Goal: Transaction & Acquisition: Purchase product/service

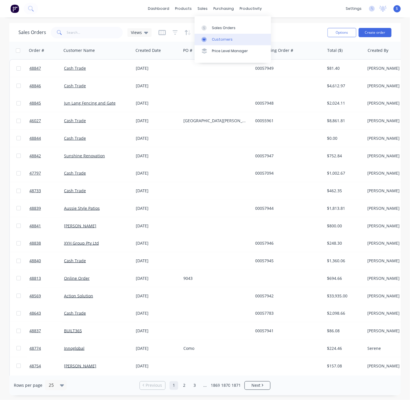
click at [219, 40] on div "Customers" at bounding box center [222, 39] width 21 height 5
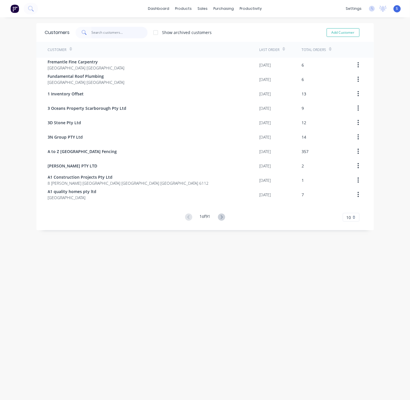
click at [91, 32] on input "text" at bounding box center [119, 33] width 56 height 12
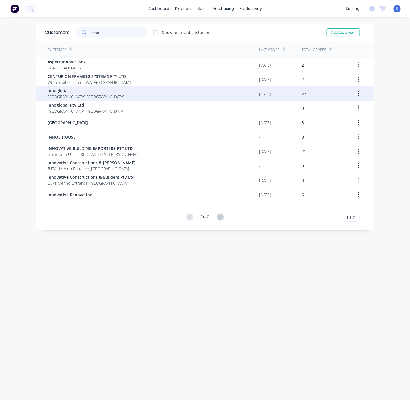
type input "inno"
click at [95, 98] on span "[GEOGRAPHIC_DATA] [GEOGRAPHIC_DATA]" at bounding box center [86, 97] width 77 height 6
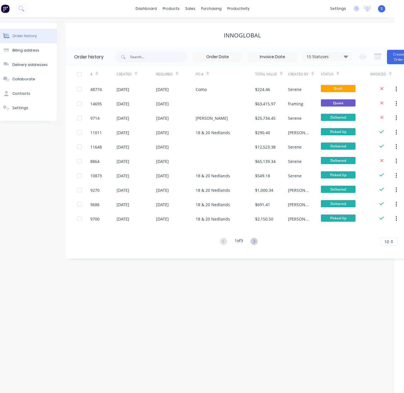
drag, startPoint x: 346, startPoint y: 35, endPoint x: 361, endPoint y: 35, distance: 14.7
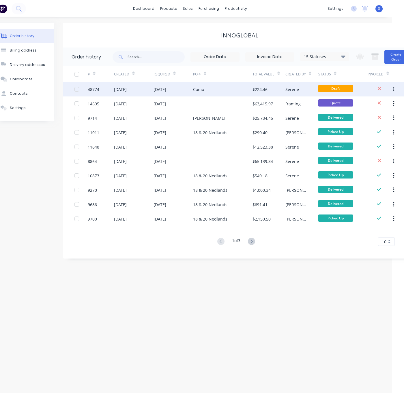
click at [241, 89] on div "Como" at bounding box center [222, 89] width 59 height 14
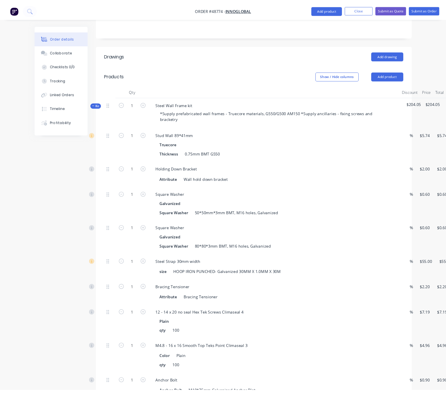
scroll to position [101, 0]
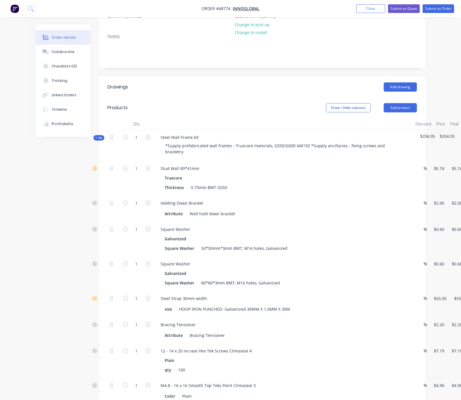
drag, startPoint x: 190, startPoint y: 114, endPoint x: 323, endPoint y: 117, distance: 132.6
click at [410, 164] on input "5.74" at bounding box center [439, 168] width 13 height 8
type input "$5.74"
click at [168, 134] on div "Steel Wall Frame kit" at bounding box center [179, 137] width 47 height 8
click at [173, 133] on div "Steel Wall Frame kit" at bounding box center [179, 137] width 47 height 8
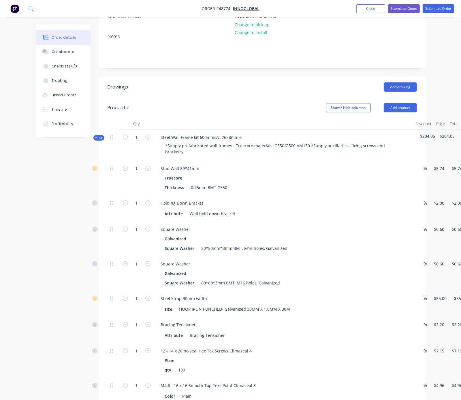
drag, startPoint x: 218, startPoint y: 106, endPoint x: 277, endPoint y: 111, distance: 59.4
click at [220, 133] on div "Steel Wall Frame kit 600mmc/c, 2658mmH," at bounding box center [201, 137] width 91 height 8
click at [210, 97] on header "Products Show / Hide columns Add product" at bounding box center [262, 107] width 326 height 21
click at [208, 108] on header "Products Show / Hide columns Add product" at bounding box center [262, 107] width 326 height 21
drag, startPoint x: 206, startPoint y: 89, endPoint x: 273, endPoint y: 87, distance: 67.8
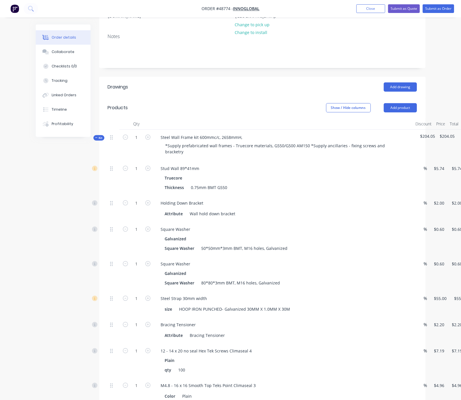
click at [276, 103] on div "Show / Hide columns Add product" at bounding box center [294, 107] width 243 height 9
click at [239, 110] on header "Products Show / Hide columns Add product" at bounding box center [262, 107] width 326 height 21
click at [410, 164] on input "5.74" at bounding box center [439, 168] width 13 height 8
click at [410, 178] on div "3875 3875" at bounding box center [437, 178] width 17 height 35
type input "$3,875.00"
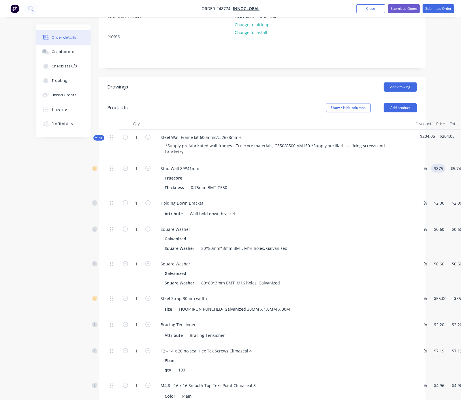
type input "$3,875.00"
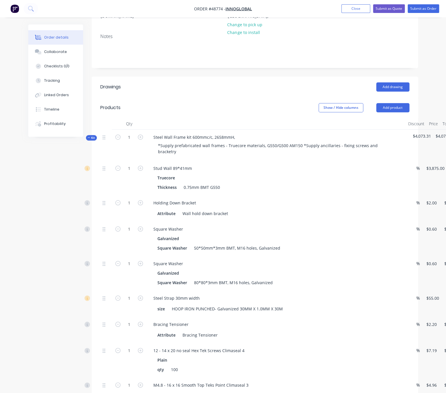
scroll to position [101, 43]
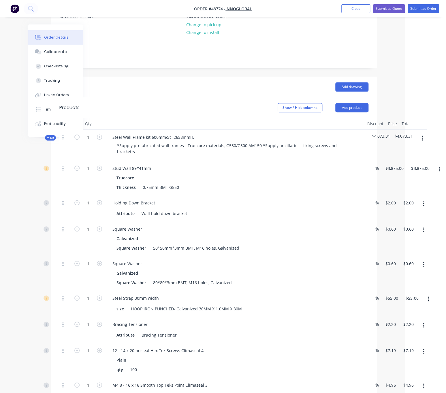
drag, startPoint x: 195, startPoint y: 87, endPoint x: 254, endPoint y: 88, distance: 58.3
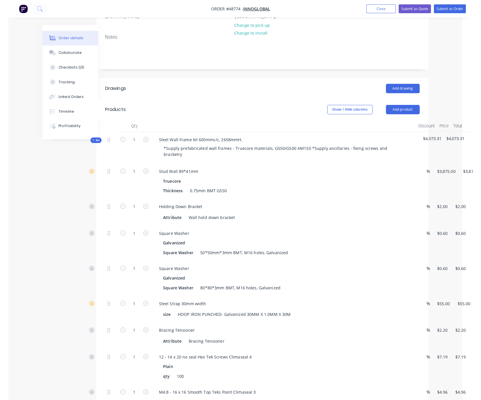
scroll to position [101, 0]
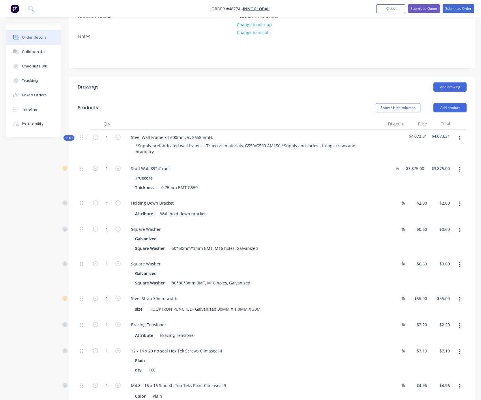
click at [198, 84] on header "Drawings Add drawing" at bounding box center [272, 87] width 406 height 21
click at [231, 63] on div "Created by Serene Created 02/09/25 Required 02/09/25 Assigned to Add team membe…" at bounding box center [272, 326] width 406 height 805
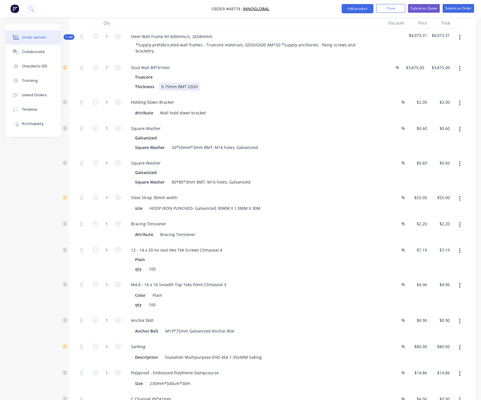
drag, startPoint x: 259, startPoint y: 86, endPoint x: 328, endPoint y: 84, distance: 68.3
click at [108, 100] on input "1" at bounding box center [106, 102] width 15 height 9
click at [111, 110] on div "1" at bounding box center [106, 108] width 35 height 26
click at [110, 100] on input "1" at bounding box center [106, 102] width 15 height 9
type input "10"
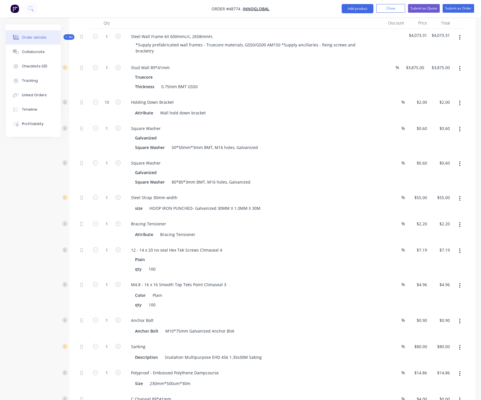
type input "$20.00"
click at [75, 145] on div "Qty Discount Price Total Kit 1 Steel Wall Frame kit 600mmc/c, 2658mmH, *Supply …" at bounding box center [272, 259] width 406 height 485
click at [109, 125] on input "1" at bounding box center [106, 128] width 15 height 9
drag, startPoint x: 110, startPoint y: 125, endPoint x: 99, endPoint y: 125, distance: 10.7
click at [99, 125] on form "55" at bounding box center [107, 128] width 30 height 9
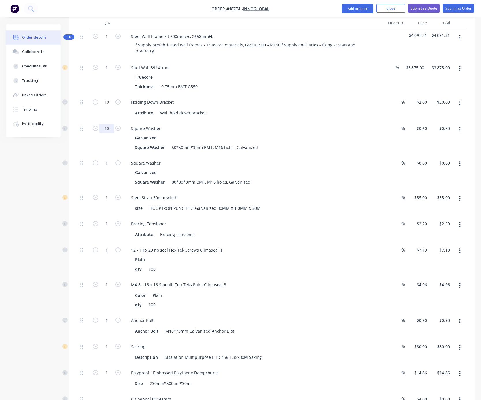
type input "10"
type input "$6.00"
click at [78, 146] on div "Qty Discount Price Total Kit 1 Steel Wall Frame kit 600mmc/c, 2658mmH, *Supply …" at bounding box center [272, 259] width 406 height 485
click at [109, 202] on input "1" at bounding box center [106, 197] width 15 height 9
click at [99, 181] on div "1" at bounding box center [106, 172] width 35 height 35
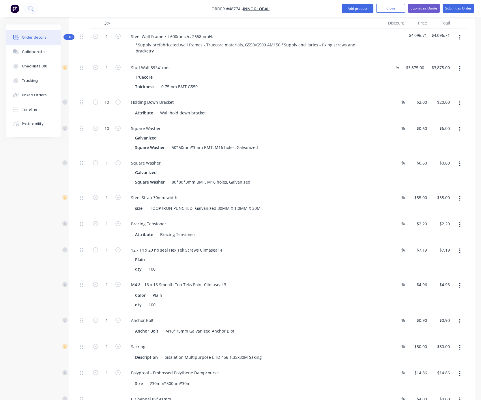
click at [113, 176] on div "1" at bounding box center [106, 172] width 35 height 35
click at [108, 166] on input "1" at bounding box center [106, 163] width 15 height 9
type input "40"
type input "$24.00"
click at [115, 184] on div "40" at bounding box center [106, 172] width 35 height 35
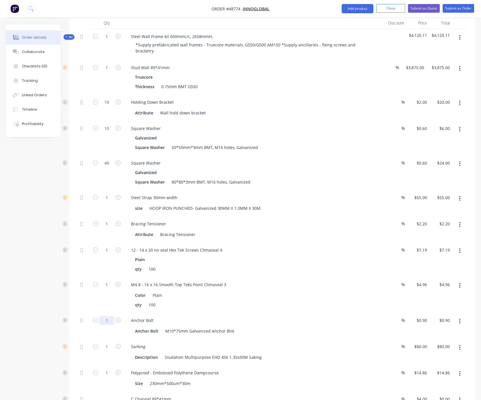
click at [105, 325] on input "1" at bounding box center [106, 320] width 15 height 9
type input "50"
type input "$45.00"
click at [42, 298] on div "Created by Serene Created 02/09/25 Required 02/09/25 Assigned to Add team membe…" at bounding box center [240, 229] width 469 height 813
click at [106, 325] on input "50" at bounding box center [106, 320] width 15 height 9
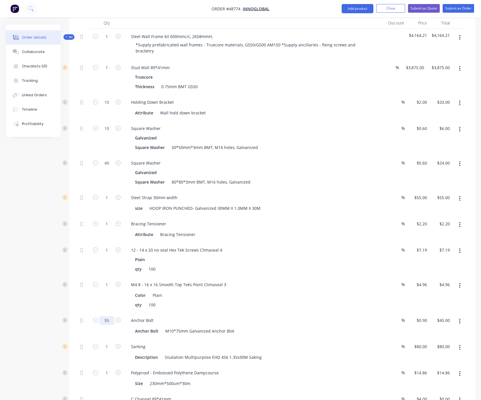
type input "55"
type input "$49.50"
click at [29, 215] on div "Created by Serene Created 02/09/25 Required 02/09/25 Assigned to Add team membe…" at bounding box center [240, 229] width 469 height 813
click at [111, 162] on input "40" at bounding box center [106, 163] width 15 height 9
type input "45"
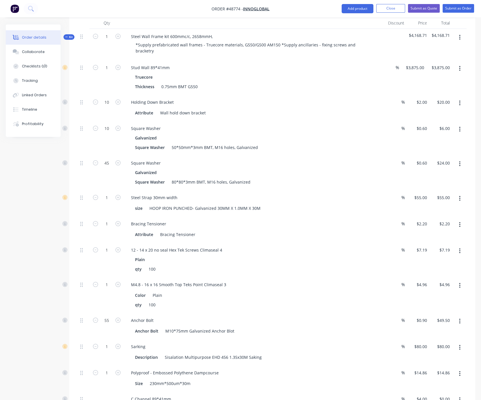
type input "$27.00"
click at [51, 190] on div "Created by Serene Created 02/09/25 Required 02/09/25 Assigned to Add team membe…" at bounding box center [240, 229] width 469 height 813
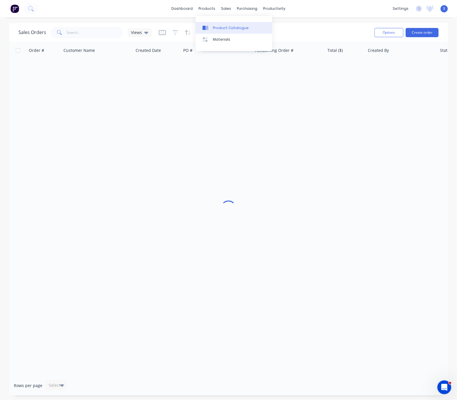
click at [214, 25] on link "Product Catalogue" at bounding box center [233, 28] width 76 height 12
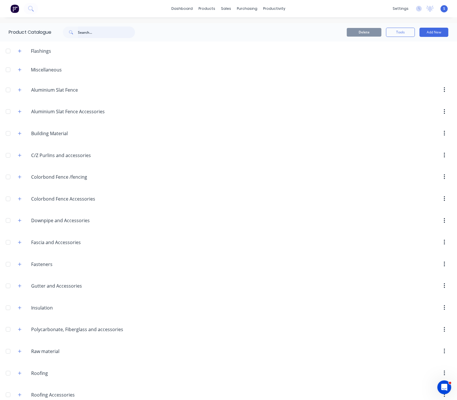
click at [99, 34] on input "text" at bounding box center [106, 33] width 57 height 12
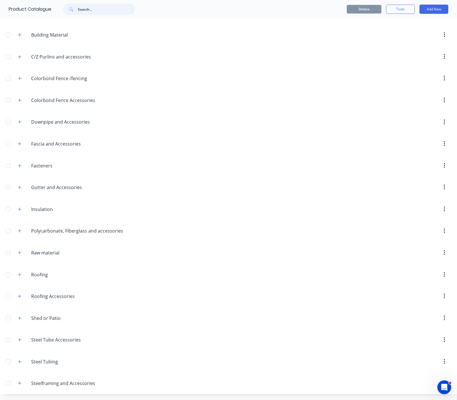
scroll to position [124, 0]
click at [23, 206] on button "button" at bounding box center [19, 209] width 7 height 7
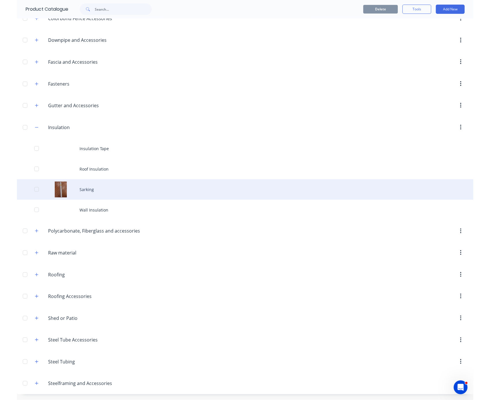
scroll to position [207, 0]
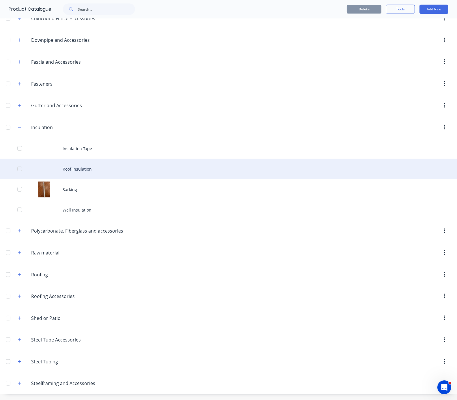
click at [93, 161] on div "Roof Insulation" at bounding box center [228, 169] width 457 height 20
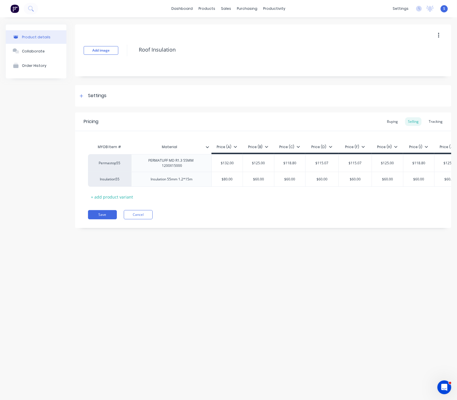
drag, startPoint x: 271, startPoint y: 244, endPoint x: 275, endPoint y: 245, distance: 4.6
drag, startPoint x: 244, startPoint y: 287, endPoint x: 212, endPoint y: 240, distance: 57.3
click at [244, 287] on div "Product details Collaborate Order History Add image Roof Insulation Settings Pr…" at bounding box center [228, 202] width 457 height 371
click at [241, 37] on link "Customers" at bounding box center [256, 40] width 76 height 12
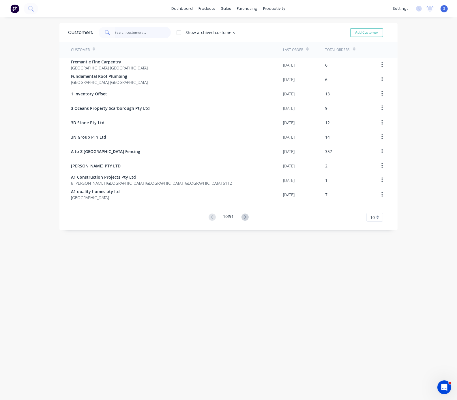
click at [122, 36] on input "text" at bounding box center [143, 33] width 56 height 12
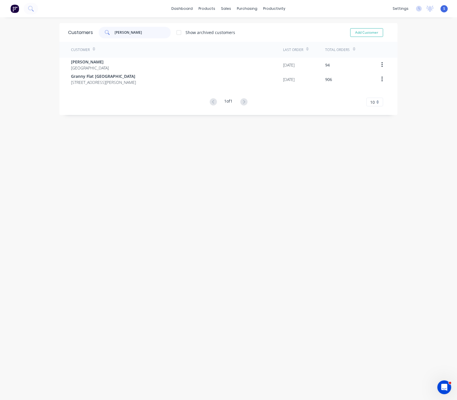
type input "chris"
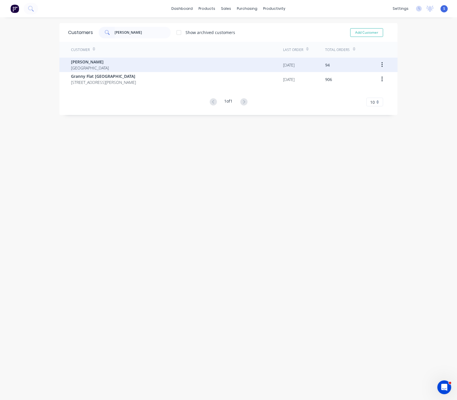
click at [112, 61] on div "Chris Gu Australia" at bounding box center [177, 65] width 212 height 14
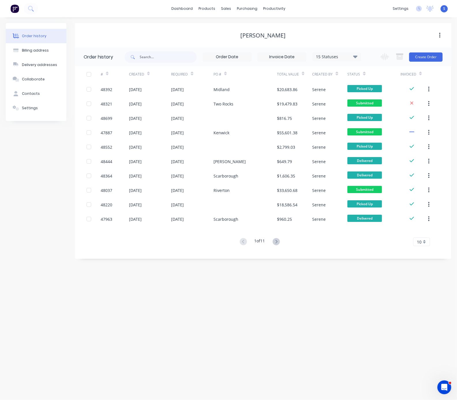
drag, startPoint x: 220, startPoint y: 31, endPoint x: 274, endPoint y: 32, distance: 54.2
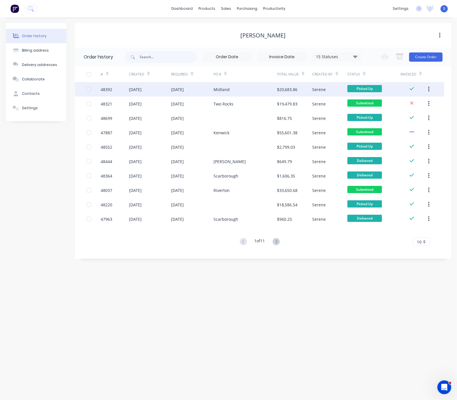
click at [219, 93] on div "Midland" at bounding box center [244, 89] width 63 height 14
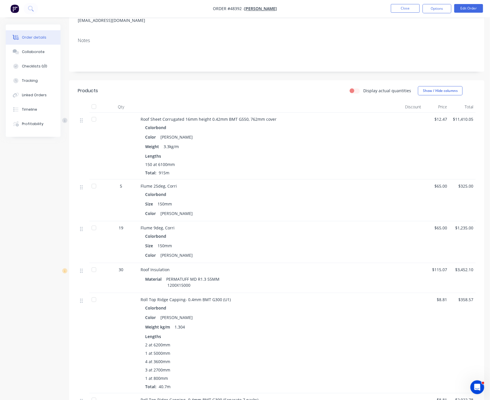
scroll to position [181, 0]
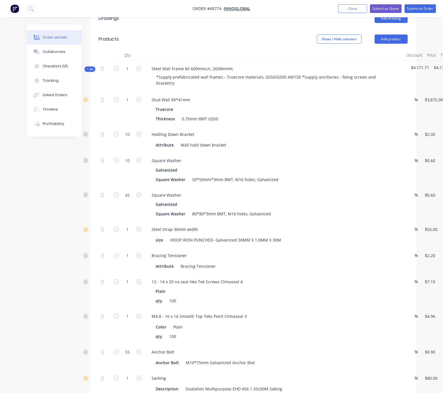
scroll to position [101, 0]
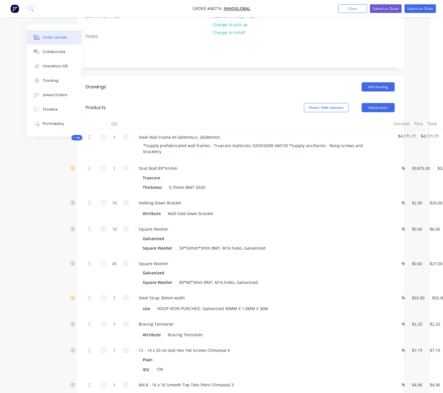
drag, startPoint x: 234, startPoint y: 94, endPoint x: 277, endPoint y: 97, distance: 42.8
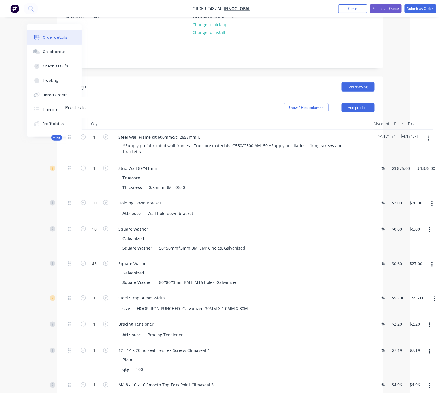
scroll to position [202, 33]
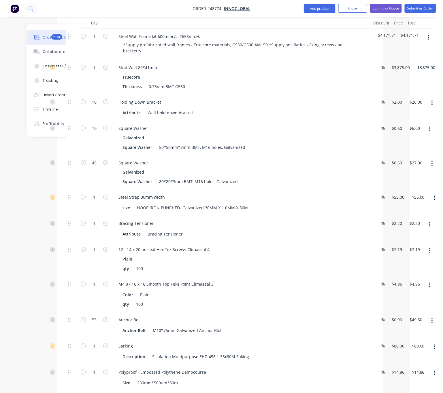
click at [275, 95] on div "Holding Down Bracket Attribute Wall hold down bracket" at bounding box center [241, 108] width 259 height 26
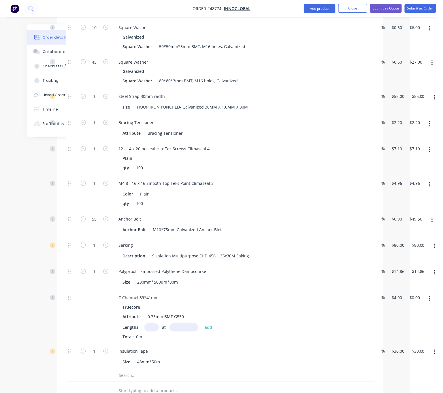
click at [79, 210] on div "1" at bounding box center [94, 194] width 35 height 36
click at [93, 127] on input "1" at bounding box center [94, 123] width 15 height 9
type input "26"
type input "$57.20"
click at [87, 142] on div "26" at bounding box center [94, 128] width 35 height 26
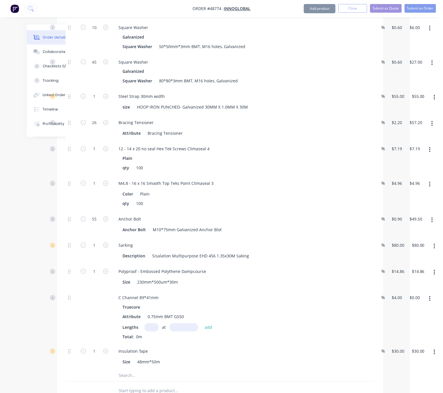
scroll to position [202, 33]
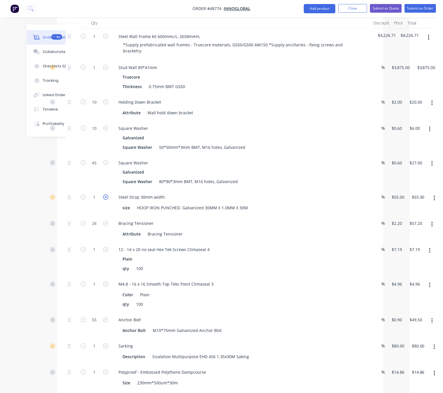
click at [107, 199] on icon "button" at bounding box center [105, 197] width 5 height 5
type input "2"
type input "$110.00"
click at [39, 224] on div "Created by Serene Created 02/09/25 Required 02/09/25 Assigned to Add team membe…" at bounding box center [189, 229] width 390 height 813
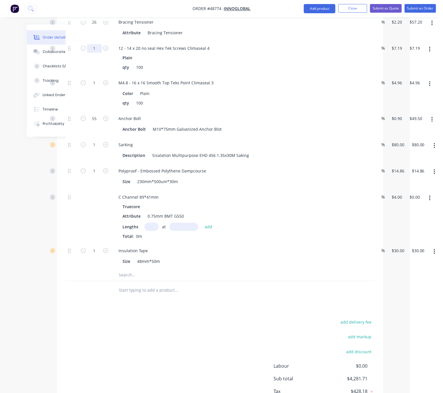
scroll to position [303, 33]
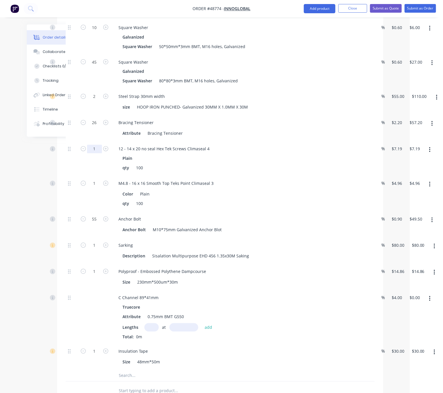
click at [97, 154] on input "1" at bounding box center [94, 149] width 15 height 9
drag, startPoint x: 51, startPoint y: 169, endPoint x: 59, endPoint y: 165, distance: 8.7
click at [51, 169] on div "Created by Serene Created 02/09/25 Required 02/09/25 Assigned to Add team membe…" at bounding box center [189, 128] width 390 height 813
click at [95, 154] on input "1" at bounding box center [94, 149] width 15 height 9
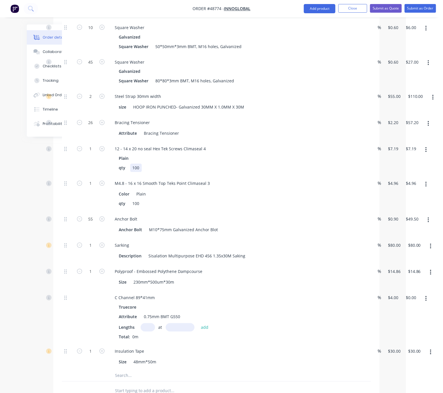
drag, startPoint x: 267, startPoint y: 180, endPoint x: 294, endPoint y: 182, distance: 27.4
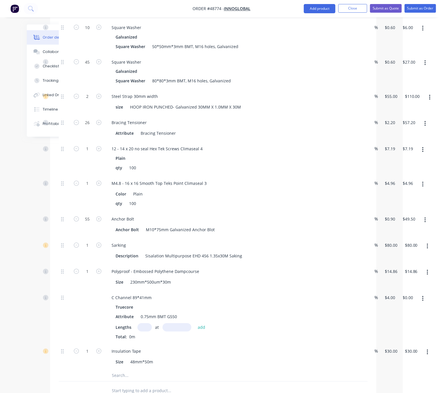
click at [76, 170] on div "1" at bounding box center [87, 159] width 35 height 35
click at [91, 154] on input "1" at bounding box center [87, 149] width 15 height 9
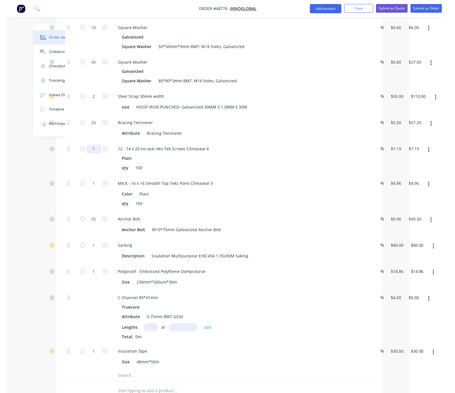
scroll to position [303, 11]
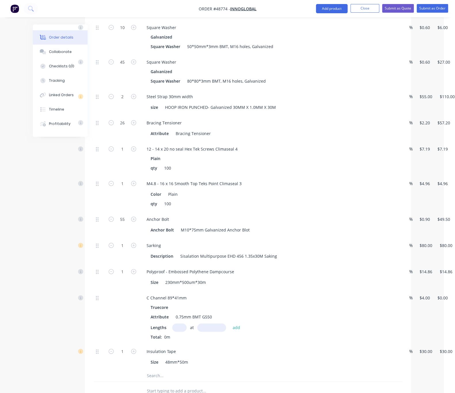
click at [105, 176] on div "1" at bounding box center [122, 159] width 35 height 35
click at [115, 154] on input "1" at bounding box center [122, 149] width 15 height 9
type input "5"
type input "$35.95"
click at [94, 171] on div at bounding box center [100, 159] width 12 height 35
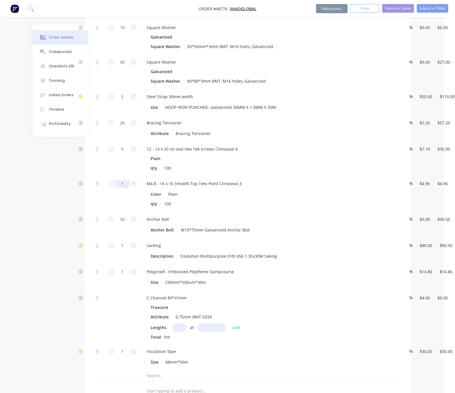
click at [115, 188] on input "1" at bounding box center [122, 184] width 15 height 9
type input "10"
type input "$49.60"
click at [85, 214] on div "Qty Discount Price Total Kit 1 Steel Wall Frame kit 600mmc/c, 2658mmH, *Supply …" at bounding box center [248, 158] width 326 height 485
click at [131, 248] on icon "button" at bounding box center [133, 245] width 5 height 5
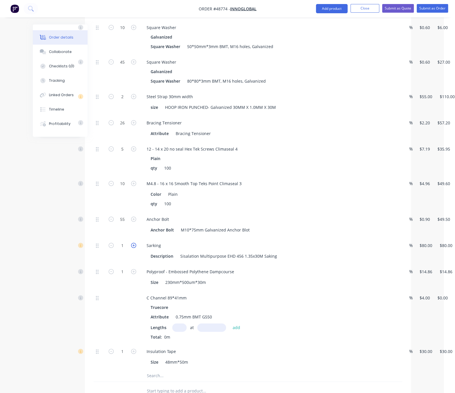
type input "2"
type input "$160.00"
click at [131, 248] on icon "button" at bounding box center [133, 245] width 5 height 5
type input "3"
type input "$240.00"
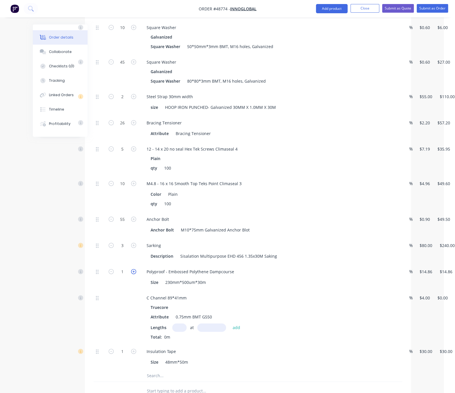
click at [131, 274] on icon "button" at bounding box center [133, 271] width 5 height 5
type input "2"
type input "$29.72"
drag, startPoint x: 101, startPoint y: 297, endPoint x: 180, endPoint y: 297, distance: 78.4
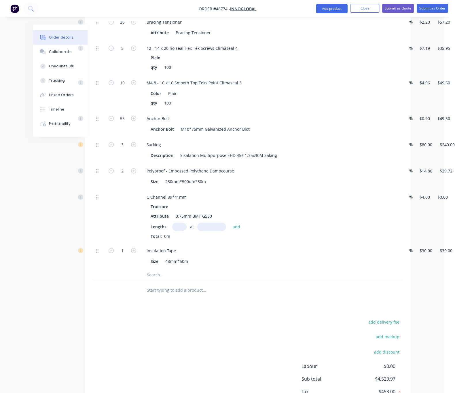
scroll to position [469, 11]
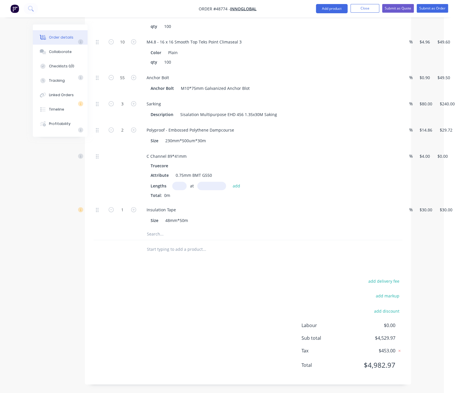
click at [172, 182] on input "text" at bounding box center [179, 186] width 14 height 8
type input "5"
type input "2"
type input "2635"
click at [230, 182] on button "add" at bounding box center [237, 186] width 14 height 8
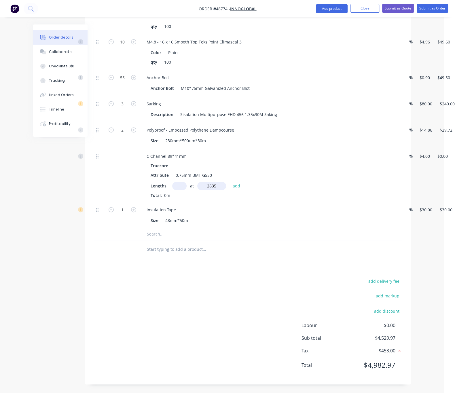
type input "$52.70"
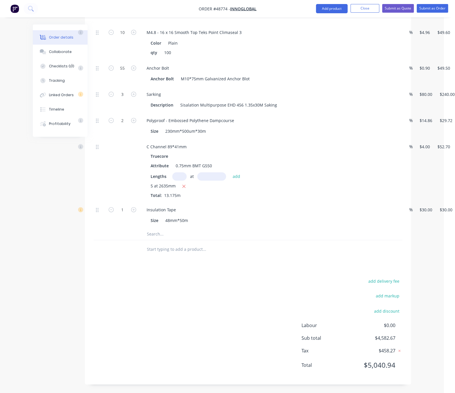
click at [189, 302] on div "add delivery fee add markup add discount Labour $0.00 Sub total $4,582.67 Tax $…" at bounding box center [248, 327] width 309 height 99
click at [131, 212] on icon "button" at bounding box center [133, 209] width 5 height 5
type input "2"
type input "$60.00"
click at [131, 212] on icon "button" at bounding box center [133, 209] width 5 height 5
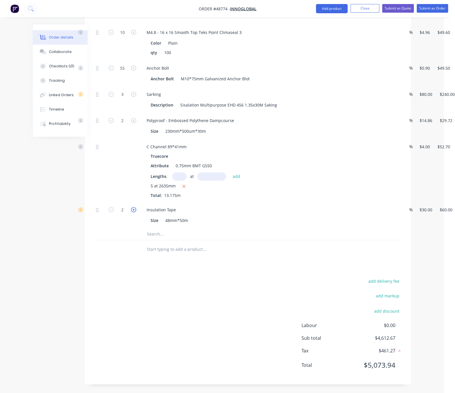
type input "3"
type input "$90.00"
click at [176, 318] on div "add delivery fee add markup add discount Labour $0.00 Sub total $4,642.67 Tax $…" at bounding box center [248, 327] width 309 height 99
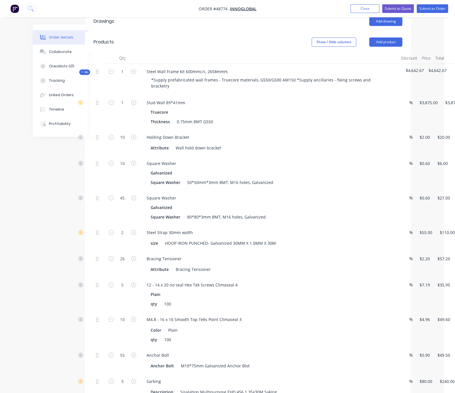
click at [81, 70] on span "Kit" at bounding box center [84, 72] width 7 height 4
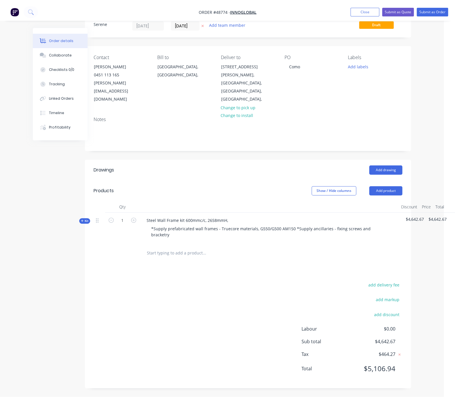
scroll to position [16, 0]
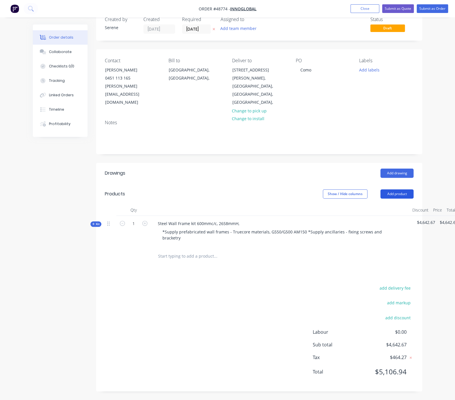
click at [414, 189] on button "Add product" at bounding box center [397, 193] width 33 height 9
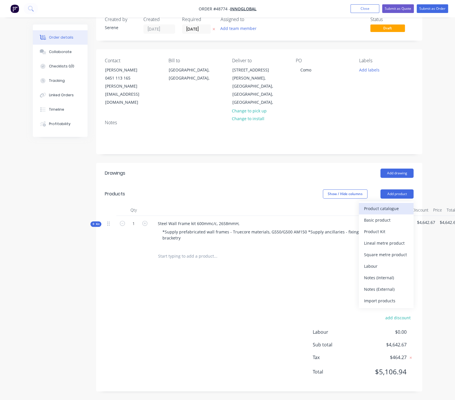
click at [409, 204] on div "Product catalogue" at bounding box center [386, 208] width 44 height 8
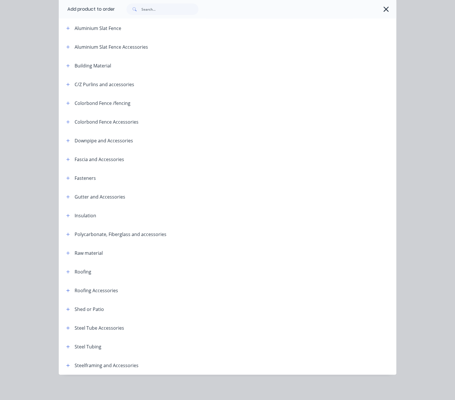
scroll to position [72, 0]
click at [65, 362] on button "button" at bounding box center [68, 365] width 7 height 7
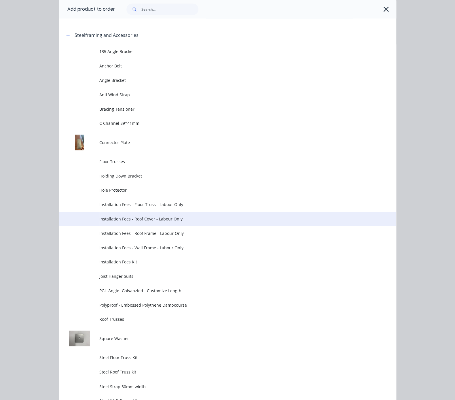
scroll to position [475, 0]
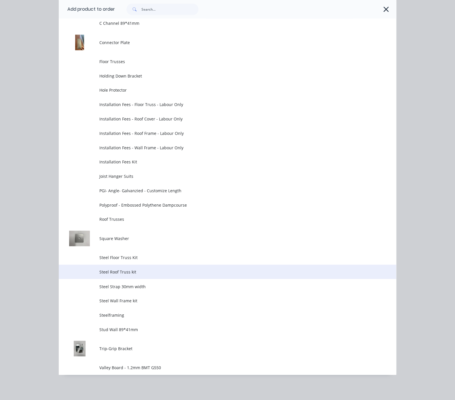
click at [99, 275] on span "Steel Roof Truss kit" at bounding box center [218, 272] width 238 height 6
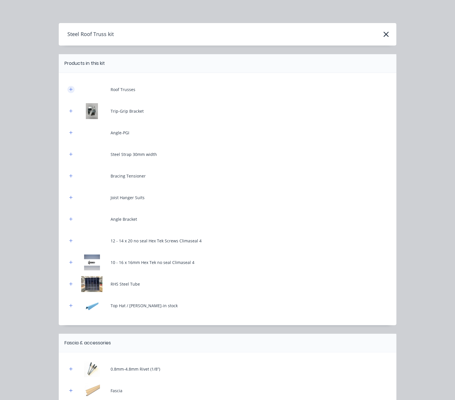
click at [69, 91] on icon "button" at bounding box center [70, 89] width 3 height 4
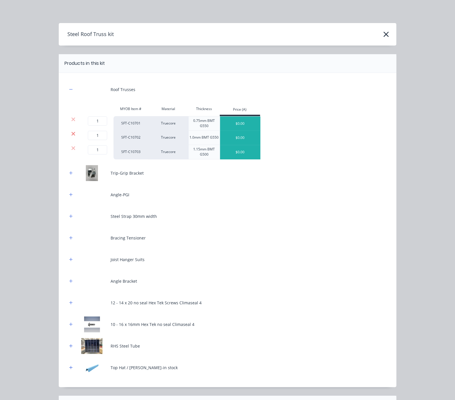
click at [71, 137] on icon at bounding box center [73, 134] width 4 height 6
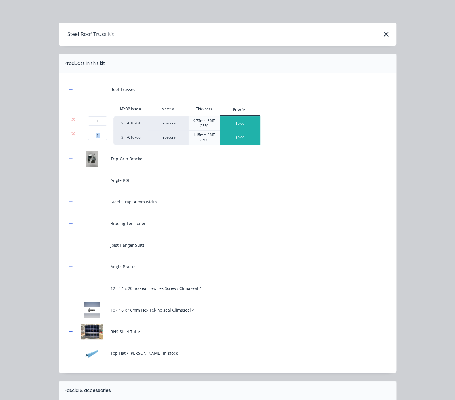
click at [71, 137] on icon at bounding box center [73, 134] width 4 height 6
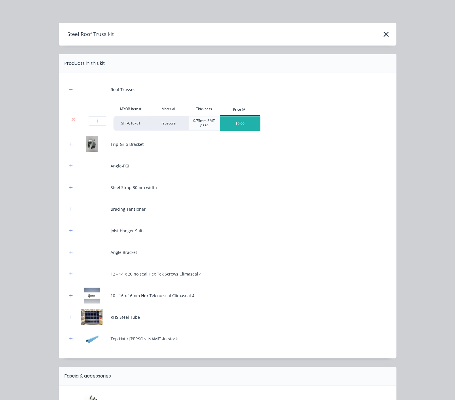
click at [67, 144] on div "Trip-Grip Bracket" at bounding box center [227, 144] width 321 height 16
click at [69, 146] on icon "button" at bounding box center [70, 144] width 3 height 4
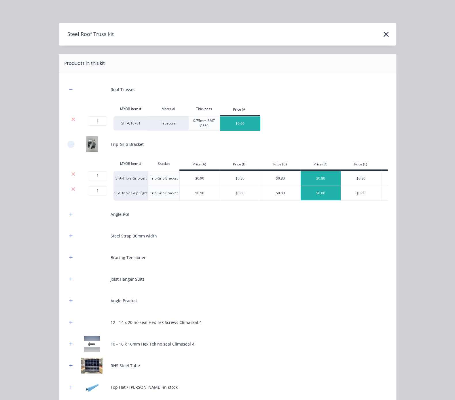
click at [69, 146] on icon "button" at bounding box center [70, 144] width 3 height 4
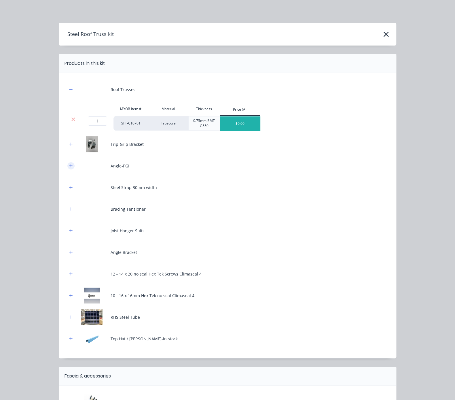
click at [67, 168] on button "button" at bounding box center [70, 165] width 7 height 7
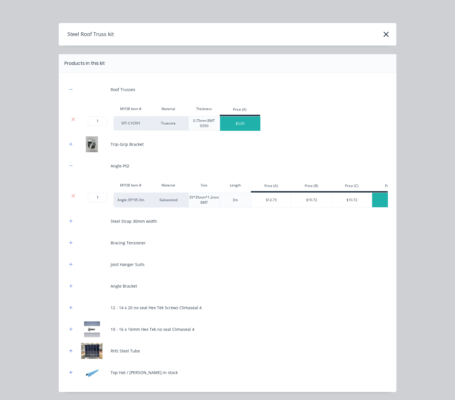
scroll to position [101, 0]
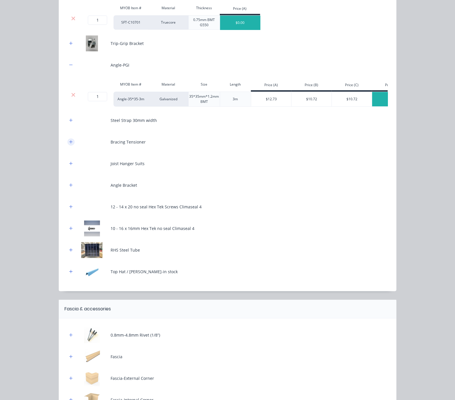
click at [69, 144] on icon "button" at bounding box center [70, 142] width 3 height 4
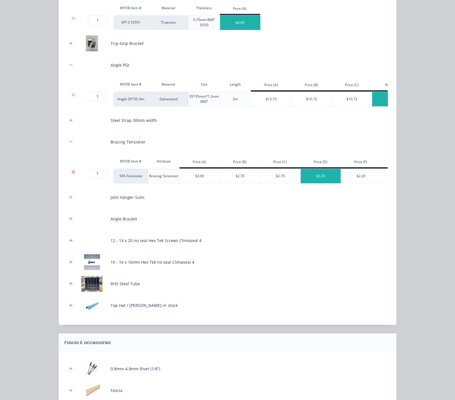
click at [71, 174] on icon at bounding box center [73, 172] width 4 height 4
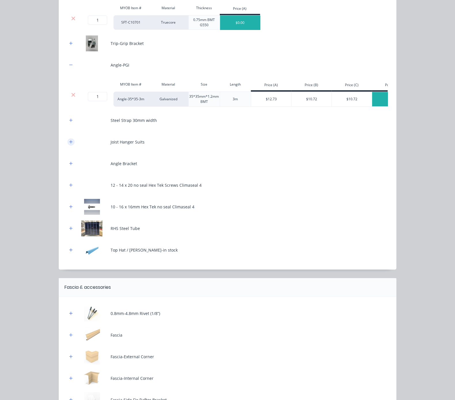
click at [67, 146] on button "button" at bounding box center [70, 141] width 7 height 7
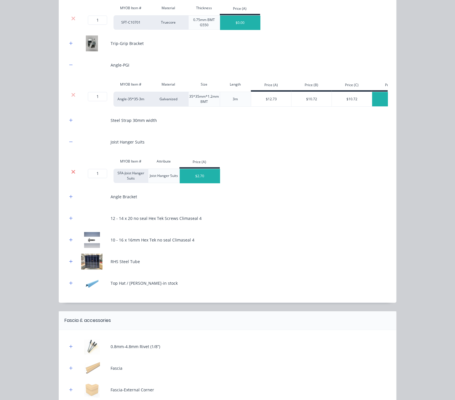
click at [71, 174] on icon at bounding box center [73, 172] width 4 height 4
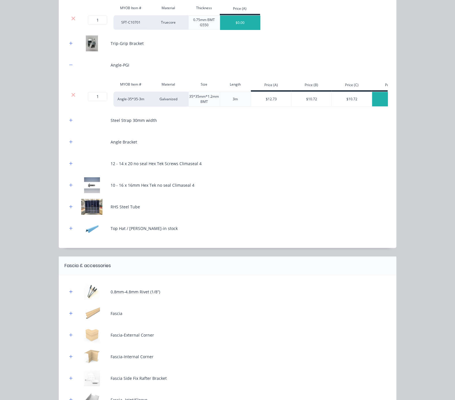
click at [67, 150] on div "Angle Bracket" at bounding box center [227, 142] width 321 height 16
click at [67, 146] on button "button" at bounding box center [70, 141] width 7 height 7
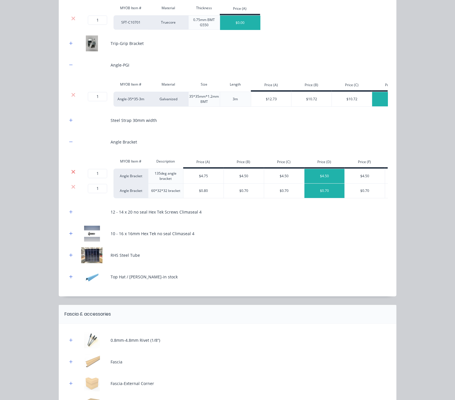
click at [71, 175] on icon at bounding box center [73, 172] width 4 height 6
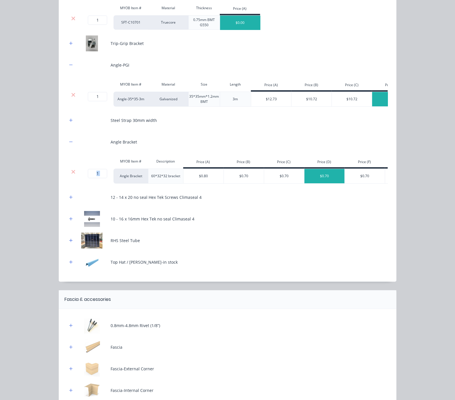
click at [71, 175] on icon at bounding box center [73, 172] width 4 height 6
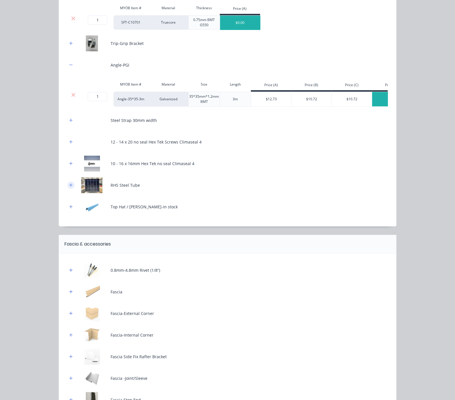
click at [67, 189] on button "button" at bounding box center [70, 185] width 7 height 7
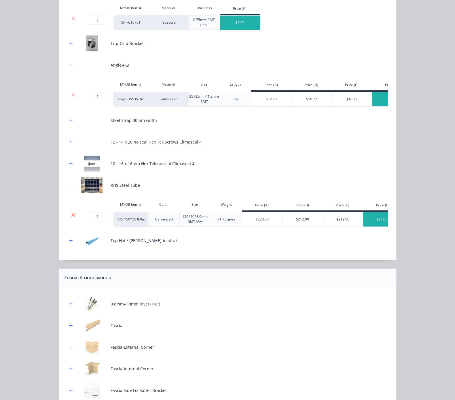
click at [71, 217] on icon at bounding box center [73, 215] width 4 height 4
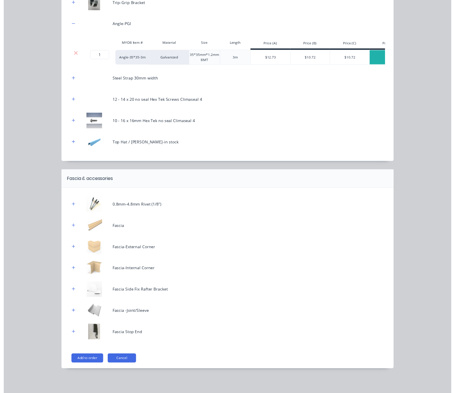
scroll to position [155, 0]
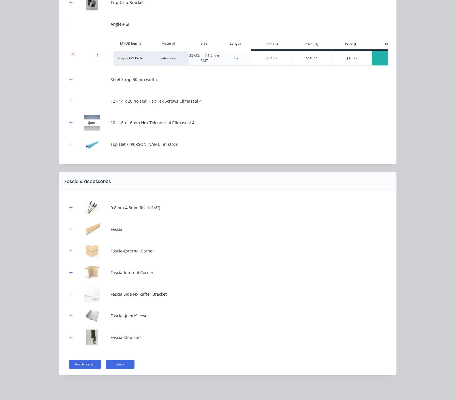
click at [69, 363] on button "Add to order" at bounding box center [85, 364] width 32 height 9
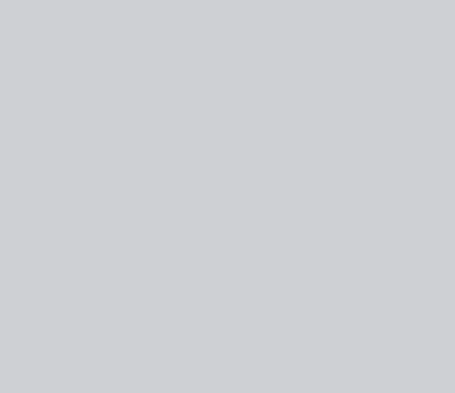
scroll to position [0, 0]
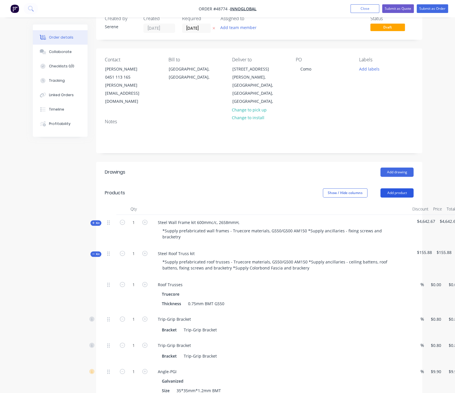
click at [414, 189] on button "Add product" at bounding box center [397, 193] width 33 height 9
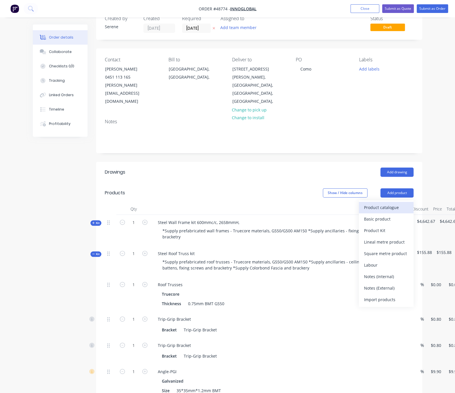
click at [409, 204] on div "Product catalogue" at bounding box center [386, 208] width 44 height 8
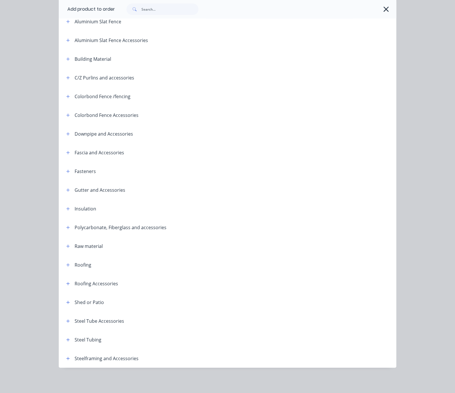
scroll to position [78, 0]
click at [65, 338] on button "button" at bounding box center [68, 339] width 7 height 7
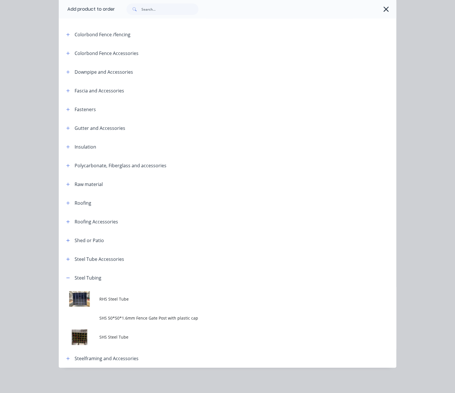
scroll to position [142, 0]
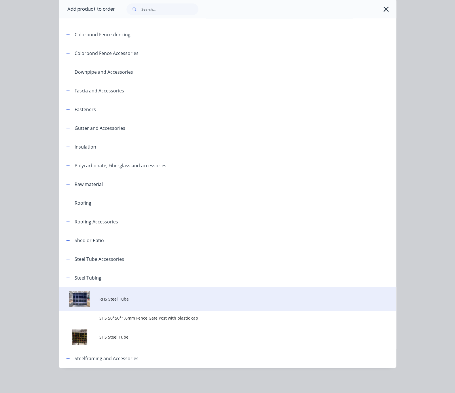
click at [99, 296] on span "RHS Steel Tube" at bounding box center [218, 299] width 238 height 6
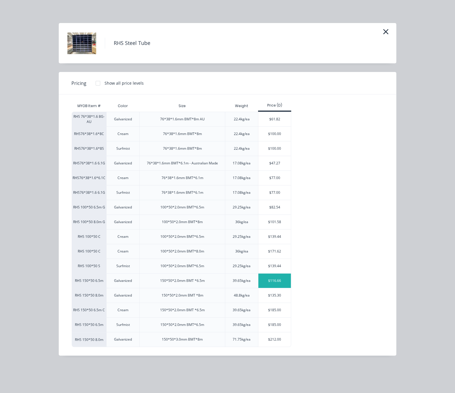
click at [259, 288] on div "$116.66" at bounding box center [275, 281] width 33 height 14
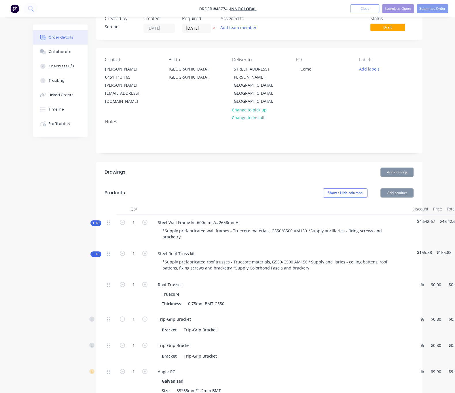
scroll to position [116, 0]
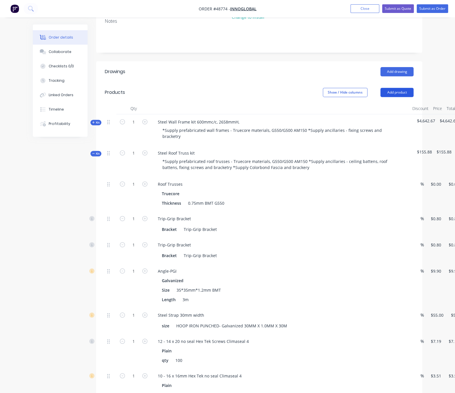
click at [414, 88] on button "Add product" at bounding box center [397, 92] width 33 height 9
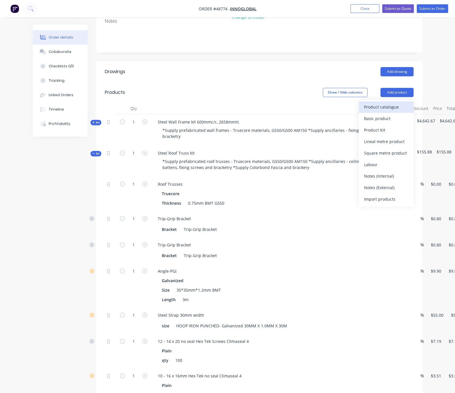
click at [409, 103] on div "Product catalogue" at bounding box center [386, 107] width 44 height 8
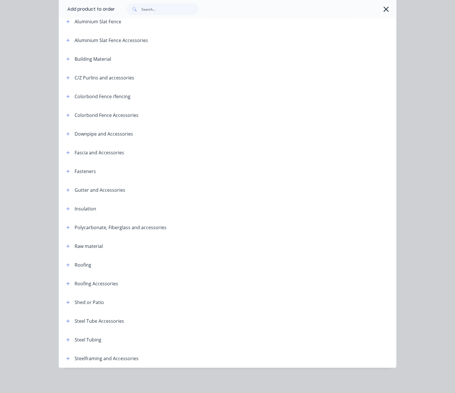
scroll to position [78, 0]
click at [66, 339] on icon "button" at bounding box center [67, 340] width 3 height 4
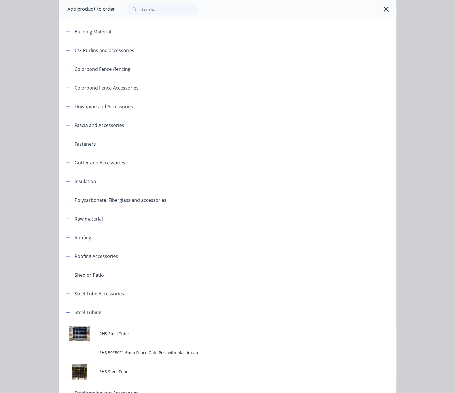
scroll to position [142, 0]
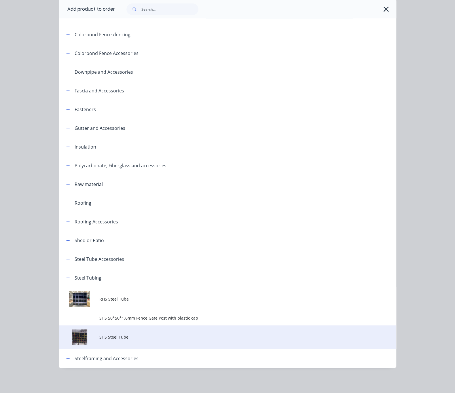
click at [99, 337] on span "SHS Steel Tube" at bounding box center [218, 337] width 238 height 6
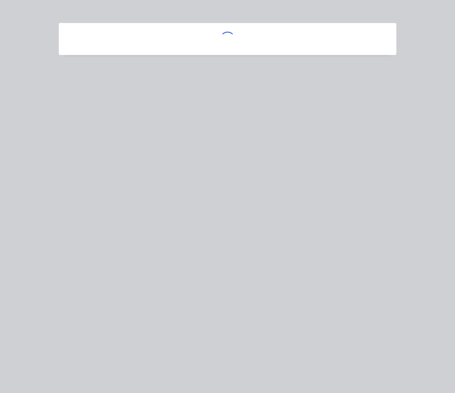
scroll to position [0, 0]
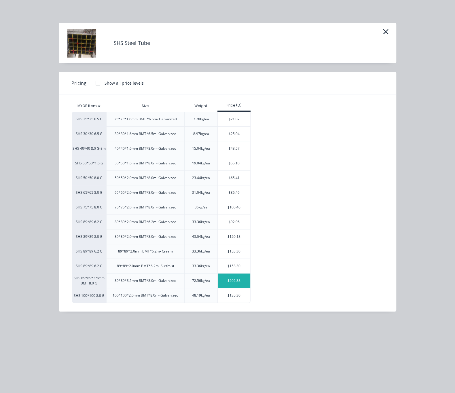
click at [218, 288] on div "$202.38" at bounding box center [234, 281] width 33 height 14
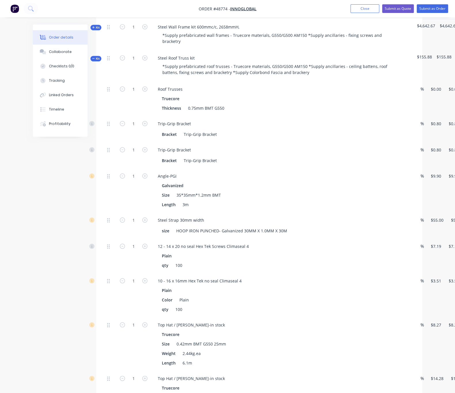
scroll to position [116, 0]
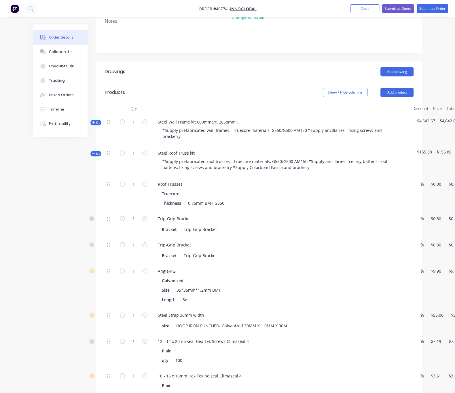
drag, startPoint x: 43, startPoint y: 168, endPoint x: 110, endPoint y: 279, distance: 130.3
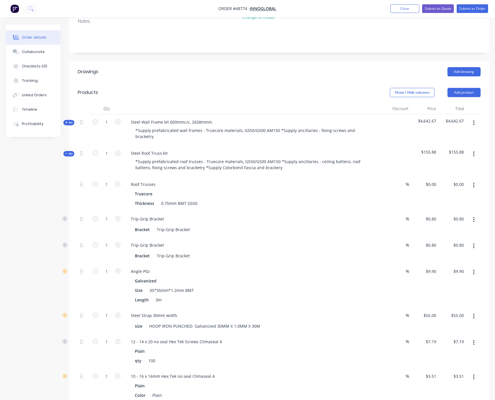
drag, startPoint x: 221, startPoint y: 81, endPoint x: 267, endPoint y: 85, distance: 46.3
drag, startPoint x: 344, startPoint y: 192, endPoint x: 410, endPoint y: 191, distance: 66.3
click at [432, 180] on div "0 0" at bounding box center [435, 184] width 7 height 8
type input "$0.00"
click at [168, 149] on div "Steel Roof Truss kit" at bounding box center [149, 153] width 46 height 8
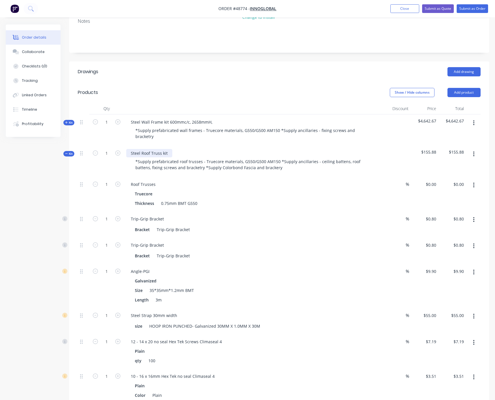
click at [172, 149] on div "Steel Roof Truss kit" at bounding box center [149, 153] width 46 height 8
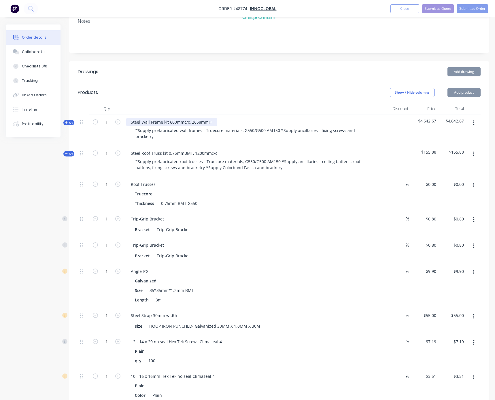
click at [217, 118] on div "Steel Wall Frame kit 600mmc/c, 2658mmH," at bounding box center [171, 122] width 91 height 8
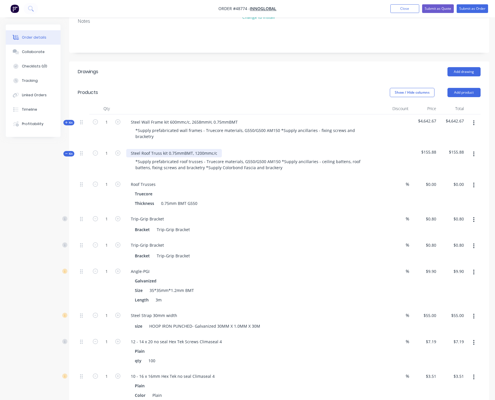
click at [222, 150] on div "Steel Roof Truss kit 0.75mmBMT, 1200mmc/c" at bounding box center [174, 153] width 96 height 8
click at [273, 73] on header "Drawings Add drawing" at bounding box center [279, 71] width 420 height 21
drag, startPoint x: 282, startPoint y: 186, endPoint x: 341, endPoint y: 191, distance: 59.6
click at [431, 181] on div "0 $0.00" at bounding box center [431, 184] width 16 height 8
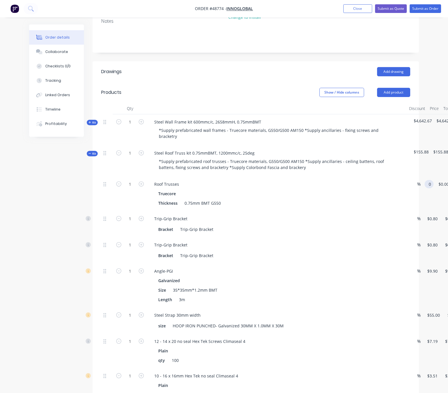
scroll to position [116, 36]
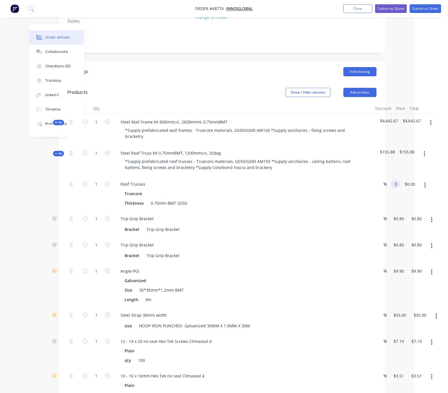
drag, startPoint x: 194, startPoint y: 73, endPoint x: 275, endPoint y: 76, distance: 81.1
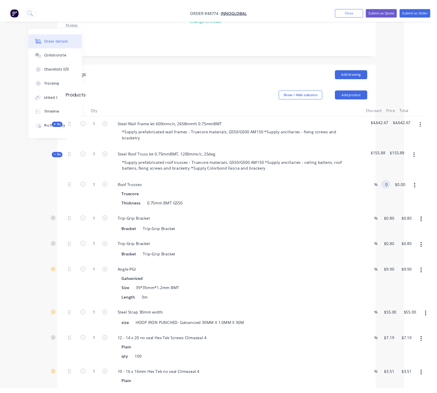
scroll to position [116, 0]
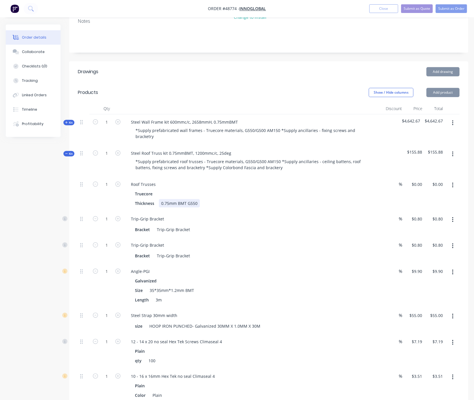
drag, startPoint x: 269, startPoint y: 196, endPoint x: 328, endPoint y: 194, distance: 59.7
drag, startPoint x: 314, startPoint y: 191, endPoint x: 376, endPoint y: 187, distance: 61.5
click at [314, 191] on div "Truecore" at bounding box center [254, 194] width 238 height 8
click at [418, 182] on input "0" at bounding box center [417, 184] width 13 height 8
type input "$3,700.00"
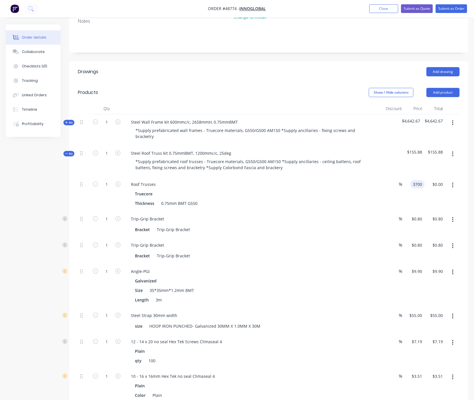
type input "$3,700.00"
click at [429, 187] on div "$3,700.00 $0.00" at bounding box center [435, 194] width 20 height 35
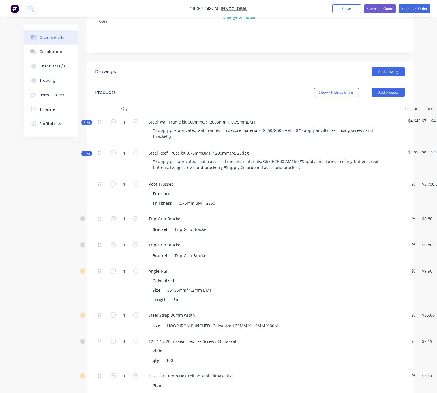
scroll to position [116, 48]
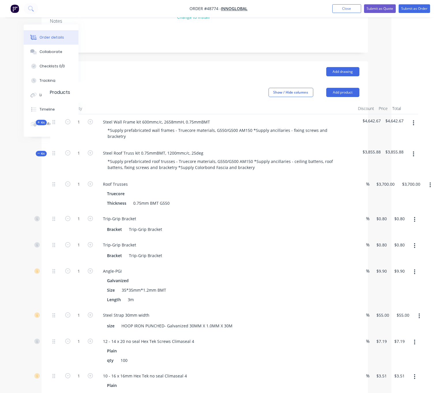
drag, startPoint x: 181, startPoint y: 69, endPoint x: 234, endPoint y: 106, distance: 64.4
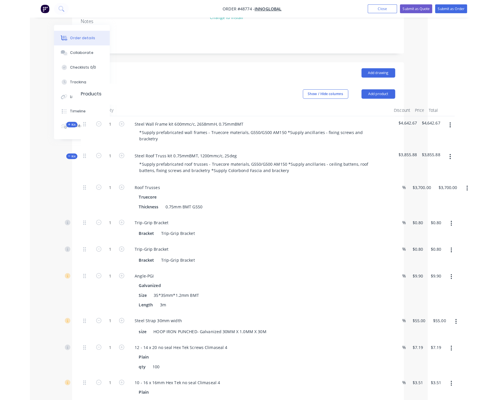
scroll to position [116, 0]
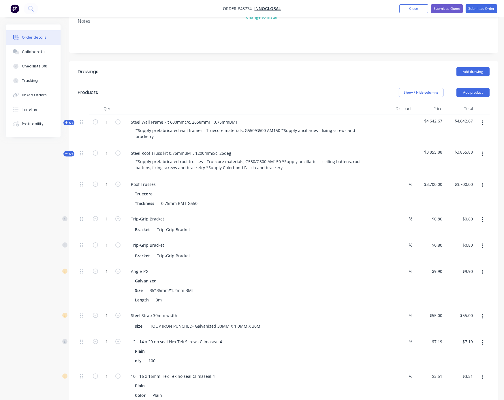
drag, startPoint x: 246, startPoint y: 73, endPoint x: 309, endPoint y: 86, distance: 64.7
click at [439, 218] on input "0.8" at bounding box center [437, 219] width 13 height 8
type input "$0.80"
click at [360, 226] on div "Bracket Trip-Grip Bracket" at bounding box center [253, 229] width 240 height 8
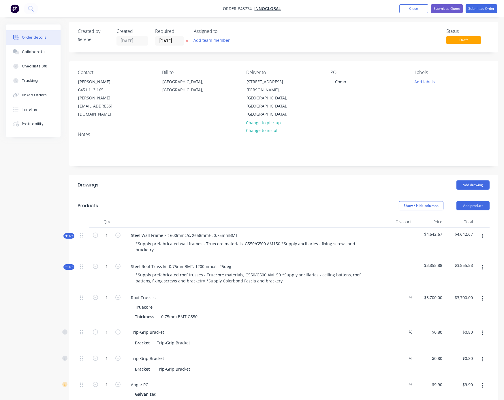
scroll to position [0, 0]
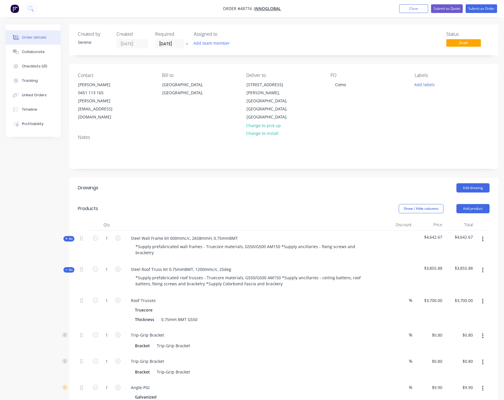
click at [194, 183] on div "Add drawing" at bounding box center [327, 187] width 324 height 9
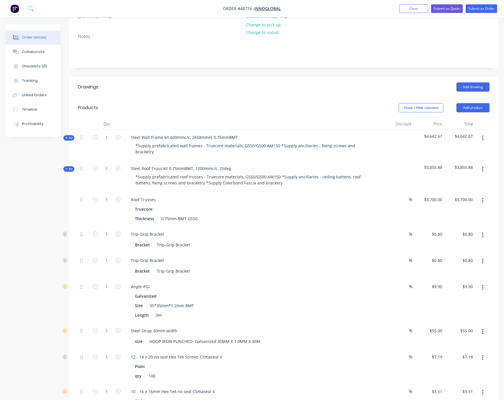
click at [115, 235] on button "button" at bounding box center [117, 234] width 7 height 6
type input "2"
type input "$1.60"
click at [111, 233] on input "2" at bounding box center [106, 234] width 15 height 9
type input "30"
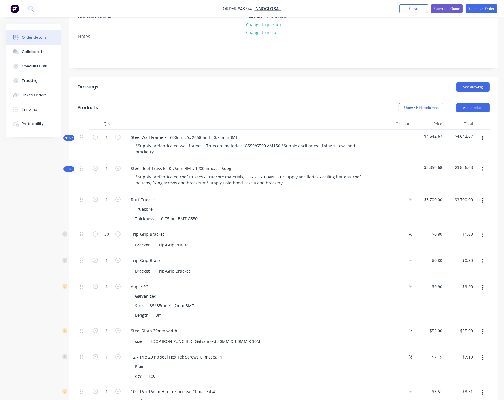
type input "$24.00"
click at [107, 262] on input "1" at bounding box center [106, 260] width 15 height 9
type input "30"
type input "$24.00"
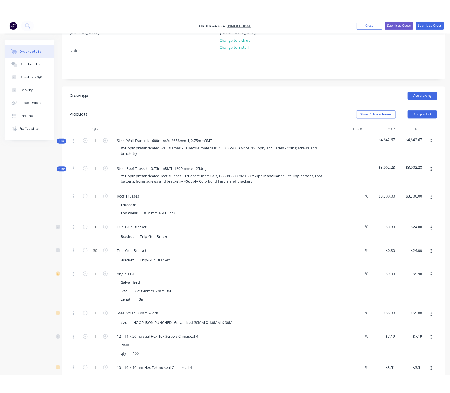
scroll to position [202, 0]
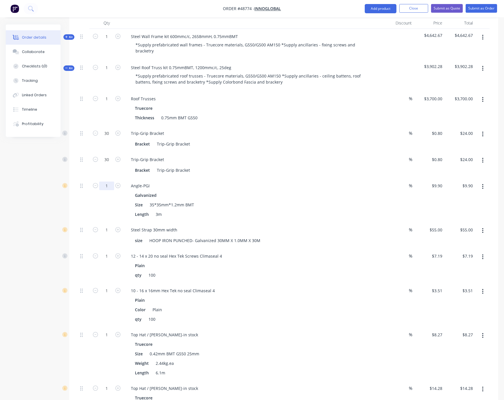
click at [107, 186] on input "1" at bounding box center [106, 186] width 15 height 9
type input "5"
type input "10"
type input "$99.00"
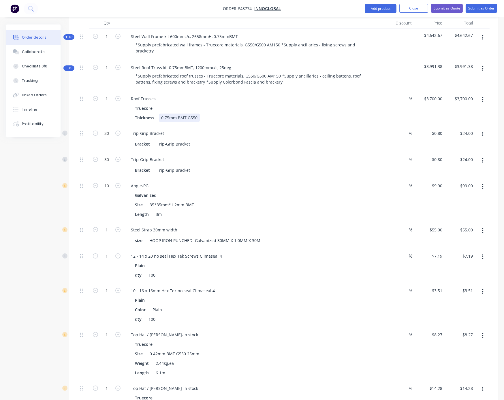
click at [295, 116] on div "Thickness 0.75mm BMT G550" at bounding box center [253, 118] width 240 height 8
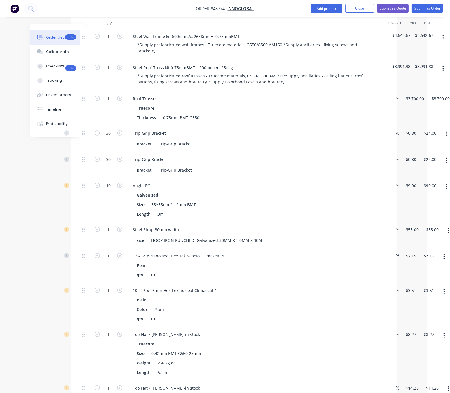
drag, startPoint x: 280, startPoint y: 155, endPoint x: 336, endPoint y: 159, distance: 55.5
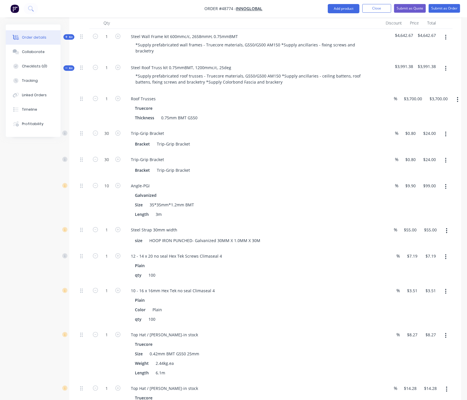
click at [280, 181] on div "Angle-PGI Galvanized Size 35*35mm*1.2mm BMT Length 3m" at bounding box center [253, 200] width 259 height 44
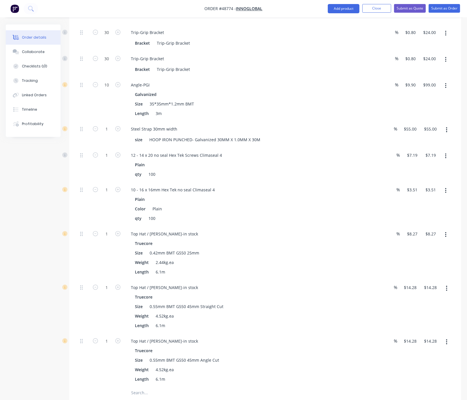
click at [443, 133] on icon "button" at bounding box center [446, 130] width 1 height 6
click at [428, 171] on div "Delete" at bounding box center [426, 168] width 44 height 8
click at [443, 133] on icon "button" at bounding box center [446, 129] width 1 height 5
click at [426, 172] on div "Delete" at bounding box center [426, 168] width 44 height 8
click at [443, 133] on icon "button" at bounding box center [446, 130] width 1 height 6
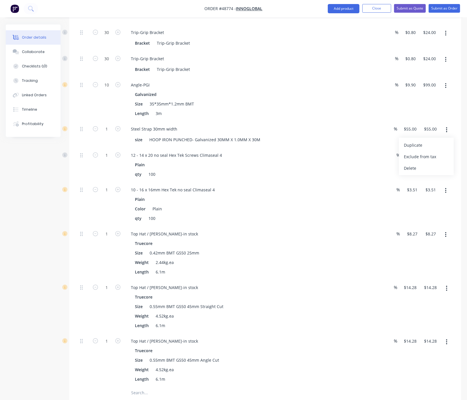
click at [420, 171] on div "Delete" at bounding box center [426, 168] width 44 height 8
click at [25, 167] on div "Created by Serene Created 02/09/25 Required 02/09/25 Assigned to Add team membe…" at bounding box center [233, 354] width 455 height 1265
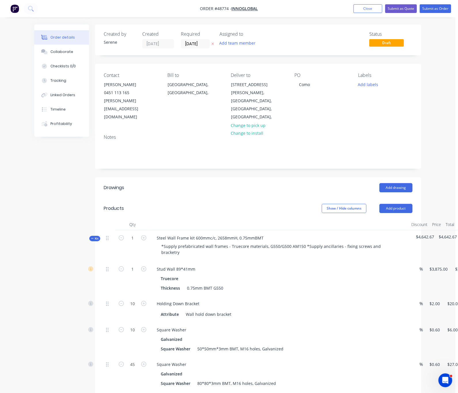
scroll to position [0, 8]
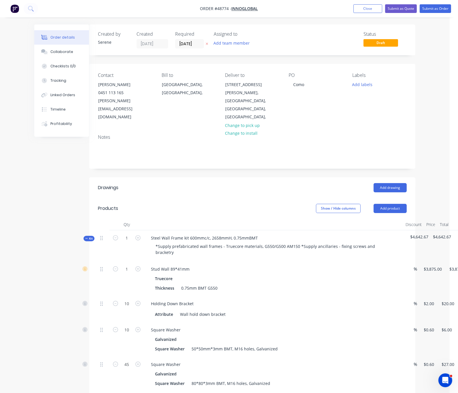
drag, startPoint x: 196, startPoint y: 195, endPoint x: 247, endPoint y: 193, distance: 50.8
click at [85, 237] on span "Kit" at bounding box center [88, 239] width 7 height 4
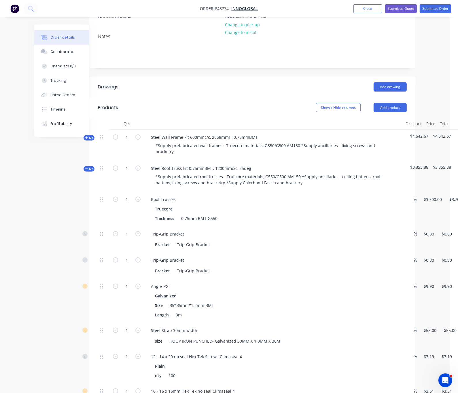
scroll to position [202, 8]
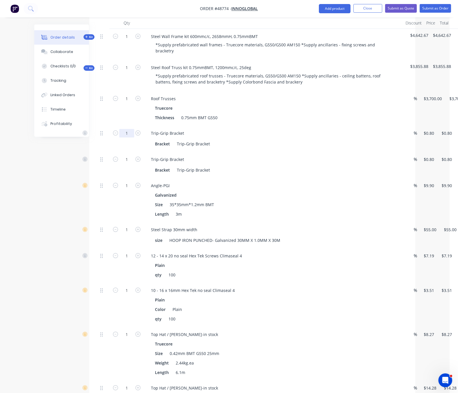
click at [119, 131] on input "1" at bounding box center [126, 133] width 15 height 9
type input "30"
type input "$24.00"
drag, startPoint x: 100, startPoint y: 161, endPoint x: 102, endPoint y: 156, distance: 5.2
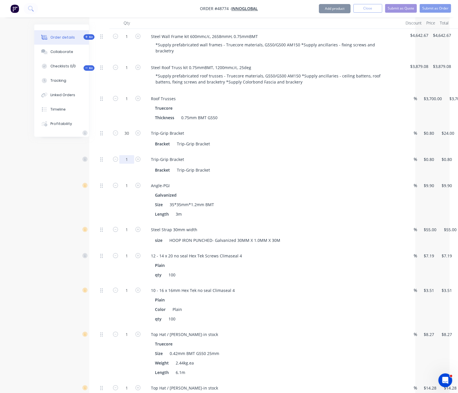
click at [119, 161] on input "1" at bounding box center [126, 159] width 15 height 9
type input "30"
type input "$24.00"
click at [119, 190] on input "1" at bounding box center [126, 186] width 15 height 9
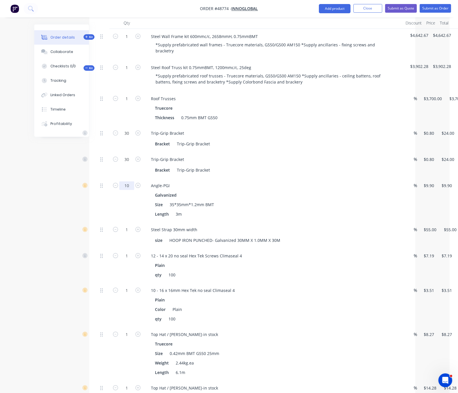
type input "10"
type input "$99.00"
click at [460, 236] on button "button" at bounding box center [467, 231] width 14 height 10
click at [427, 273] on div "Delete" at bounding box center [446, 269] width 44 height 8
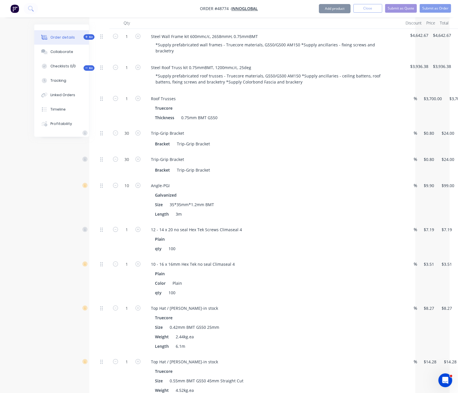
scroll to position [303, 8]
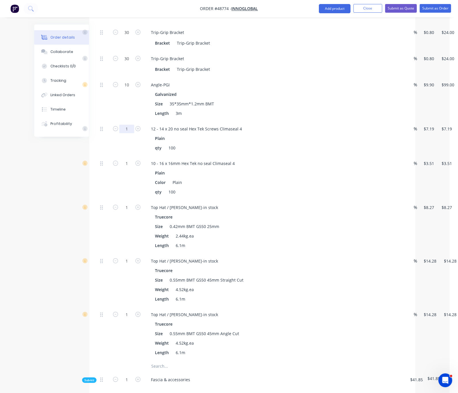
click at [119, 133] on input "1" at bounding box center [126, 129] width 15 height 9
type input "10"
type input "$71.90"
click at [43, 159] on div "Created by Serene Created 02/09/25 Required 02/09/25 Assigned to Add team membe…" at bounding box center [221, 341] width 390 height 1239
click at [119, 168] on input "1" at bounding box center [126, 163] width 15 height 9
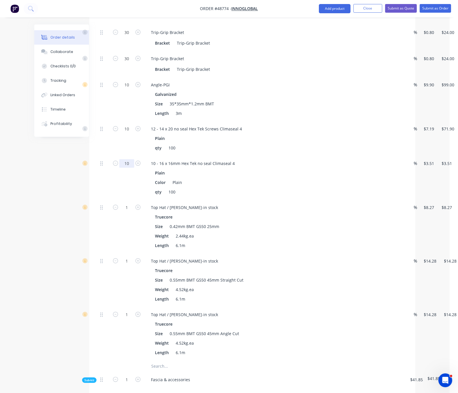
type input "10"
type input "$35.10"
click at [48, 193] on div "Created by Serene Created 02/09/25 Required 02/09/25 Assigned to Add team membe…" at bounding box center [221, 341] width 390 height 1239
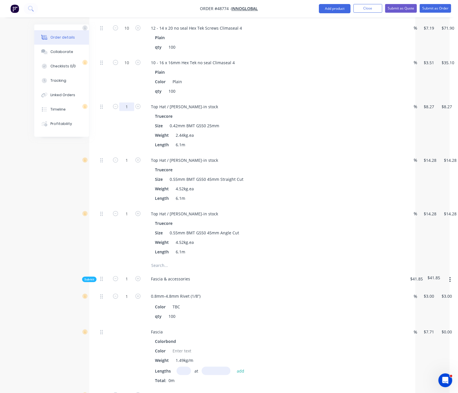
click at [119, 111] on input "1" at bounding box center [126, 107] width 15 height 9
type input "46"
type input "$380.42"
click at [89, 158] on div "Qty Discount Price Total Kit 1 Steel Wall Frame kit 600mmc/c, 2658mmH, 0.75mmBM…" at bounding box center [252, 271] width 326 height 911
click at [119, 165] on input "1" at bounding box center [126, 160] width 15 height 9
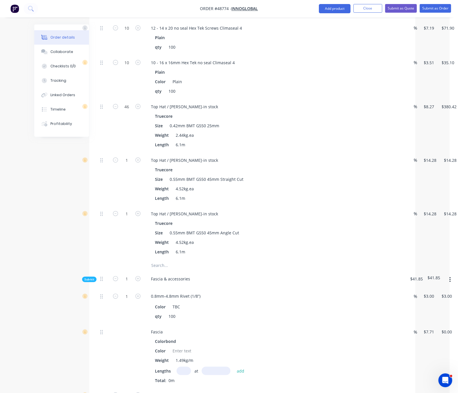
click at [37, 212] on div "Created by Serene Created 02/09/25 Required 02/09/25 Assigned to Add team membe…" at bounding box center [221, 240] width 390 height 1239
click at [119, 218] on input "1" at bounding box center [126, 214] width 15 height 9
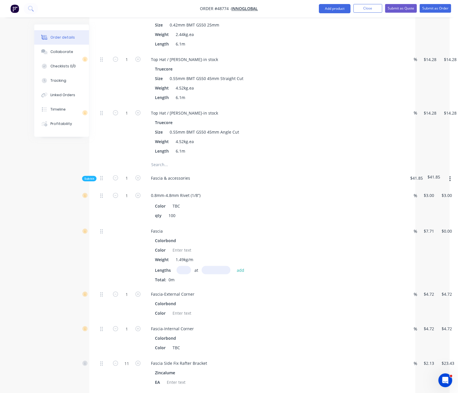
click at [110, 154] on div "1" at bounding box center [127, 133] width 35 height 54
click at [119, 118] on input "1" at bounding box center [126, 113] width 15 height 9
type input "24"
type input "$342.72"
click at [119, 64] on input "1" at bounding box center [126, 59] width 15 height 9
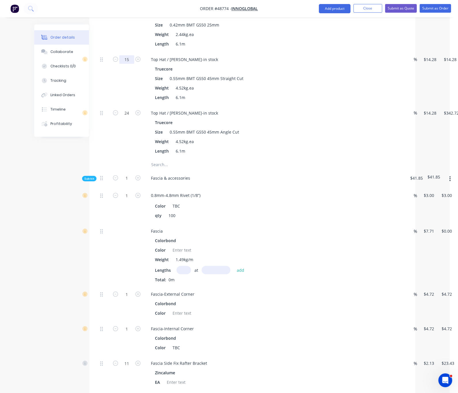
type input "15"
type input "$214.20"
click at [98, 97] on div at bounding box center [104, 79] width 12 height 54
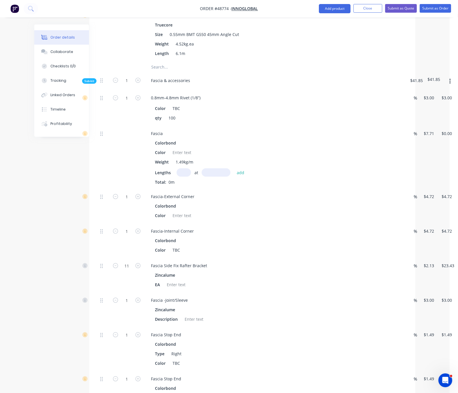
scroll to position [605, 8]
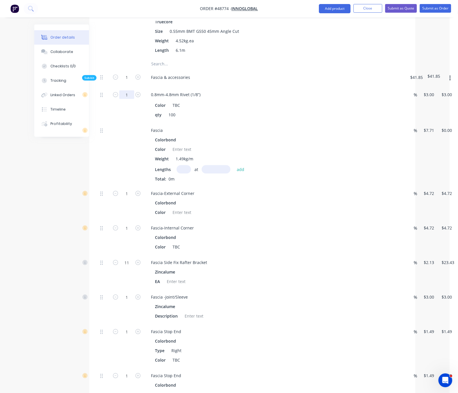
click at [119, 99] on input "1" at bounding box center [126, 95] width 15 height 9
click at [135, 97] on icon "button" at bounding box center [137, 94] width 5 height 5
type input "2"
type input "$6.00"
click at [285, 119] on div "qty 100" at bounding box center [273, 115] width 240 height 8
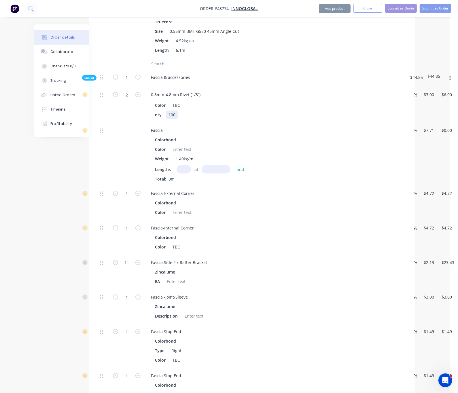
scroll to position [706, 8]
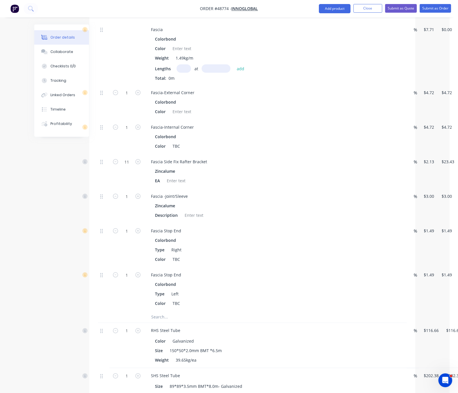
click at [177, 73] on input "text" at bounding box center [184, 69] width 14 height 8
type input "2"
type input "4560"
click at [234, 65] on button "add" at bounding box center [241, 69] width 14 height 8
type input "$70.32"
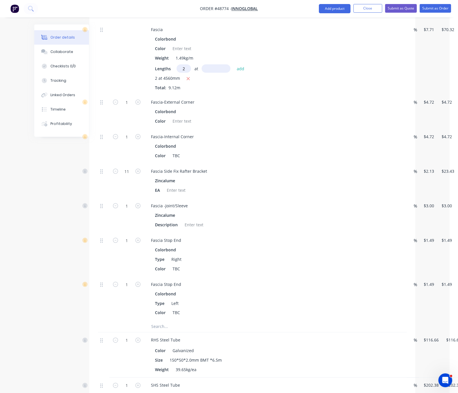
type input "2"
type input "6500"
click at [234, 65] on button "add" at bounding box center [241, 69] width 14 height 8
type input "$170.55"
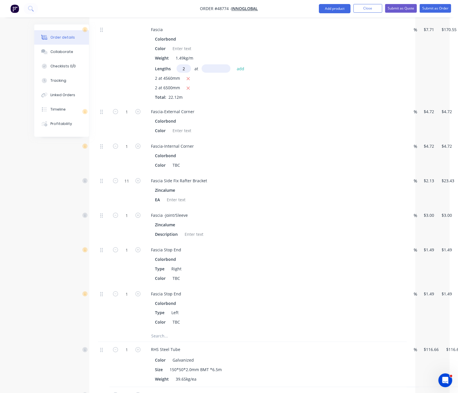
type input "2"
type input "5430"
click at [234, 65] on button "add" at bounding box center [241, 69] width 14 height 8
type input "$254.28"
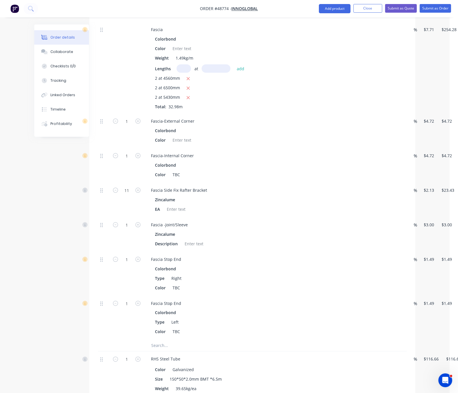
type input "2"
type input "1"
click at [202, 73] on input "text" at bounding box center [216, 69] width 29 height 8
type input "1940"
click at [234, 65] on button "add" at bounding box center [241, 69] width 14 height 8
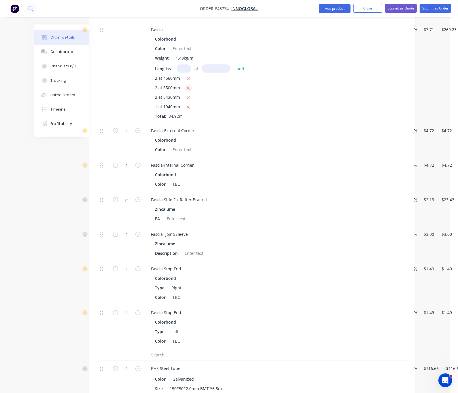
drag, startPoint x: 163, startPoint y: 124, endPoint x: 164, endPoint y: 117, distance: 6.4
click at [186, 101] on icon "button" at bounding box center [188, 97] width 4 height 5
type input "$185.50"
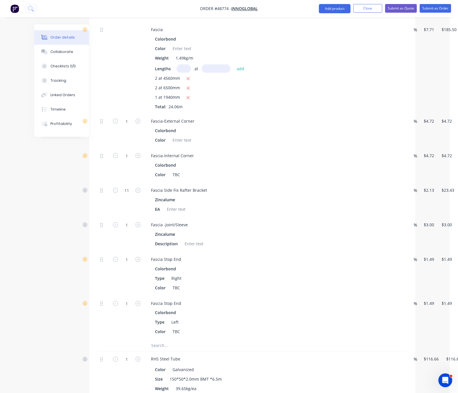
click at [177, 73] on input "text" at bounding box center [184, 69] width 14 height 8
type input "2"
type input "5650"
click at [234, 65] on button "add" at bounding box center [241, 69] width 14 height 8
type input "$272.63"
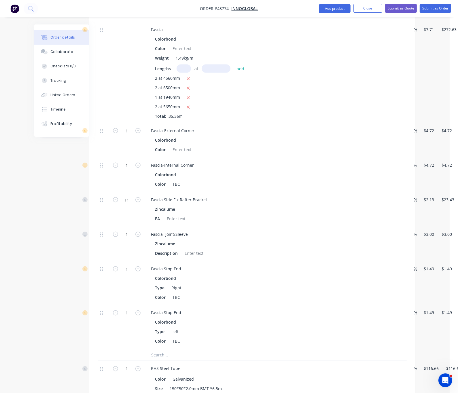
click at [110, 121] on div at bounding box center [127, 72] width 35 height 101
click at [135, 133] on icon "button" at bounding box center [137, 130] width 5 height 5
type input "2"
type input "$9.44"
click at [455, 172] on button "button" at bounding box center [462, 166] width 14 height 10
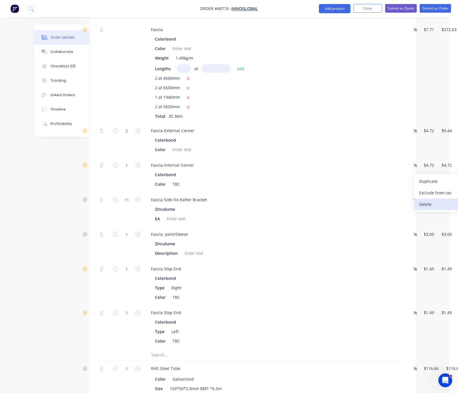
click at [420, 209] on div "Delete" at bounding box center [442, 204] width 44 height 8
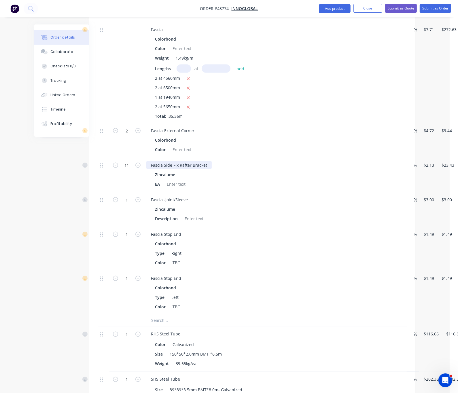
scroll to position [807, 8]
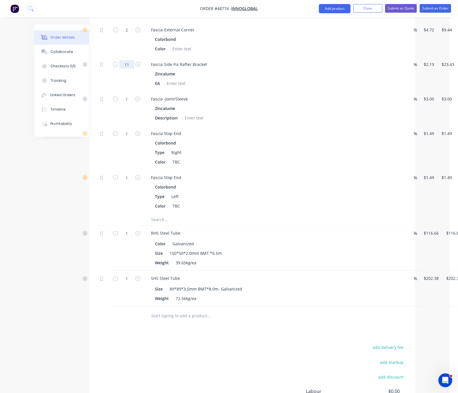
click at [119, 69] on input "11" at bounding box center [126, 64] width 15 height 9
type input "30"
type input "$63.90"
click at [98, 126] on div at bounding box center [104, 108] width 12 height 35
click at [135, 102] on icon "button" at bounding box center [137, 99] width 5 height 5
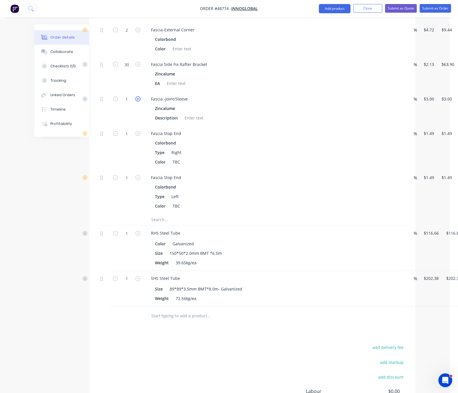
type input "2"
type input "$6.00"
click at [135, 102] on icon "button" at bounding box center [137, 99] width 5 height 5
type input "3"
type input "$9.00"
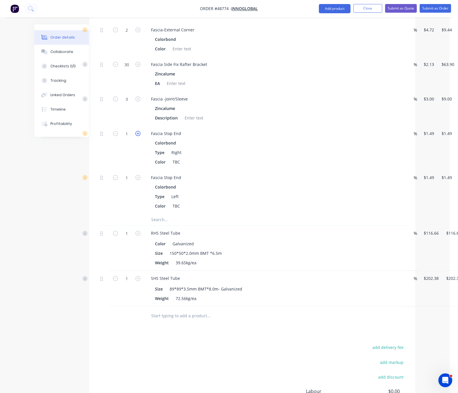
click at [135, 136] on icon "button" at bounding box center [137, 133] width 5 height 5
type input "2"
type input "$2.98"
click at [135, 180] on icon "button" at bounding box center [137, 177] width 5 height 5
type input "2"
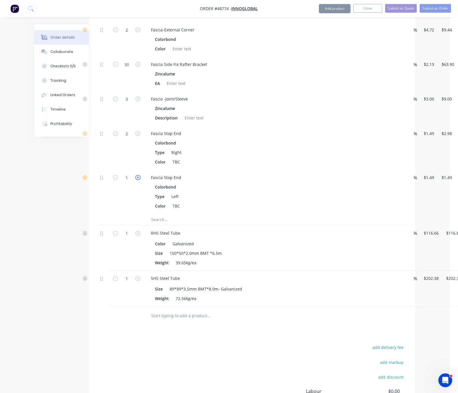
type input "$2.98"
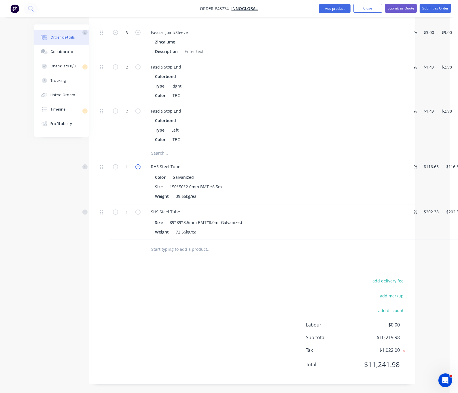
click at [135, 170] on icon "button" at bounding box center [137, 167] width 5 height 5
type input "2"
type input "$233.32"
click at [186, 293] on div "add delivery fee add markup add discount Labour $0.00 Sub total $10,336.64 Tax …" at bounding box center [252, 327] width 309 height 99
drag, startPoint x: 220, startPoint y: 299, endPoint x: 309, endPoint y: 310, distance: 89.5
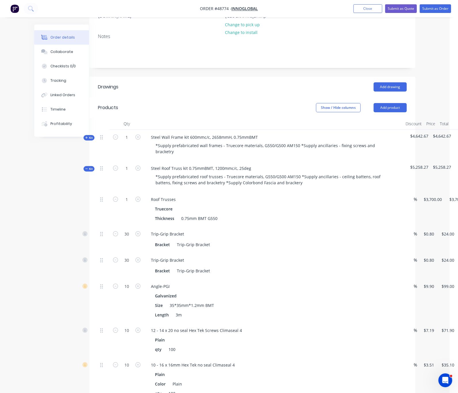
click at [85, 167] on span "Kit" at bounding box center [88, 169] width 7 height 4
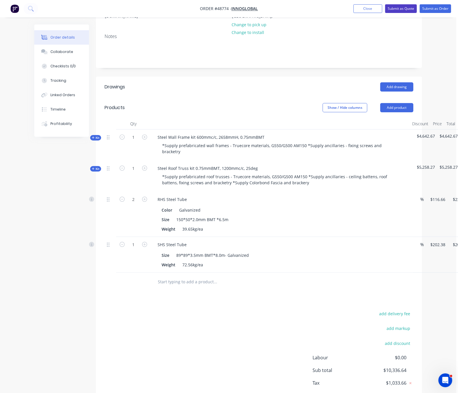
click at [402, 7] on button "Submit as Quote" at bounding box center [401, 8] width 32 height 9
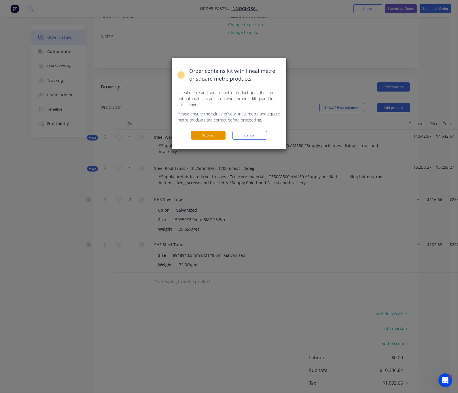
click at [210, 140] on button "Submit" at bounding box center [208, 135] width 35 height 9
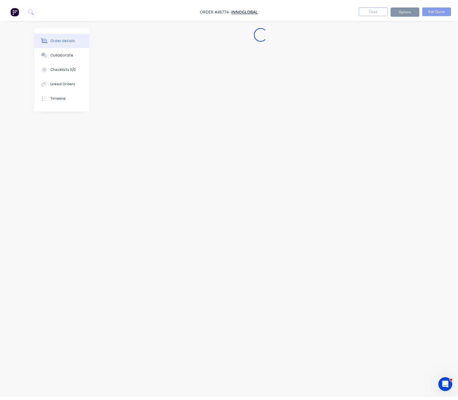
scroll to position [0, 0]
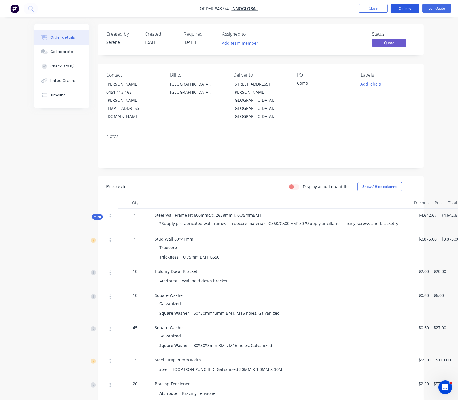
click at [402, 10] on button "Options" at bounding box center [405, 8] width 29 height 9
click at [250, 182] on div "Display actual quantities Show / Hide columns" at bounding box center [293, 186] width 243 height 9
click at [440, 7] on button "Edit Quote" at bounding box center [437, 8] width 29 height 9
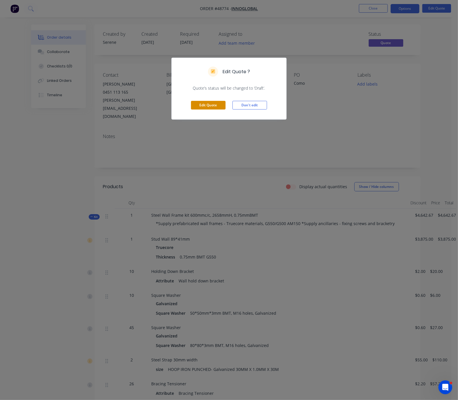
click at [208, 110] on button "Edit Quote" at bounding box center [208, 105] width 35 height 9
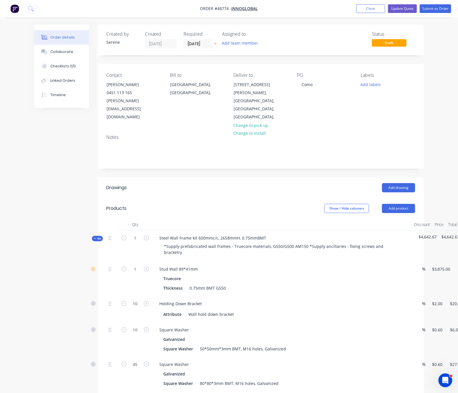
scroll to position [101, 0]
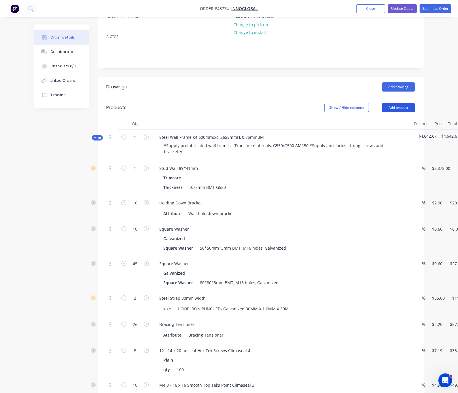
click at [415, 103] on button "Add product" at bounding box center [398, 107] width 33 height 9
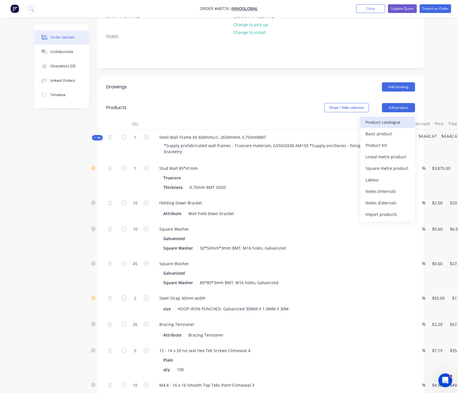
click at [410, 118] on div "Product catalogue" at bounding box center [388, 122] width 44 height 8
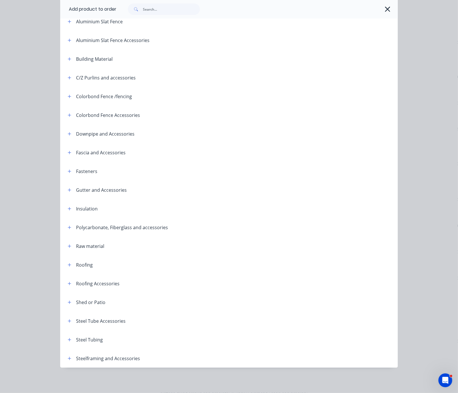
scroll to position [404, 0]
click at [68, 319] on icon "button" at bounding box center [69, 321] width 3 height 4
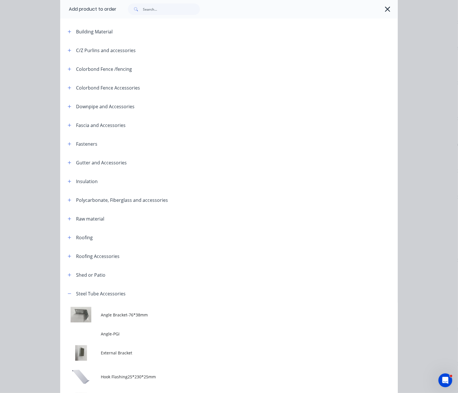
scroll to position [295, 0]
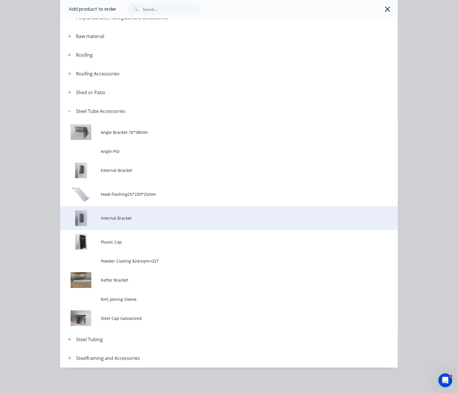
click at [110, 215] on span "Internal Bracket" at bounding box center [220, 218] width 238 height 6
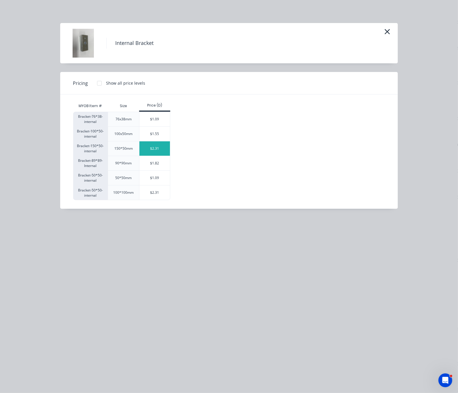
click at [140, 152] on div "$2.31" at bounding box center [155, 149] width 31 height 14
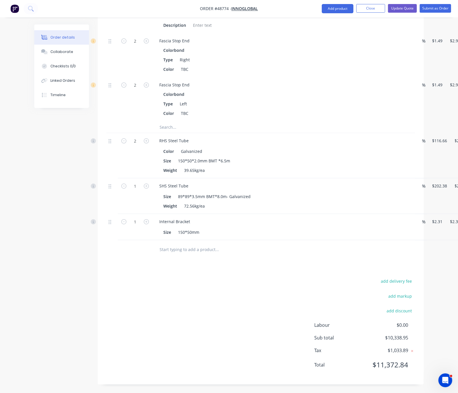
scroll to position [1409, 0]
click at [144, 219] on icon "button" at bounding box center [146, 221] width 5 height 5
type input "2"
type input "$4.62"
click at [180, 282] on div "add delivery fee add markup add discount Labour $0.00 Sub total $10,341.26 Tax …" at bounding box center [260, 327] width 309 height 99
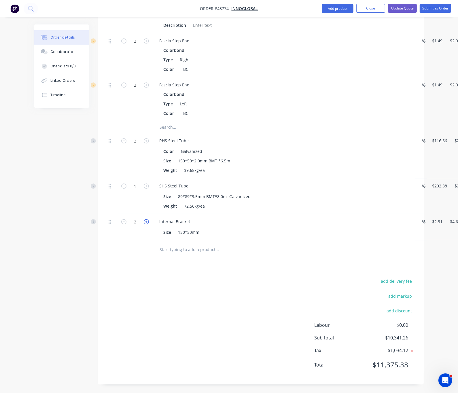
click at [144, 219] on icon "button" at bounding box center [146, 221] width 5 height 5
type input "3"
type input "$6.93"
click at [120, 219] on form "3" at bounding box center [135, 221] width 30 height 9
click at [144, 219] on icon "button" at bounding box center [146, 221] width 5 height 5
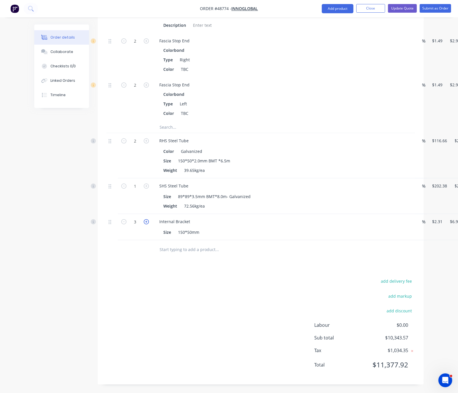
type input "4"
type input "$9.24"
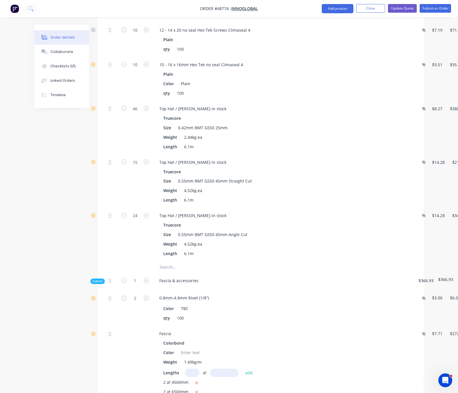
scroll to position [703, 0]
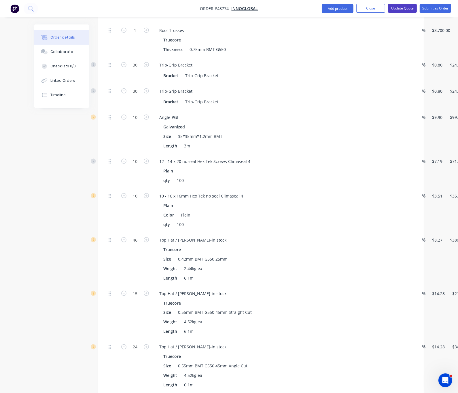
click at [396, 10] on button "Update Quote" at bounding box center [402, 8] width 29 height 9
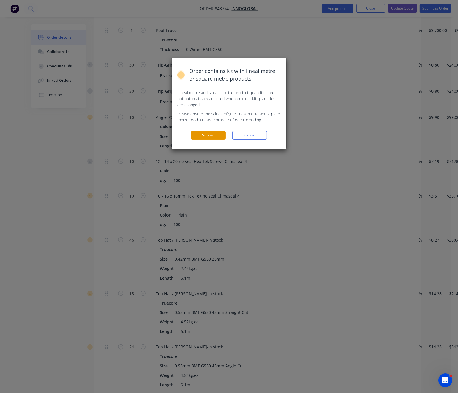
click at [214, 140] on button "Submit" at bounding box center [208, 135] width 35 height 9
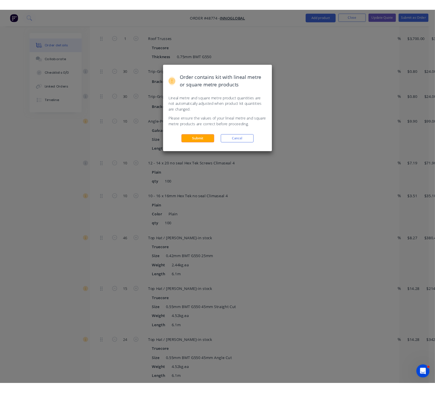
scroll to position [0, 0]
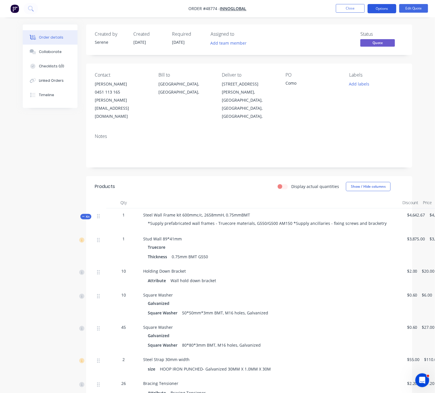
click at [380, 8] on button "Options" at bounding box center [382, 8] width 29 height 9
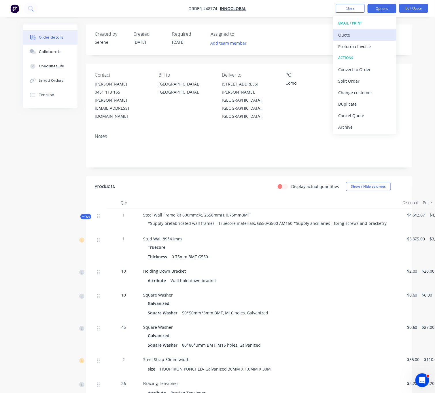
click at [363, 33] on div "Quote" at bounding box center [364, 35] width 53 height 8
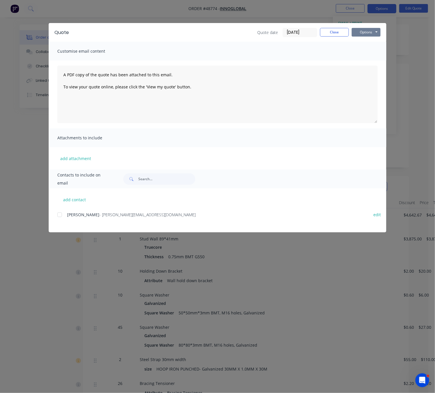
click at [379, 35] on button "Options" at bounding box center [366, 32] width 29 height 9
click at [373, 50] on button "Print" at bounding box center [370, 52] width 37 height 10
click at [331, 37] on button "Close" at bounding box center [334, 32] width 29 height 9
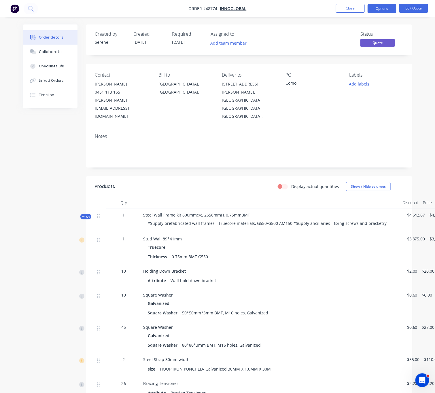
click at [352, 9] on button "Close" at bounding box center [350, 8] width 29 height 9
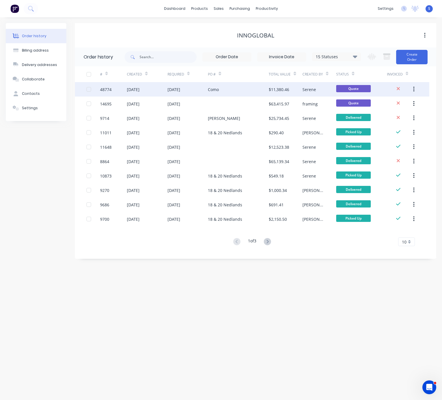
click at [157, 90] on div "[DATE]" at bounding box center [147, 89] width 40 height 14
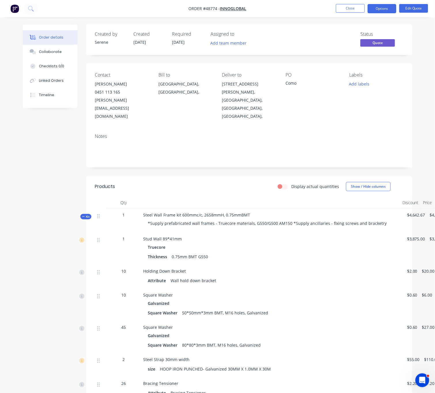
scroll to position [101, 0]
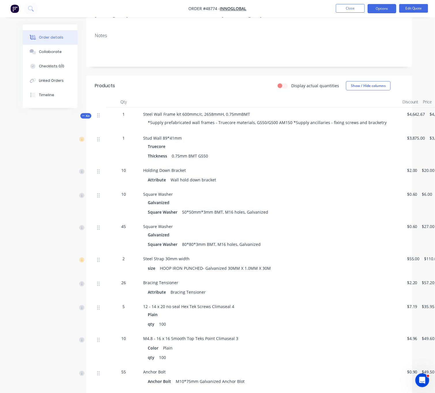
click at [86, 113] on div "Kit" at bounding box center [85, 115] width 11 height 5
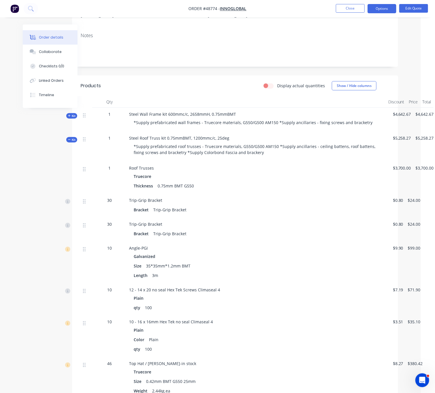
drag, startPoint x: 181, startPoint y: 86, endPoint x: 207, endPoint y: 87, distance: 25.7
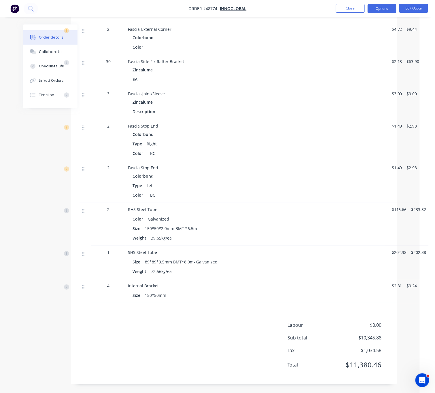
scroll to position [776, 19]
drag, startPoint x: 195, startPoint y: 303, endPoint x: 335, endPoint y: 302, distance: 140.4
click at [412, 11] on button "Edit Quote" at bounding box center [414, 8] width 29 height 9
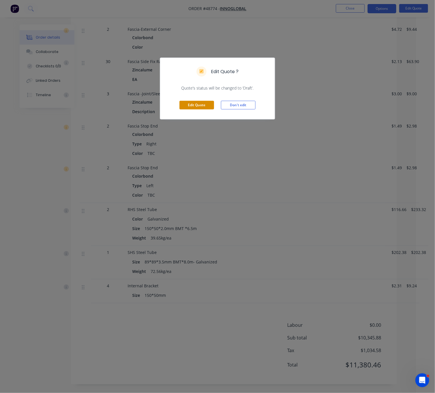
click at [204, 110] on button "Edit Quote" at bounding box center [197, 105] width 35 height 9
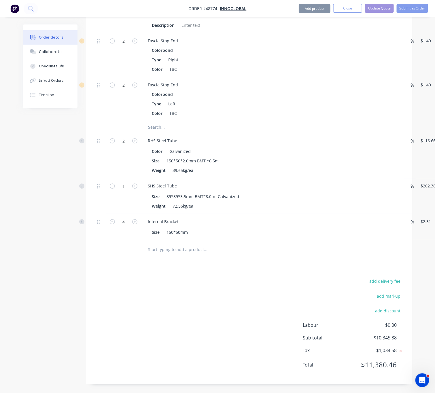
scroll to position [1409, 0]
click at [393, 279] on button "add delivery fee" at bounding box center [385, 282] width 37 height 8
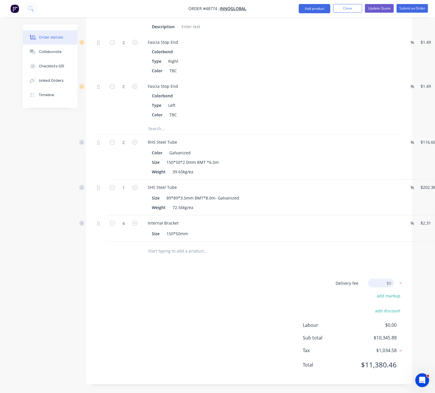
scroll to position [1407, 0]
type input "600"
click input "submit" at bounding box center [0, 0] width 0 height 0
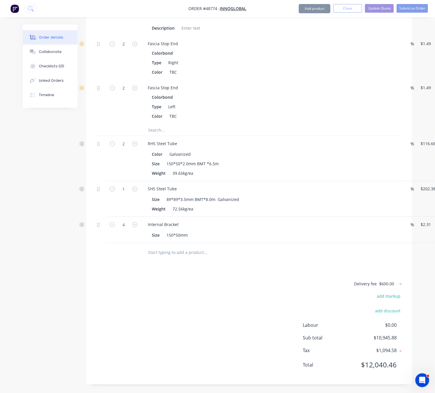
scroll to position [1406, 0]
click at [227, 293] on div "Delivery fee $600.00 add markup add discount Labour $0.00 Sub total $10,945.88 …" at bounding box center [249, 328] width 309 height 96
click at [382, 7] on button "Update Quote" at bounding box center [379, 8] width 29 height 9
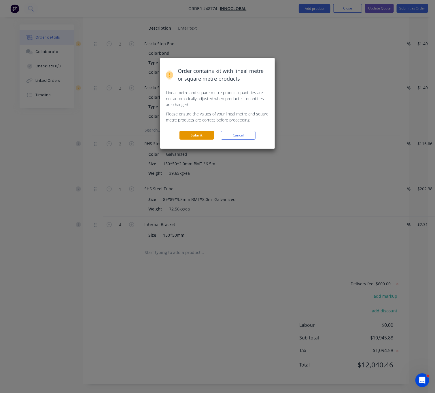
click at [197, 140] on button "Submit" at bounding box center [197, 135] width 35 height 9
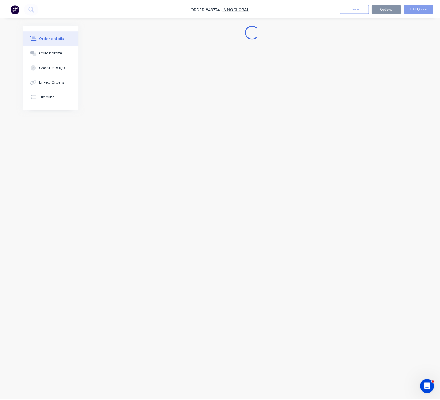
scroll to position [0, 0]
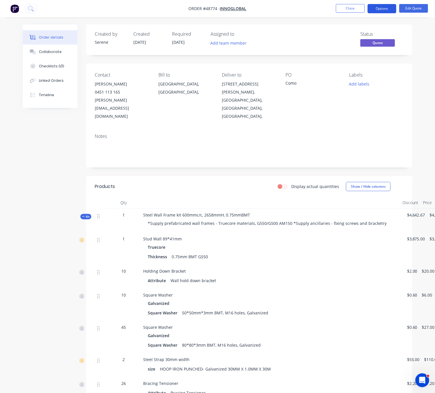
click at [389, 10] on button "Options" at bounding box center [382, 8] width 29 height 9
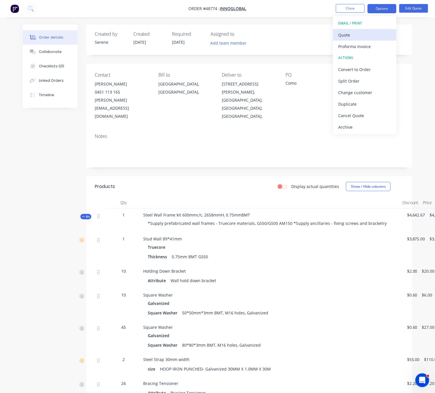
click at [370, 32] on div "Quote" at bounding box center [364, 35] width 53 height 8
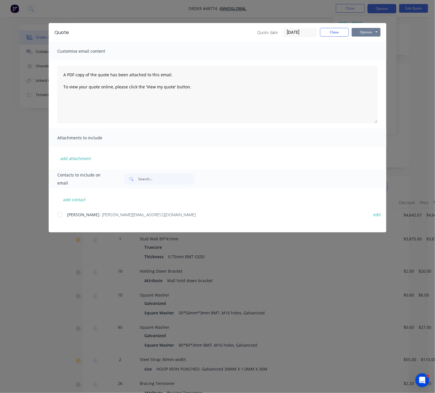
click at [376, 34] on button "Options" at bounding box center [366, 32] width 29 height 9
click at [370, 55] on button "Print" at bounding box center [370, 52] width 37 height 10
click at [336, 35] on button "Close" at bounding box center [334, 32] width 29 height 9
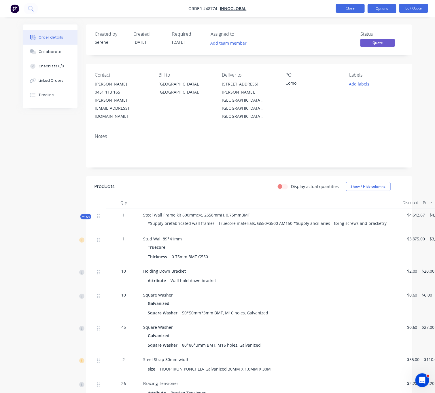
click at [355, 8] on button "Close" at bounding box center [350, 8] width 29 height 9
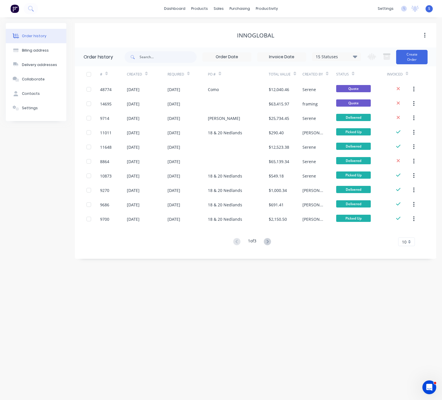
click at [34, 203] on div "Order history Billing address Delivery addresses Collaborate Contacts Settings" at bounding box center [36, 141] width 61 height 236
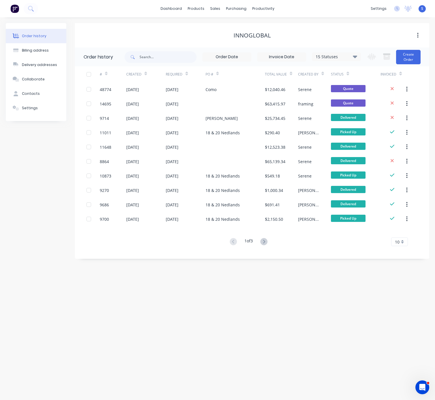
drag, startPoint x: 43, startPoint y: 195, endPoint x: 46, endPoint y: 166, distance: 29.6
click at [43, 195] on div "Order history Billing address Delivery addresses Collaborate Contacts Settings" at bounding box center [36, 141] width 61 height 236
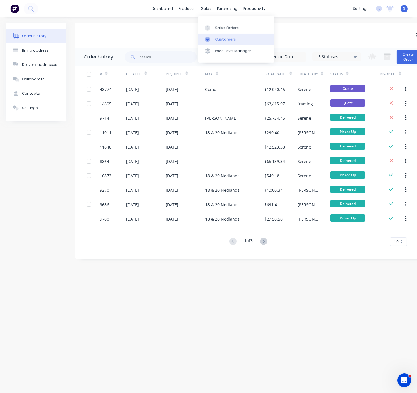
click at [226, 41] on div "Customers" at bounding box center [225, 39] width 21 height 5
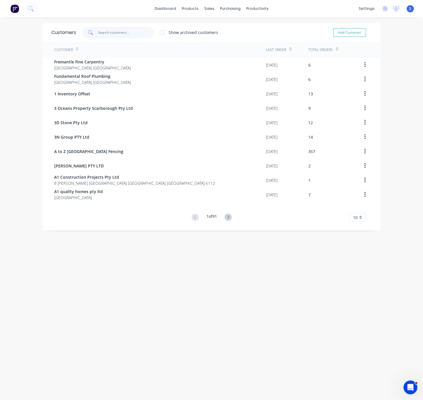
click at [118, 31] on input "text" at bounding box center [126, 33] width 56 height 12
type input "s"
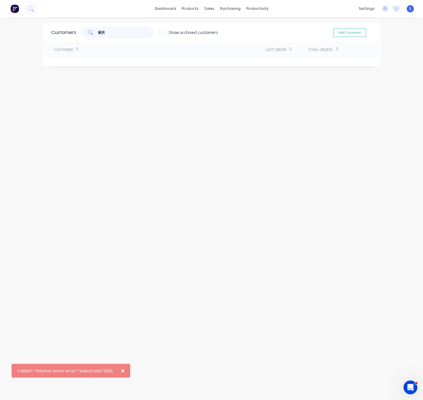
type input "厕"
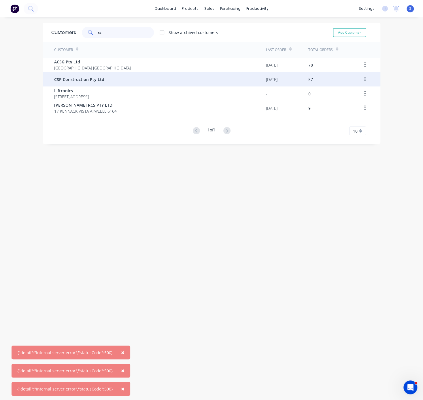
type input "cs"
click at [92, 81] on span "CSP Construction Pty Ltd" at bounding box center [79, 79] width 50 height 6
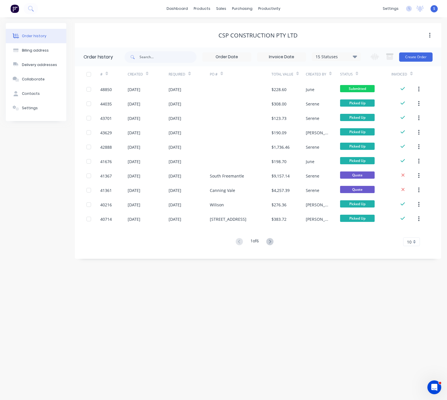
click at [275, 239] on div "1 of 6" at bounding box center [254, 242] width 41 height 8
click at [270, 244] on icon at bounding box center [269, 241] width 7 height 7
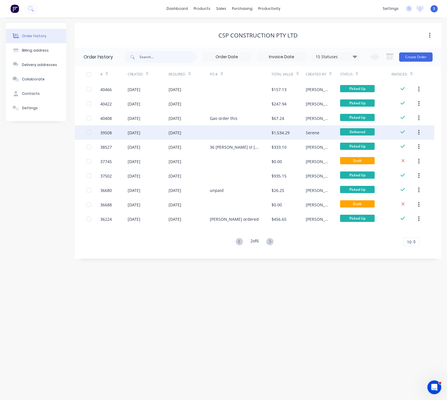
click at [233, 134] on div at bounding box center [241, 132] width 62 height 14
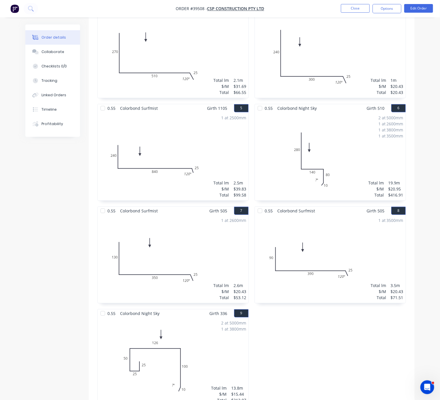
scroll to position [436, 0]
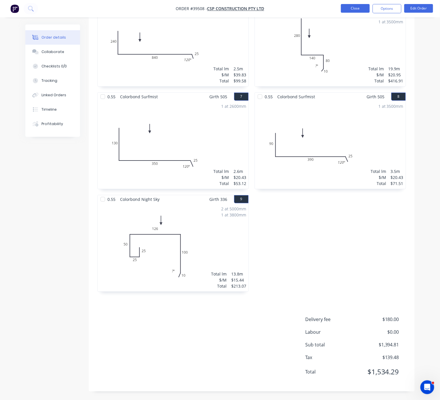
click at [354, 8] on button "Close" at bounding box center [355, 8] width 29 height 9
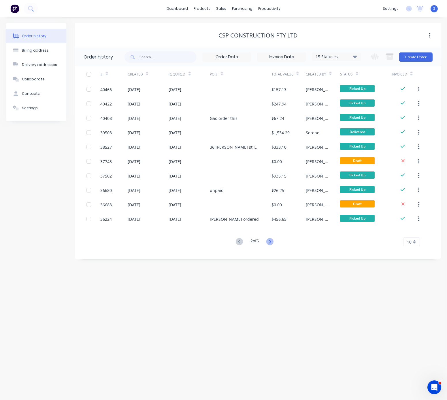
click at [269, 243] on icon at bounding box center [269, 241] width 7 height 7
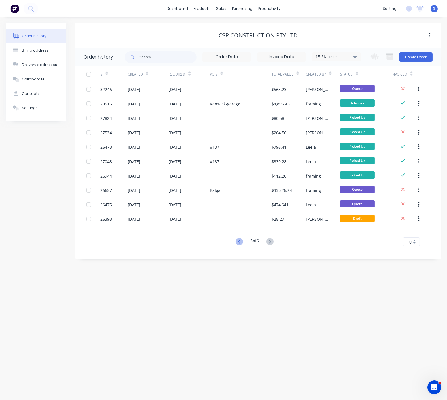
click at [240, 240] on icon at bounding box center [239, 241] width 7 height 7
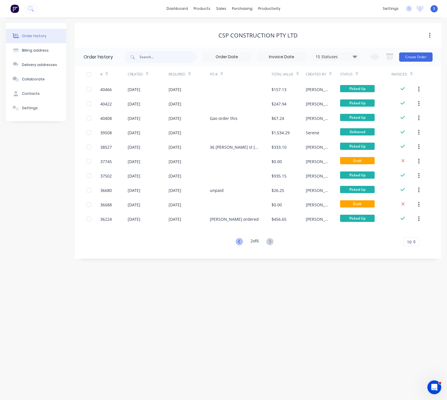
click at [238, 238] on icon at bounding box center [239, 241] width 7 height 7
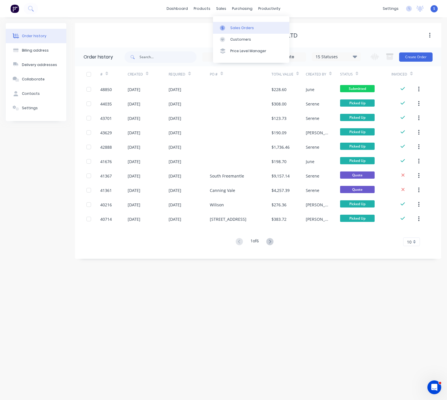
click at [231, 31] on div "Sales Orders" at bounding box center [242, 27] width 24 height 5
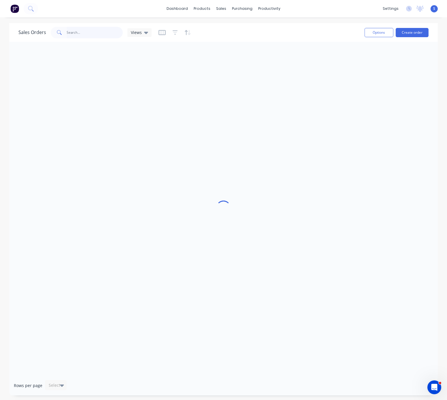
click at [77, 34] on input "text" at bounding box center [95, 33] width 56 height 12
type input "32678"
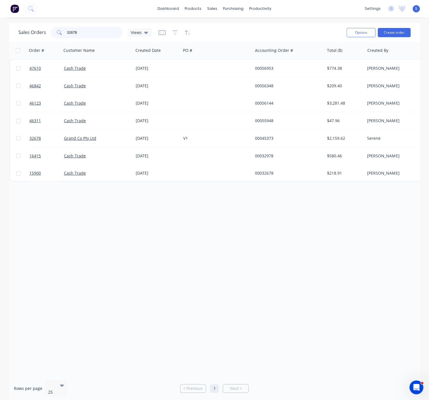
click at [85, 32] on input "32678" at bounding box center [95, 33] width 56 height 12
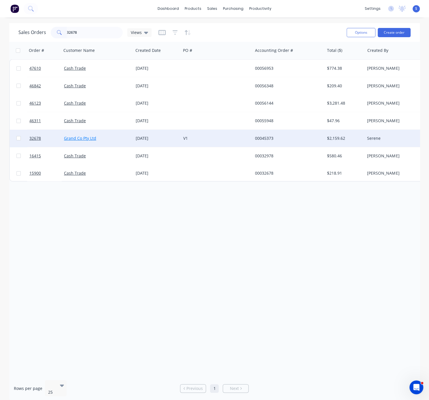
click at [90, 141] on link "Grand Co Pty Ltd" at bounding box center [80, 137] width 32 height 5
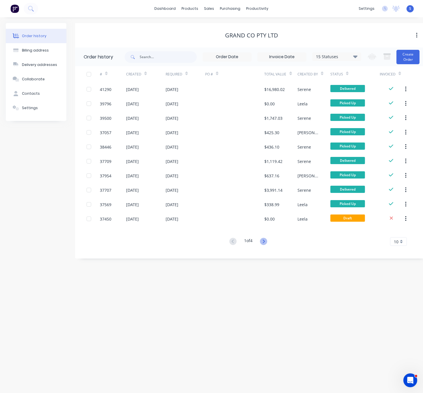
click at [262, 242] on icon at bounding box center [263, 241] width 7 height 7
click at [267, 244] on icon at bounding box center [263, 241] width 7 height 7
click at [158, 54] on input "text" at bounding box center [168, 57] width 57 height 12
type input "32678"
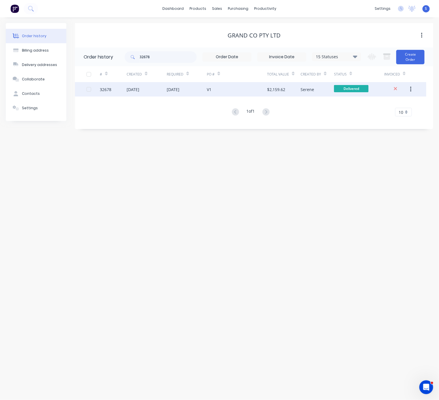
click at [177, 86] on div "[DATE]" at bounding box center [173, 89] width 13 height 6
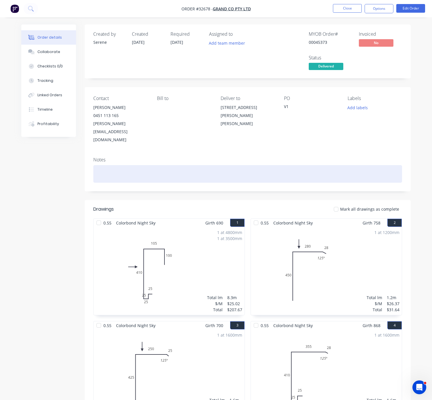
drag, startPoint x: 238, startPoint y: 173, endPoint x: 323, endPoint y: 157, distance: 85.5
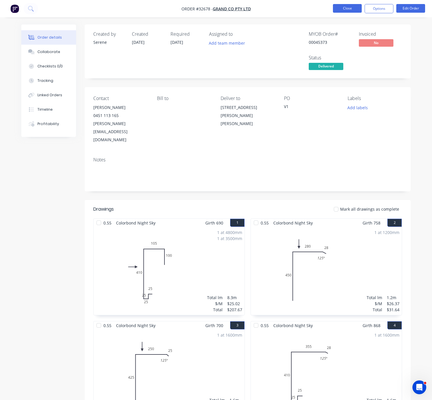
click at [343, 7] on button "Close" at bounding box center [347, 8] width 29 height 9
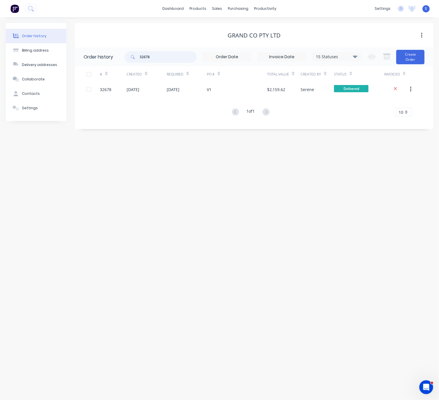
drag, startPoint x: 169, startPoint y: 61, endPoint x: 102, endPoint y: 56, distance: 67.6
click at [111, 58] on header "Order history 32678 15 Statuses Invoice Status Invoiced Not Invoiced Partial Or…" at bounding box center [254, 57] width 358 height 19
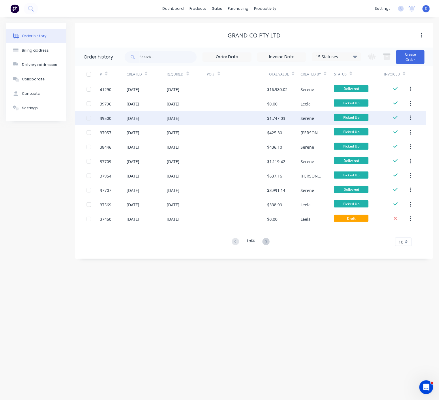
click at [244, 116] on div at bounding box center [237, 118] width 60 height 14
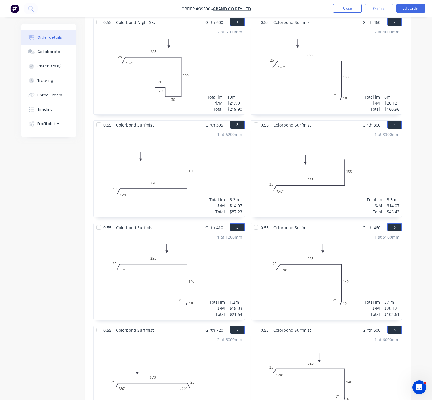
scroll to position [123, 0]
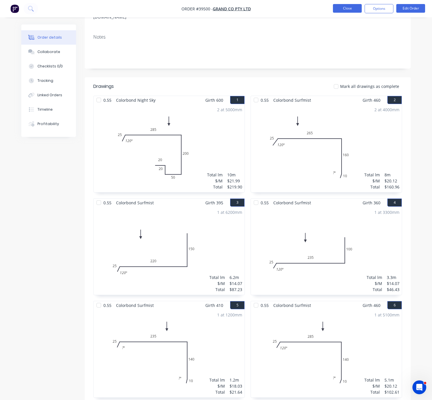
click at [350, 12] on button "Close" at bounding box center [347, 8] width 29 height 9
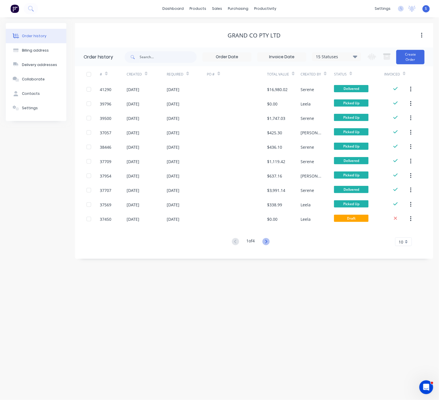
click at [265, 244] on icon at bounding box center [265, 241] width 7 height 7
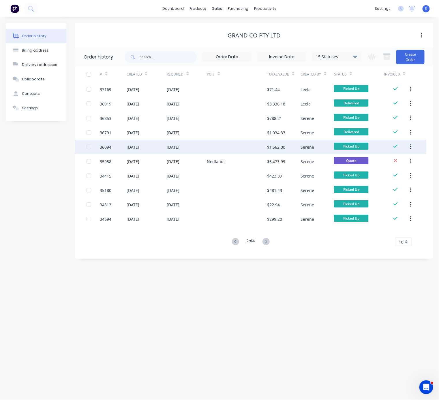
click at [235, 141] on div at bounding box center [237, 147] width 60 height 14
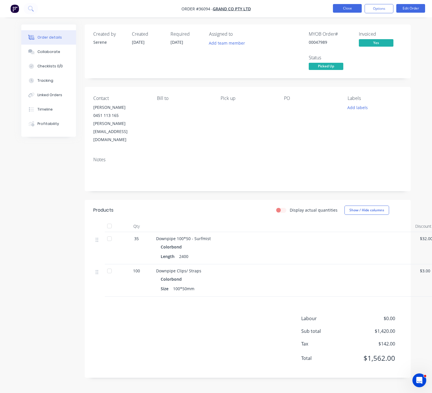
click at [342, 7] on button "Close" at bounding box center [347, 8] width 29 height 9
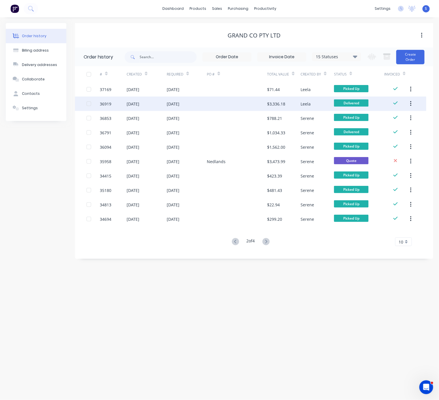
click at [222, 106] on div at bounding box center [237, 104] width 60 height 14
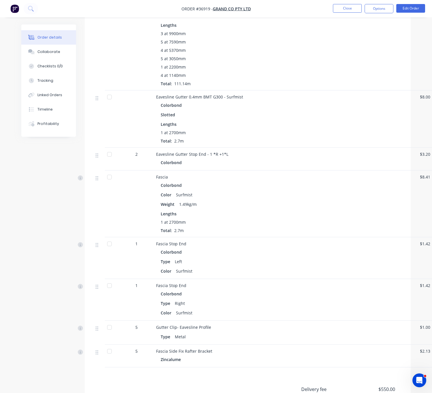
scroll to position [477, 0]
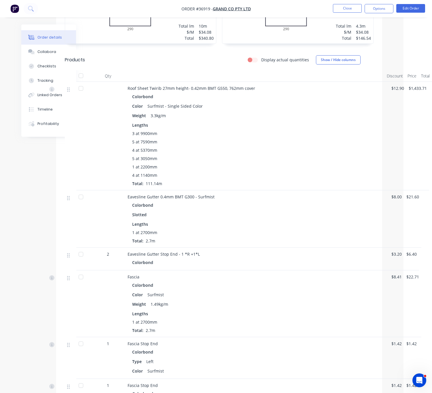
drag, startPoint x: 245, startPoint y: 168, endPoint x: 298, endPoint y: 168, distance: 53.6
click at [349, 5] on button "Close" at bounding box center [347, 8] width 29 height 9
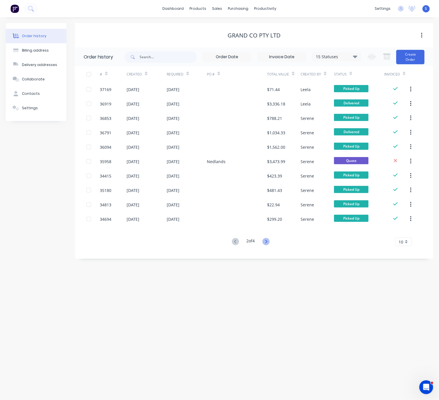
click at [266, 242] on icon at bounding box center [265, 241] width 7 height 7
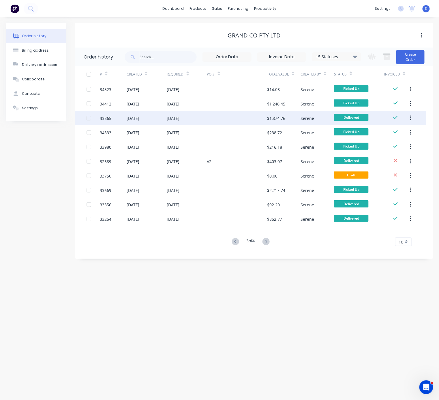
click at [198, 112] on div "[DATE]" at bounding box center [187, 118] width 40 height 14
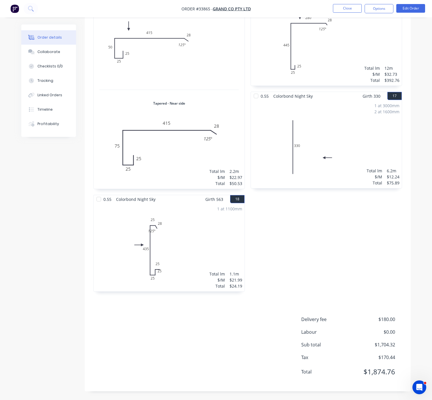
scroll to position [1261, 0]
click at [349, 6] on button "Close" at bounding box center [347, 8] width 29 height 9
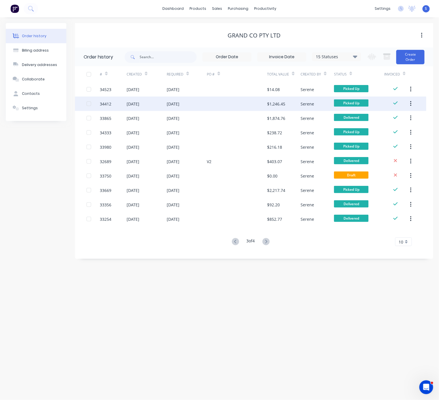
click at [197, 102] on div "[DATE]" at bounding box center [187, 104] width 40 height 14
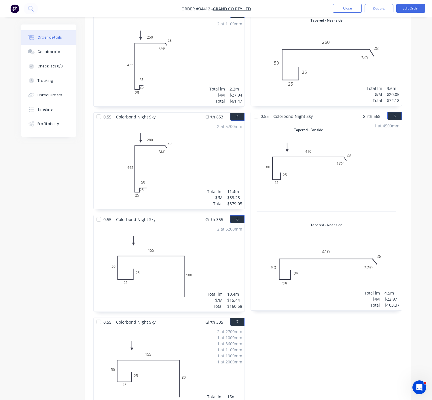
scroll to position [436, 0]
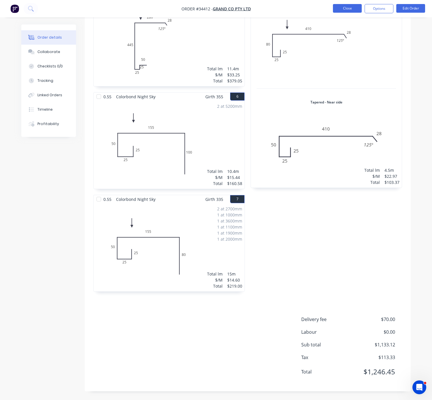
click at [350, 7] on button "Close" at bounding box center [347, 8] width 29 height 9
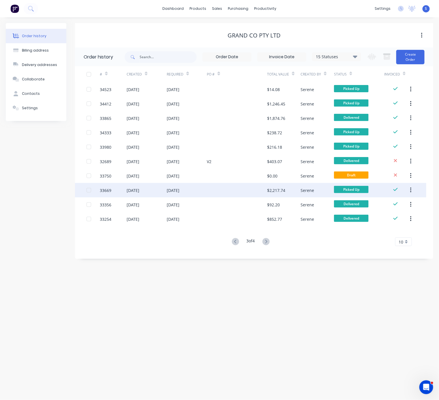
click at [221, 191] on div at bounding box center [237, 190] width 60 height 14
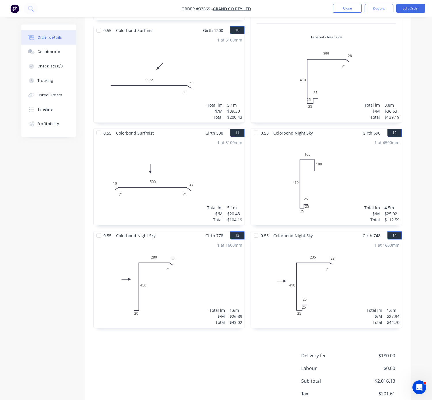
scroll to position [848, 0]
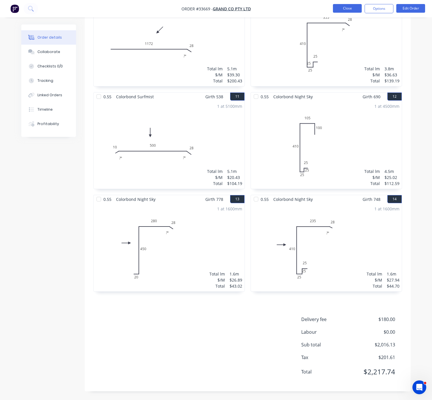
click at [352, 8] on button "Close" at bounding box center [347, 8] width 29 height 9
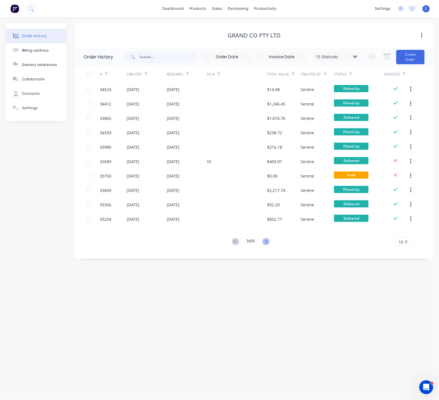
click at [266, 242] on icon at bounding box center [265, 241] width 7 height 7
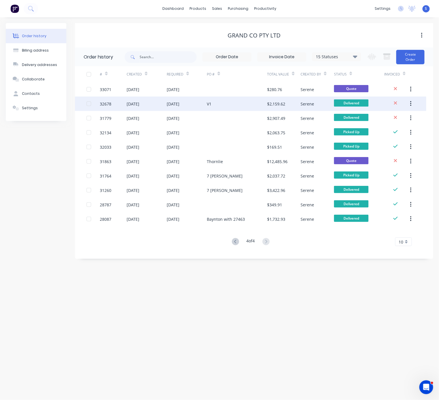
click at [225, 105] on div "V1" at bounding box center [237, 104] width 60 height 14
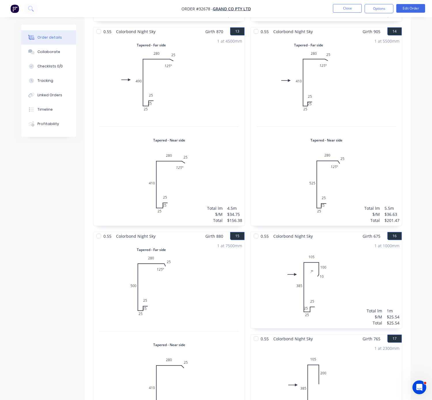
scroll to position [952, 0]
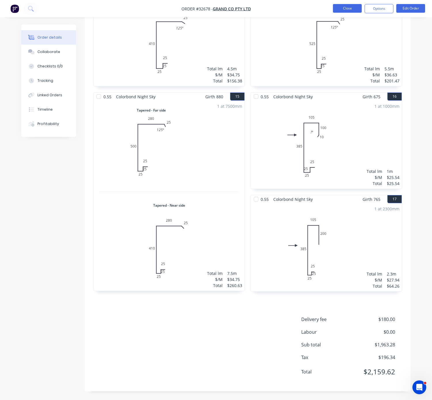
click at [348, 5] on button "Close" at bounding box center [347, 8] width 29 height 9
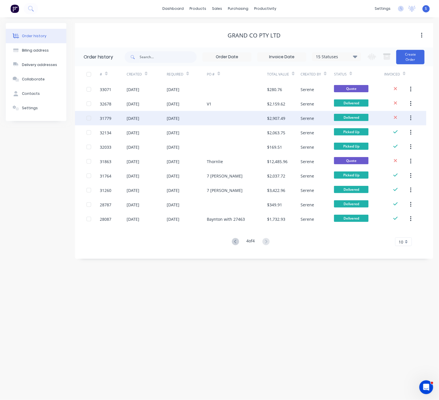
click at [244, 116] on div at bounding box center [237, 118] width 60 height 14
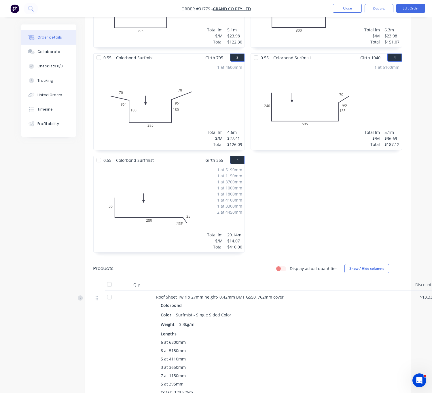
scroll to position [372, 0]
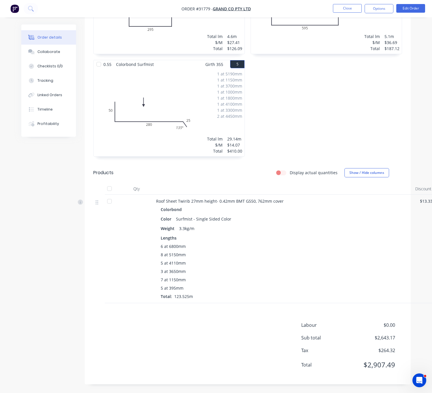
click at [251, 235] on div "Lengths" at bounding box center [284, 238] width 246 height 6
click at [185, 252] on span "8 at 5150mm" at bounding box center [173, 255] width 25 height 6
drag, startPoint x: 192, startPoint y: 291, endPoint x: 171, endPoint y: 261, distance: 36.3
click at [170, 269] on div "6 at 6800mm 8 at 5150mm 5 at 4110mm 3 at 3650mm 7 at 1150mm 5 at 395mm Total: 1…" at bounding box center [284, 272] width 246 height 56
click at [199, 235] on div "Lengths" at bounding box center [284, 238] width 246 height 6
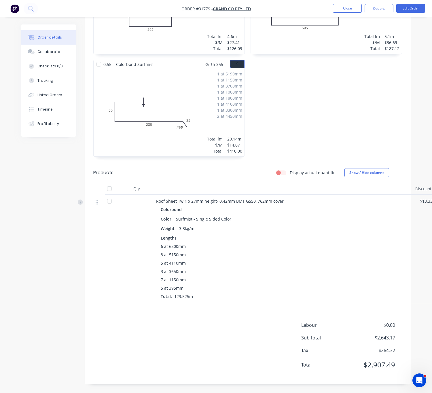
click at [227, 269] on div "3 at 3650mm" at bounding box center [284, 272] width 246 height 6
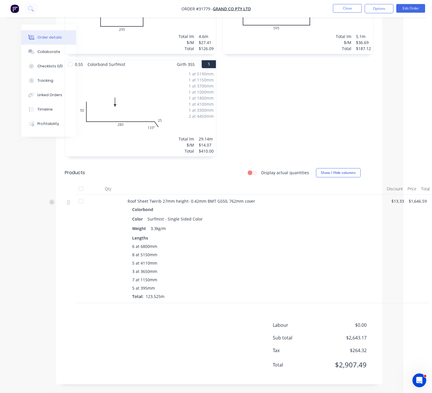
drag, startPoint x: 311, startPoint y: 256, endPoint x: 351, endPoint y: 261, distance: 40.0
click at [264, 260] on div "5 at 4110mm" at bounding box center [255, 263] width 246 height 6
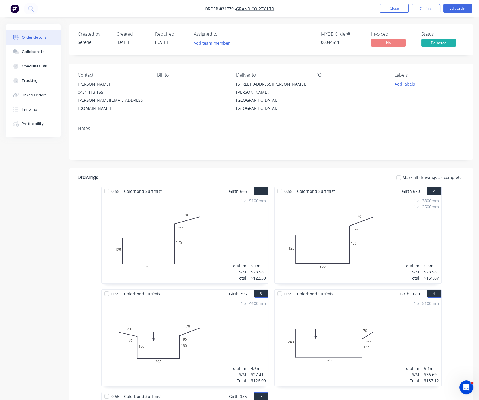
scroll to position [340, 0]
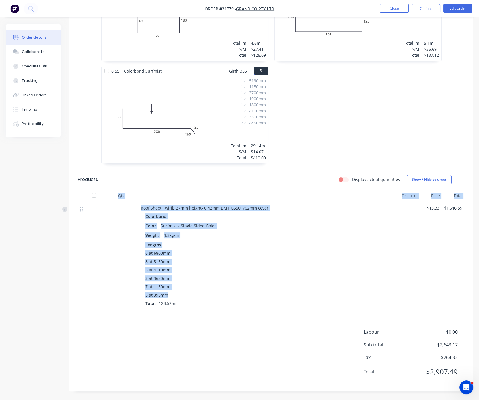
drag, startPoint x: 118, startPoint y: 189, endPoint x: 311, endPoint y: 292, distance: 219.0
click at [311, 292] on div "Qty Discount Price Total Roof Sheet Twirib 27mm height- 0.42mm BMT G550, 762mm …" at bounding box center [271, 250] width 387 height 120
click at [268, 292] on div "5 at 395mm" at bounding box center [268, 295] width 246 height 6
drag, startPoint x: 127, startPoint y: 173, endPoint x: 289, endPoint y: 316, distance: 216.1
click at [289, 316] on div "Drawings Mark all drawings as complete 0.55 Colorbond Surfmist Girth 665 1 0 12…" at bounding box center [271, 117] width 404 height 549
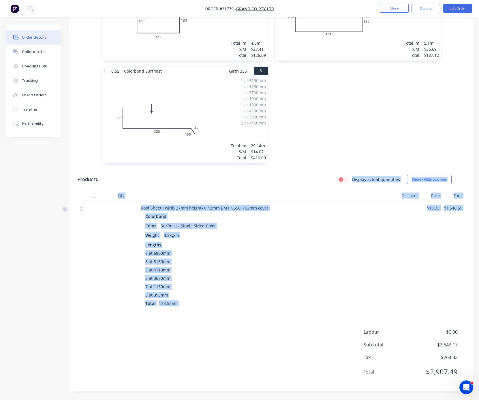
click at [231, 259] on div "8 at 5150mm" at bounding box center [268, 262] width 246 height 6
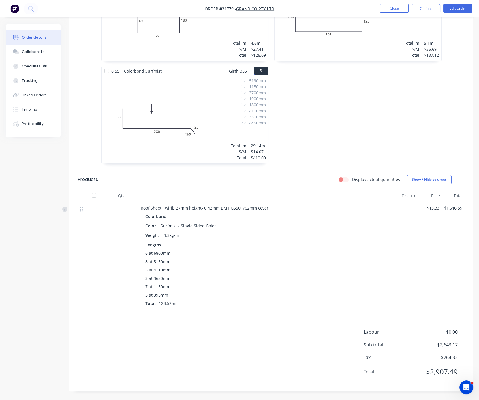
click at [253, 320] on div "Drawings Mark all drawings as complete 0.55 Colorbond Surfmist Girth 665 1 0 12…" at bounding box center [271, 117] width 404 height 549
click at [220, 267] on div "5 at 4110mm" at bounding box center [268, 270] width 246 height 6
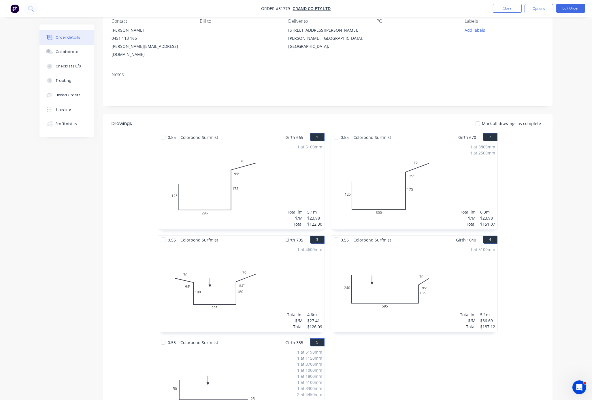
scroll to position [0, 0]
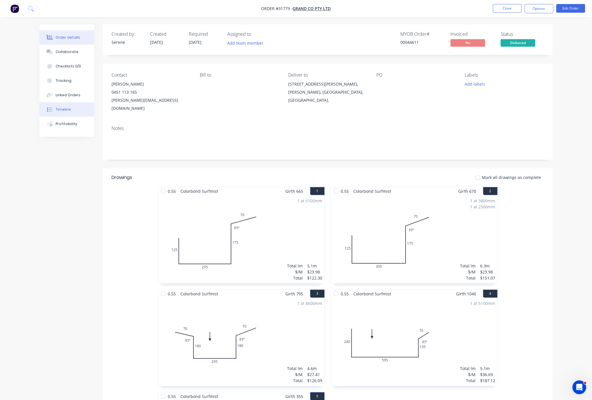
click at [68, 112] on div "Timeline" at bounding box center [63, 109] width 15 height 5
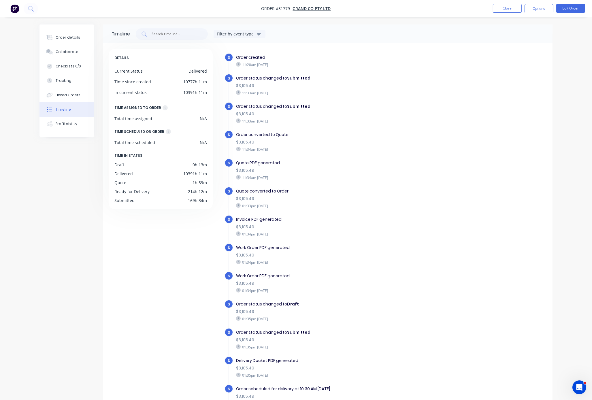
drag, startPoint x: 296, startPoint y: 178, endPoint x: 263, endPoint y: 175, distance: 33.3
click at [265, 175] on div "Quote PDF generated $3,105.49 11:34am Wednesday 12/06/24" at bounding box center [335, 170] width 205 height 23
click at [342, 230] on div "$3,105.49" at bounding box center [335, 227] width 199 height 6
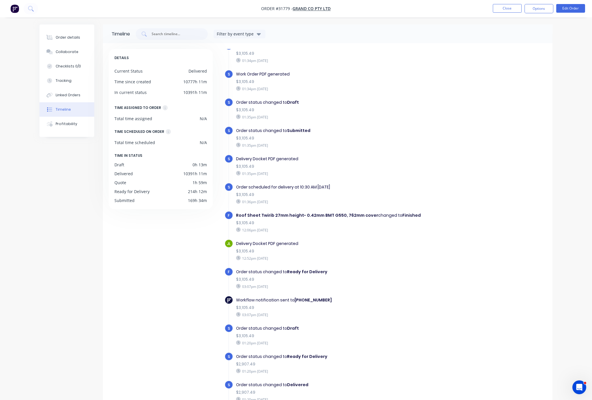
scroll to position [101, 0]
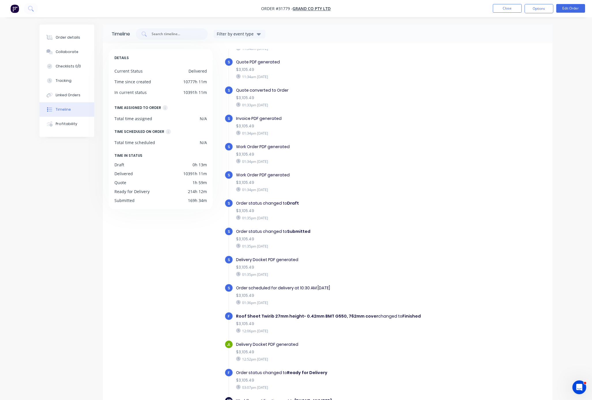
drag, startPoint x: 292, startPoint y: 162, endPoint x: 284, endPoint y: 182, distance: 21.3
click at [275, 160] on div "01:34pm Wednesday 12/06/24" at bounding box center [335, 161] width 199 height 5
click at [314, 169] on div "S Work Order PDF generated $3,105.49 01:34pm Wednesday 12/06/24" at bounding box center [339, 156] width 228 height 28
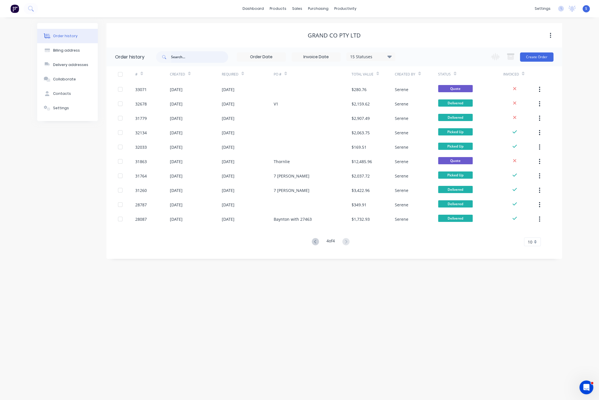
click at [185, 55] on input "text" at bounding box center [199, 57] width 57 height 12
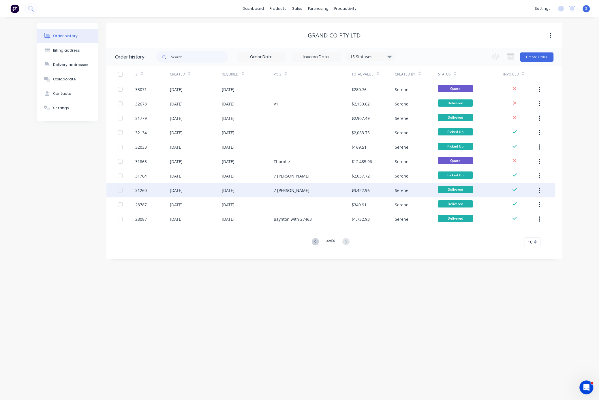
click at [182, 190] on div "[DATE]" at bounding box center [176, 190] width 13 height 6
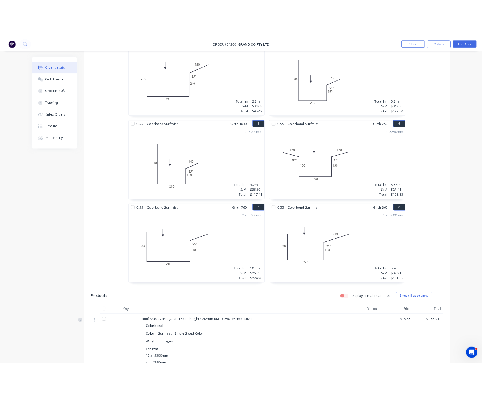
scroll to position [448, 0]
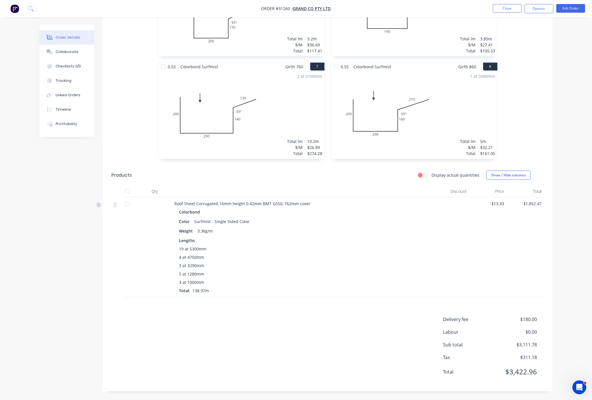
click at [213, 263] on div "3 at 3290mm" at bounding box center [302, 266] width 246 height 6
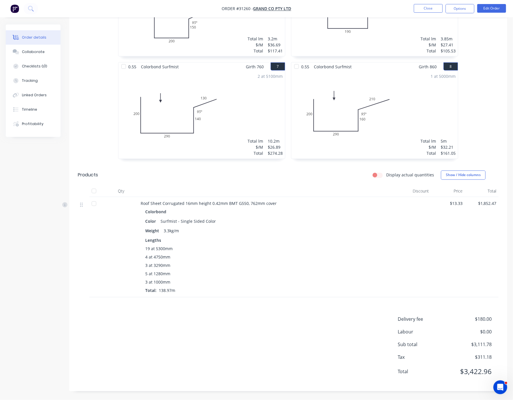
click at [225, 263] on div "3 at 3290mm" at bounding box center [268, 266] width 246 height 6
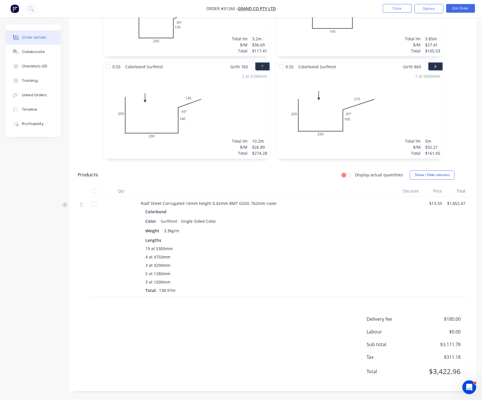
click at [217, 321] on div "Delivery fee $180.00 Labour $0.00 Sub total $3,111.78 Tax $311.18 Total $3,422.…" at bounding box center [272, 349] width 389 height 67
click at [265, 263] on div "3 at 3290mm" at bounding box center [268, 266] width 246 height 6
drag, startPoint x: 172, startPoint y: 171, endPoint x: 250, endPoint y: 168, distance: 77.9
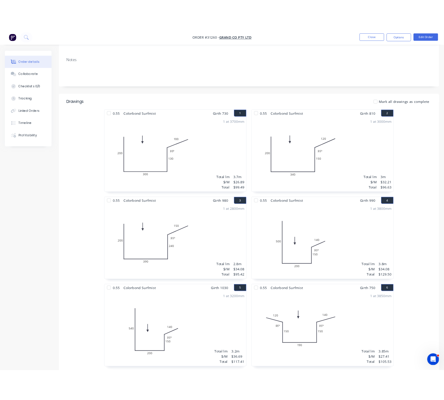
scroll to position [0, 0]
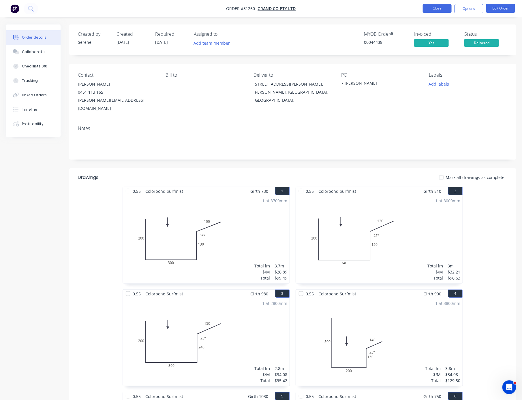
click at [434, 11] on button "Close" at bounding box center [437, 8] width 29 height 9
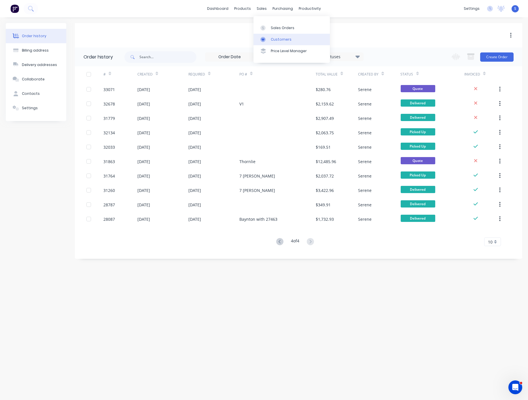
click at [282, 36] on link "Customers" at bounding box center [292, 40] width 76 height 12
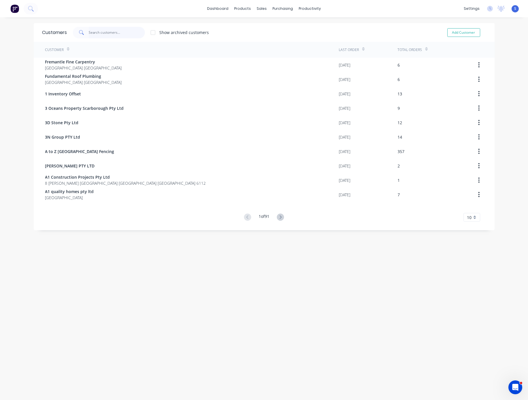
click at [106, 31] on input "text" at bounding box center [117, 33] width 56 height 12
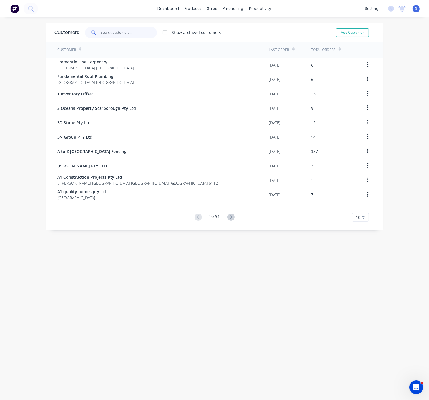
click at [111, 31] on input "text" at bounding box center [129, 33] width 56 height 12
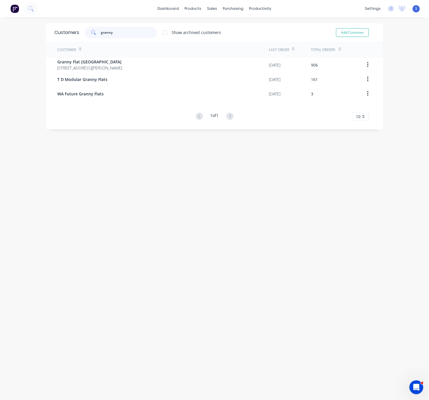
type input "granny"
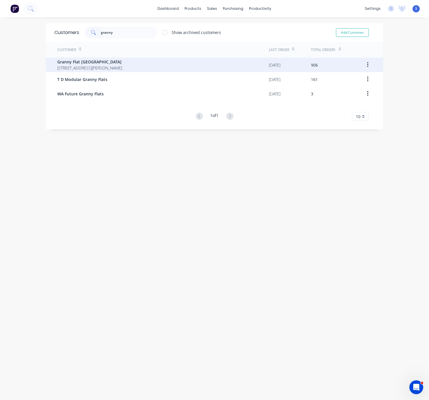
click at [108, 66] on span "92 McCoy st Booragoon Western Australia Australia" at bounding box center [89, 68] width 65 height 6
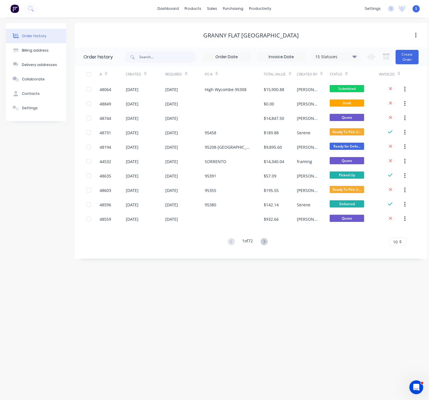
drag, startPoint x: 250, startPoint y: 32, endPoint x: 319, endPoint y: 39, distance: 69.5
click at [412, 57] on button "Create Order" at bounding box center [407, 57] width 23 height 14
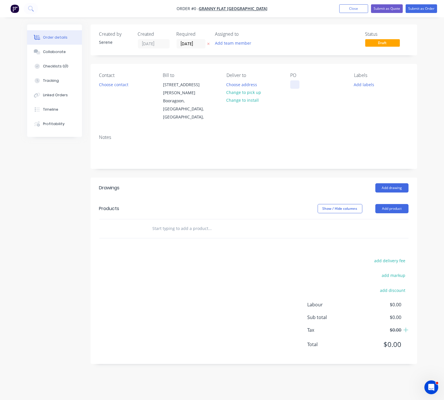
click at [295, 89] on div at bounding box center [294, 84] width 9 height 8
click at [128, 87] on div "Order details Collaborate Checklists 0/0 Tracking Linked Orders Timeline Profit…" at bounding box center [221, 199] width 401 height 348
click at [125, 87] on button "Choose contact" at bounding box center [113, 84] width 35 height 8
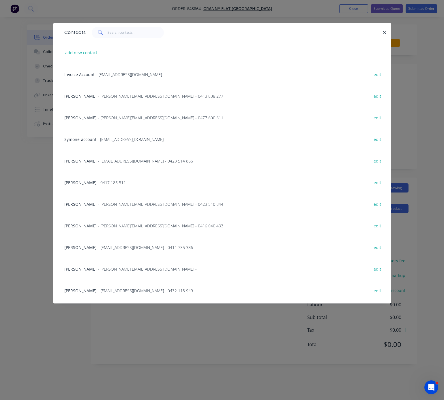
click at [109, 120] on span "- karl@grannyflatswa.com - 0477 600 611" at bounding box center [160, 117] width 125 height 5
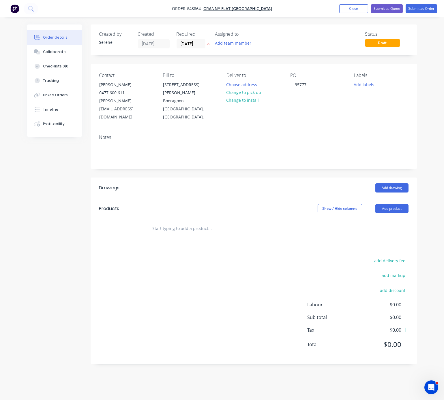
drag, startPoint x: 208, startPoint y: 189, endPoint x: 262, endPoint y: 182, distance: 54.7
click at [391, 204] on button "Add product" at bounding box center [391, 208] width 33 height 9
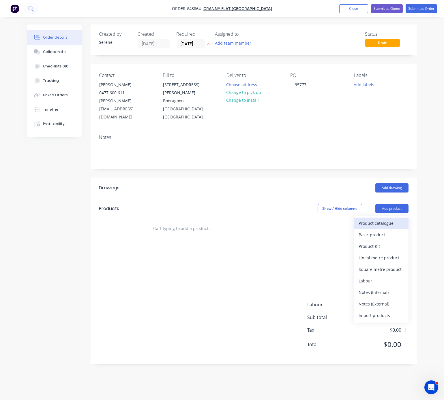
click at [380, 219] on div "Product catalogue" at bounding box center [381, 223] width 44 height 8
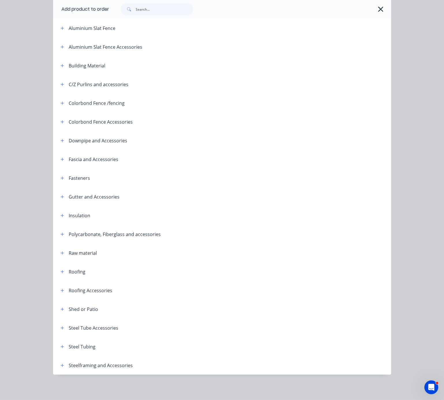
scroll to position [72, 0]
click at [61, 139] on icon "button" at bounding box center [62, 141] width 3 height 4
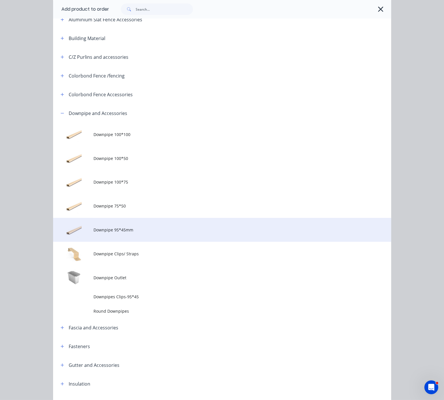
scroll to position [173, 0]
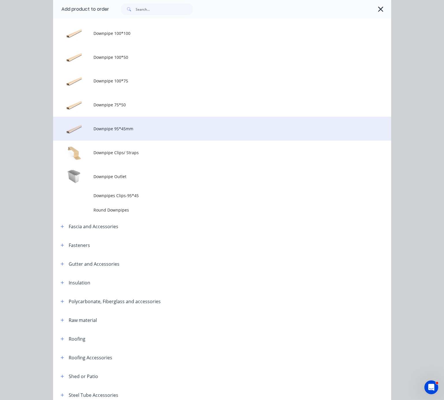
click at [133, 132] on span "Downpipe 95*45mm" at bounding box center [212, 129] width 238 height 6
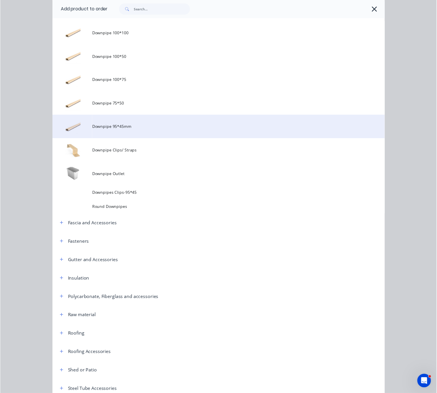
scroll to position [0, 0]
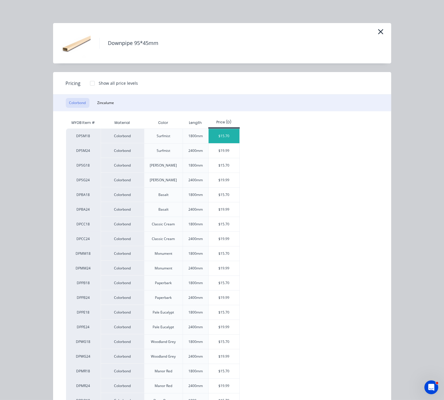
click at [225, 143] on div "$15.70" at bounding box center [223, 136] width 31 height 14
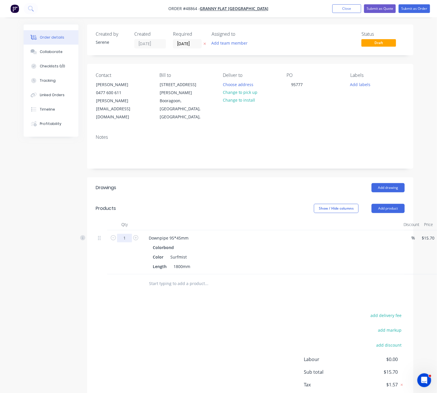
click at [128, 234] on input "1" at bounding box center [124, 238] width 15 height 9
click at [134, 236] on icon "button" at bounding box center [135, 238] width 5 height 5
type input "2"
type input "$31.40"
click at [134, 236] on icon "button" at bounding box center [135, 238] width 5 height 5
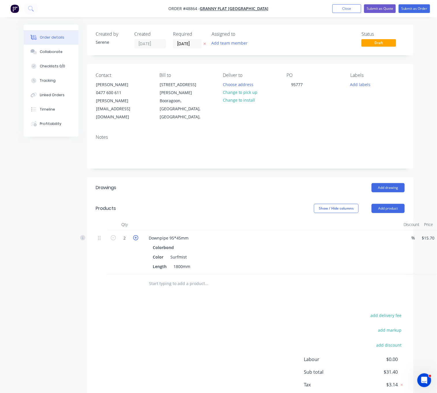
type input "3"
type input "$47.10"
click at [165, 204] on div "Show / Hide columns Add product" at bounding box center [282, 208] width 243 height 9
click at [394, 204] on button "Add product" at bounding box center [388, 208] width 33 height 9
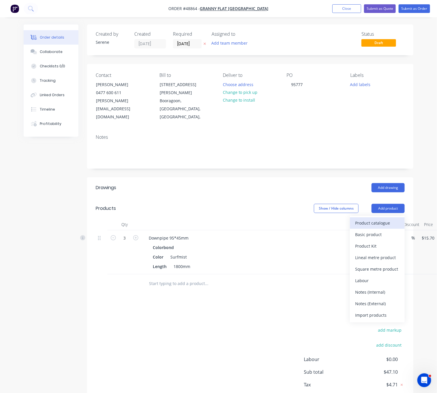
click at [382, 219] on div "Product catalogue" at bounding box center [377, 223] width 44 height 8
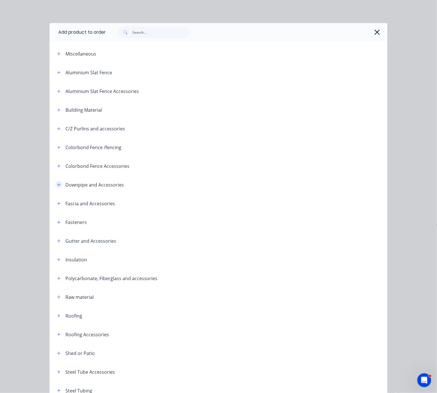
click at [55, 189] on button "button" at bounding box center [58, 184] width 7 height 7
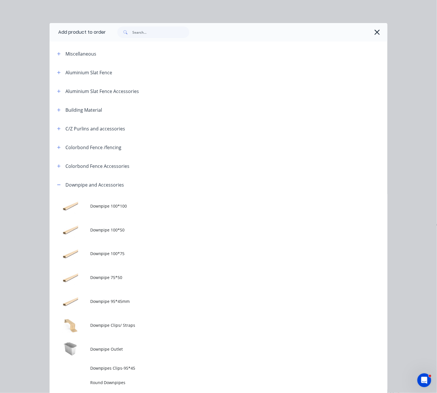
scroll to position [101, 0]
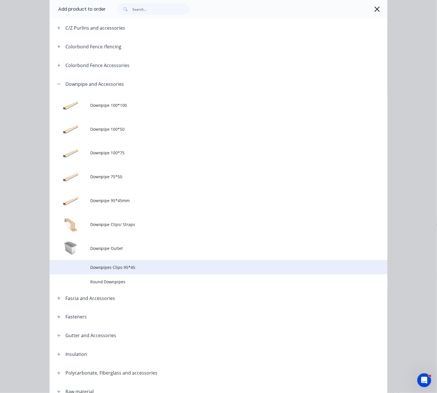
click at [131, 271] on span "Downpipes Clips-95*45" at bounding box center [209, 268] width 238 height 6
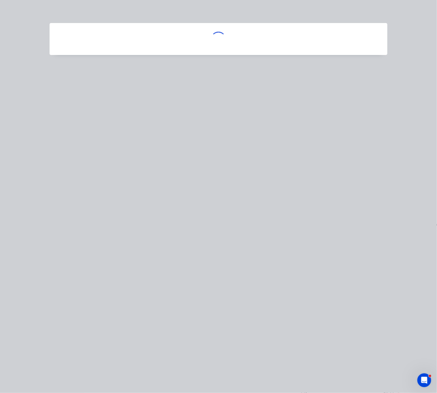
scroll to position [0, 0]
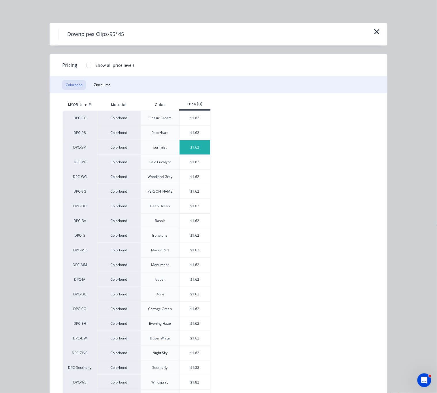
click at [196, 154] on div "$1.62" at bounding box center [195, 147] width 31 height 14
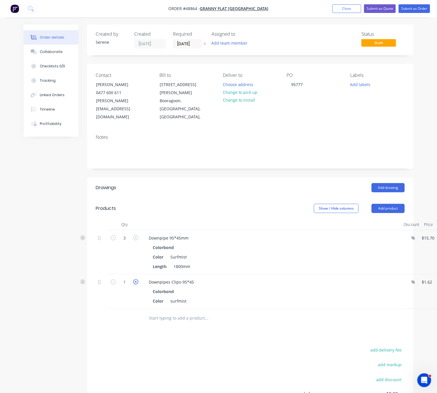
click at [137, 280] on icon "button" at bounding box center [135, 282] width 5 height 5
type input "2"
type input "$3.24"
click at [137, 280] on icon "button" at bounding box center [135, 282] width 5 height 5
type input "3"
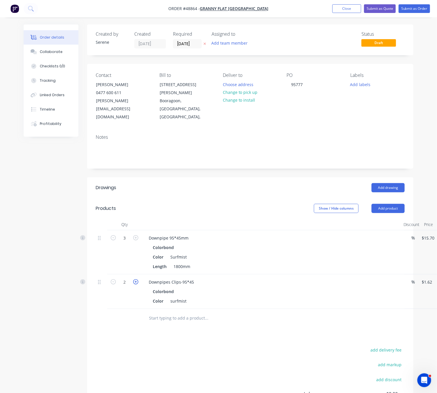
type input "$4.86"
click at [209, 183] on div "Add drawing" at bounding box center [282, 187] width 243 height 9
click at [215, 204] on div "Show / Hide columns Add product" at bounding box center [282, 208] width 243 height 9
click at [185, 211] on header "Products Show / Hide columns Add product" at bounding box center [250, 208] width 326 height 21
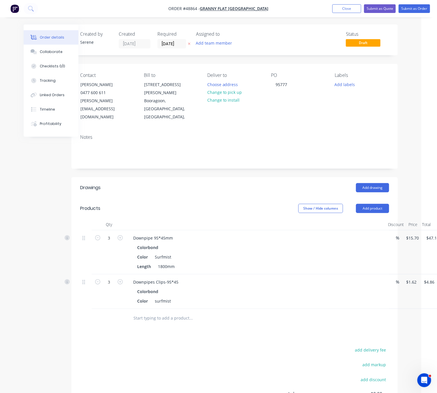
drag, startPoint x: 178, startPoint y: 201, endPoint x: 234, endPoint y: 189, distance: 57.2
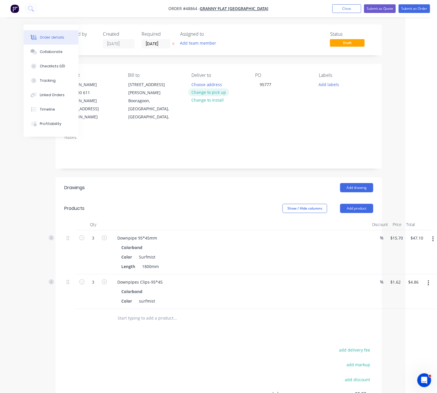
click at [209, 96] on button "Change to pick up" at bounding box center [208, 92] width 41 height 8
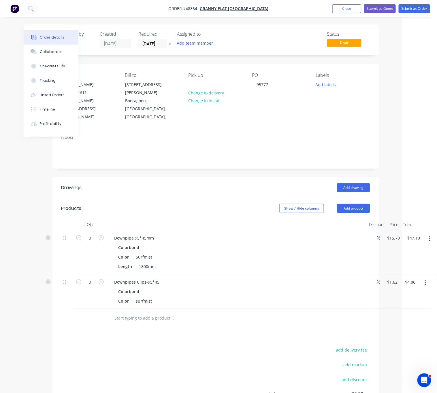
drag, startPoint x: 177, startPoint y: 200, endPoint x: 222, endPoint y: 203, distance: 45.1
click at [415, 10] on button "Submit as Order" at bounding box center [414, 8] width 31 height 9
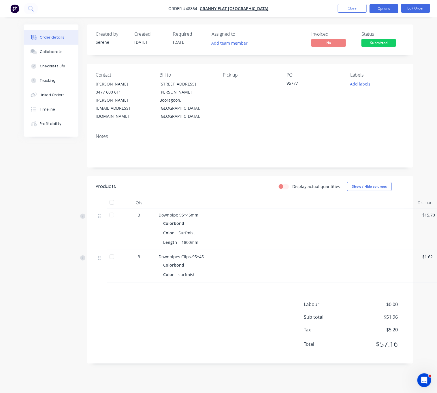
click at [388, 12] on button "Options" at bounding box center [384, 8] width 29 height 9
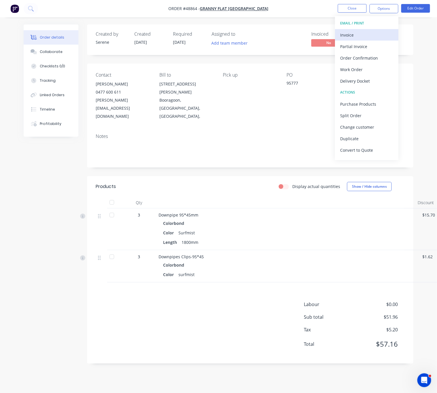
click at [356, 36] on div "Invoice" at bounding box center [366, 35] width 53 height 8
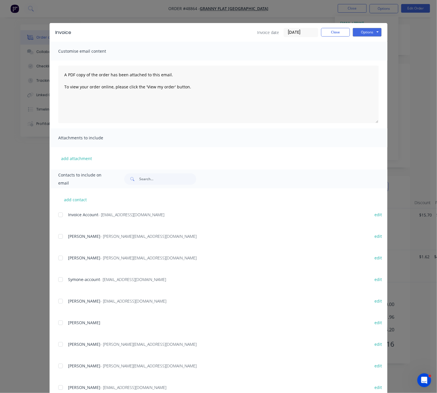
click at [56, 218] on div at bounding box center [61, 215] width 12 height 12
click at [360, 33] on button "Options" at bounding box center [367, 32] width 29 height 9
click at [371, 62] on button "Email" at bounding box center [371, 61] width 37 height 10
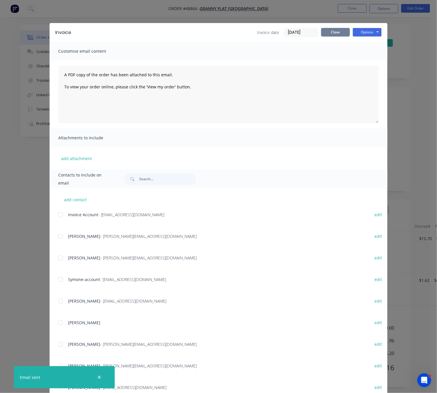
click at [335, 33] on button "Close" at bounding box center [335, 32] width 29 height 9
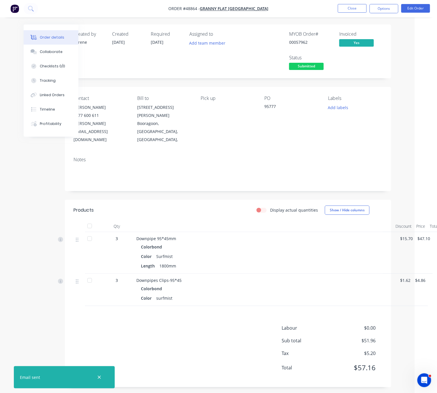
drag, startPoint x: 219, startPoint y: 201, endPoint x: 271, endPoint y: 196, distance: 52.2
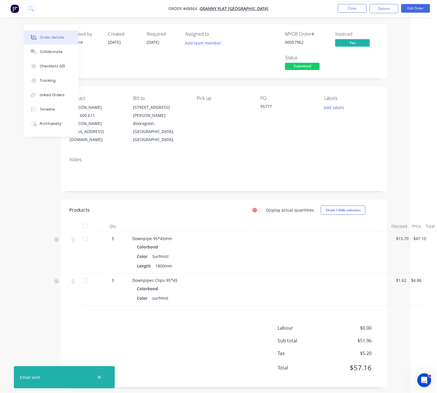
click at [191, 206] on div "Display actual quantities Show / Hide columns" at bounding box center [256, 210] width 243 height 9
click at [349, 9] on button "Close" at bounding box center [352, 8] width 29 height 9
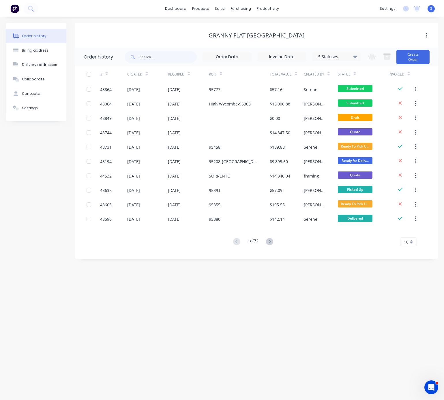
drag, startPoint x: 31, startPoint y: 151, endPoint x: 7, endPoint y: 140, distance: 26.6
click at [31, 151] on div "Order history Billing address Delivery addresses Collaborate Contacts Settings" at bounding box center [36, 141] width 61 height 236
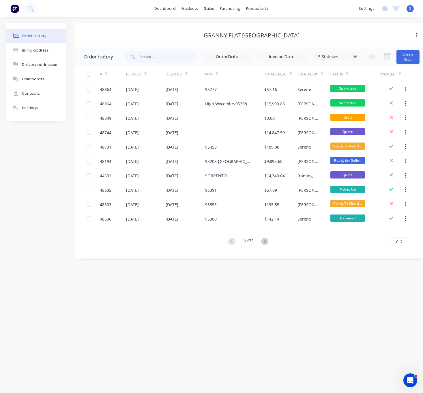
drag, startPoint x: 59, startPoint y: 183, endPoint x: 55, endPoint y: 185, distance: 3.9
click at [59, 183] on div "Order history Billing address Delivery addresses Collaborate Contacts Settings" at bounding box center [36, 141] width 61 height 236
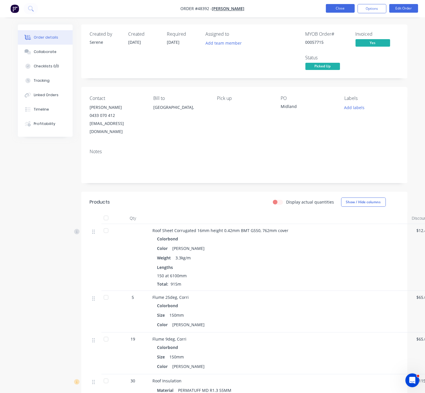
click at [341, 9] on button "Close" at bounding box center [340, 8] width 29 height 9
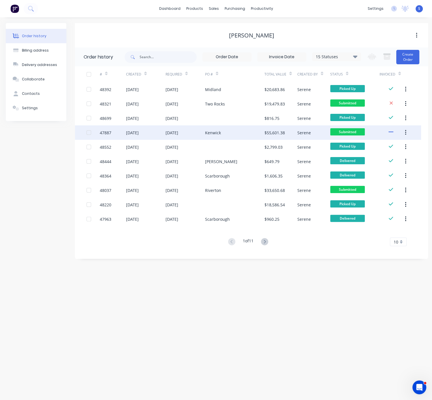
click at [189, 127] on div "[DATE]" at bounding box center [184, 132] width 39 height 14
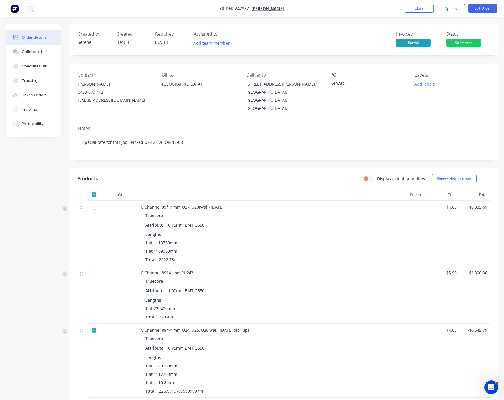
drag, startPoint x: 236, startPoint y: 198, endPoint x: 296, endPoint y: 197, distance: 59.7
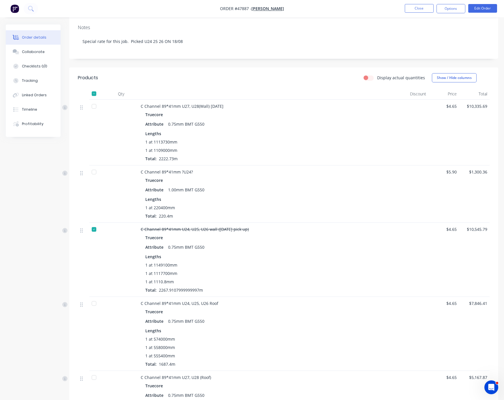
click at [96, 112] on div at bounding box center [94, 107] width 12 height 12
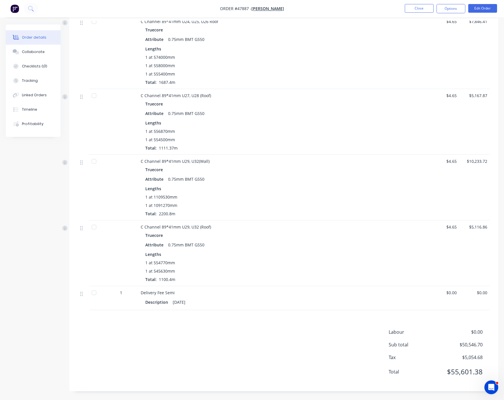
scroll to position [424, 0]
click at [416, 11] on button "Edit Order" at bounding box center [482, 8] width 29 height 9
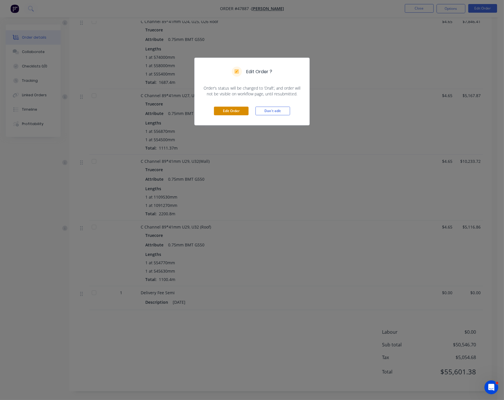
click at [231, 115] on button "Edit Order" at bounding box center [231, 111] width 35 height 9
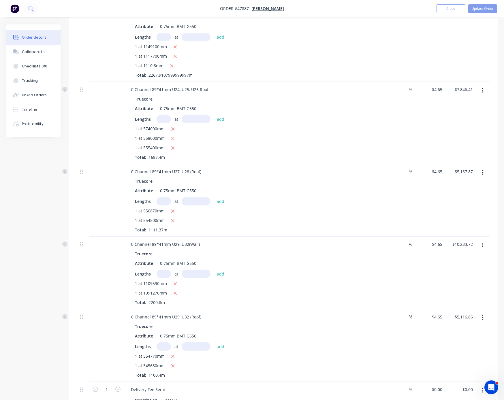
scroll to position [566, 0]
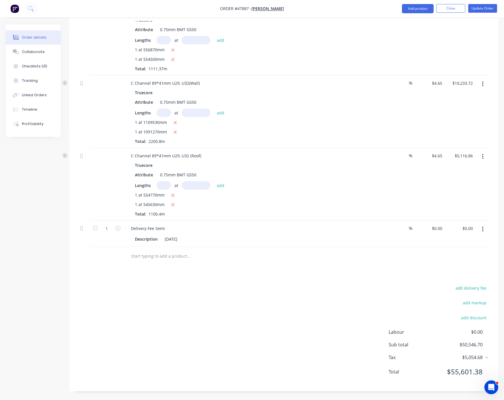
click at [255, 297] on div "add delivery fee add markup add discount Labour $0.00 Sub total $50,546.70 Tax …" at bounding box center [284, 333] width 412 height 99
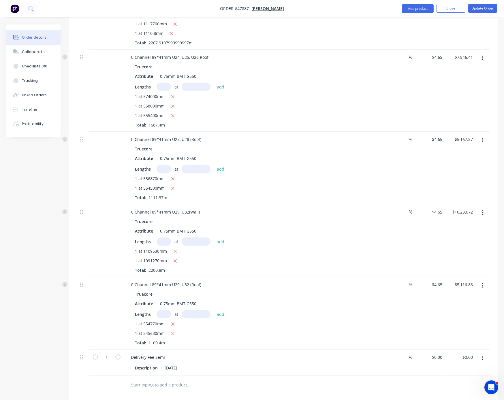
scroll to position [264, 0]
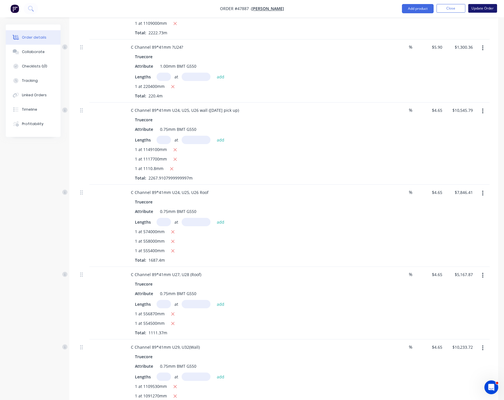
click at [416, 8] on button "Update Order" at bounding box center [482, 8] width 29 height 9
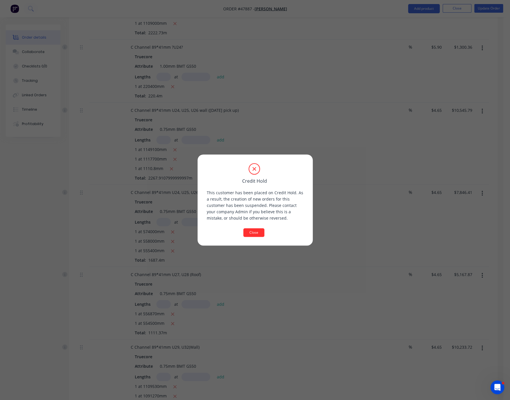
click at [252, 234] on button "Close" at bounding box center [254, 232] width 21 height 9
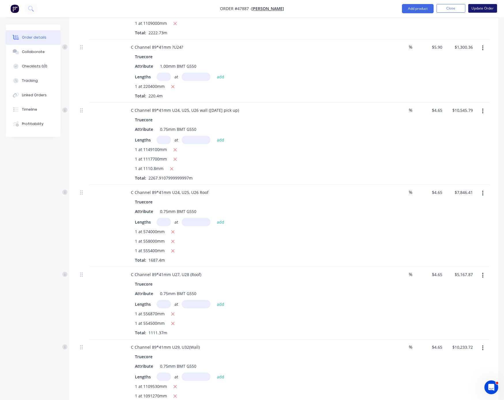
click at [416, 6] on button "Update Order" at bounding box center [482, 8] width 29 height 9
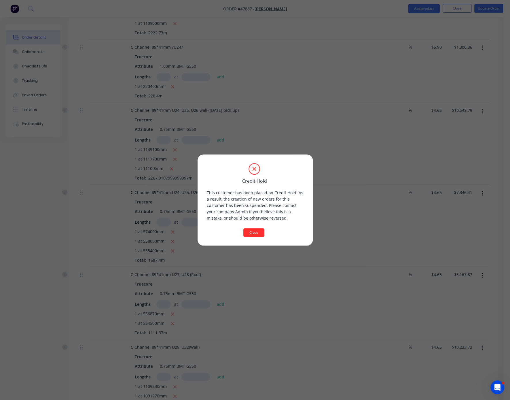
click at [256, 233] on button "Close" at bounding box center [254, 232] width 21 height 9
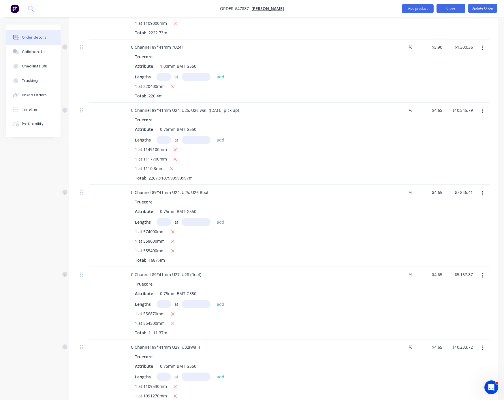
click at [416, 9] on button "Close" at bounding box center [450, 8] width 29 height 9
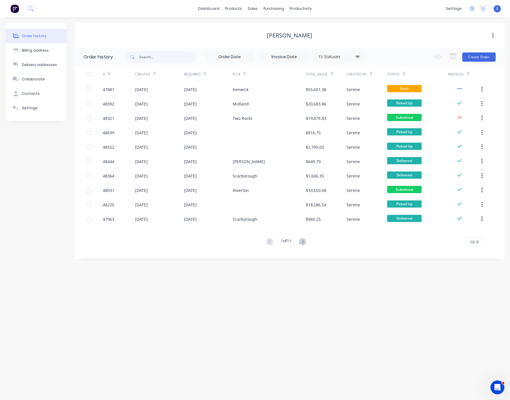
click at [317, 308] on div "Order history Billing address Delivery addresses Collaborate Contacts Settings …" at bounding box center [255, 208] width 510 height 383
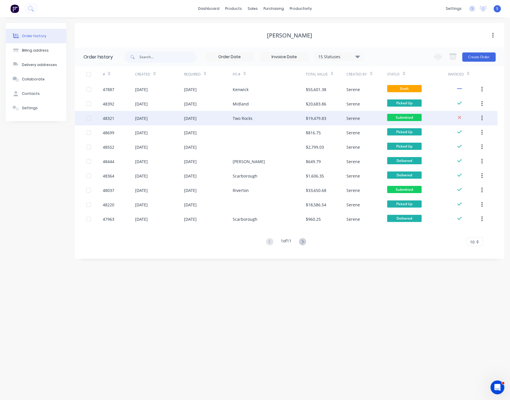
click at [245, 118] on div "Two Rocks" at bounding box center [243, 118] width 20 height 6
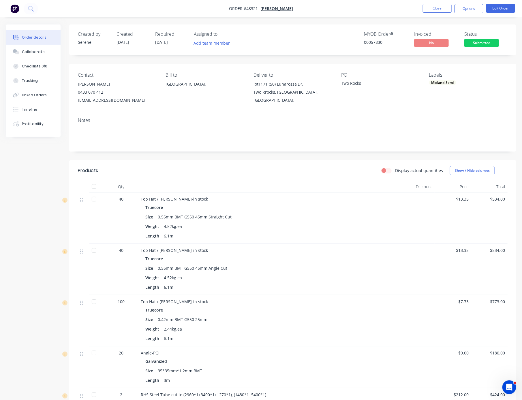
click at [416, 43] on span "Submitted" at bounding box center [481, 42] width 35 height 7
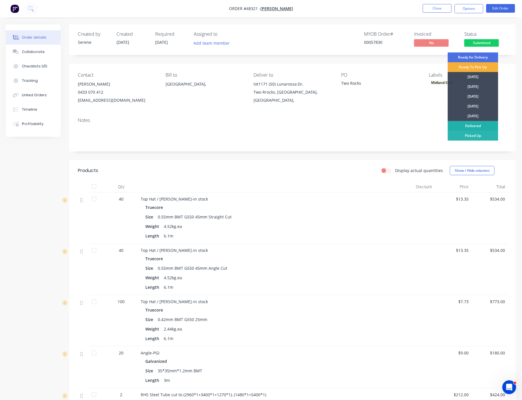
click at [416, 126] on div "Delivered" at bounding box center [473, 126] width 50 height 10
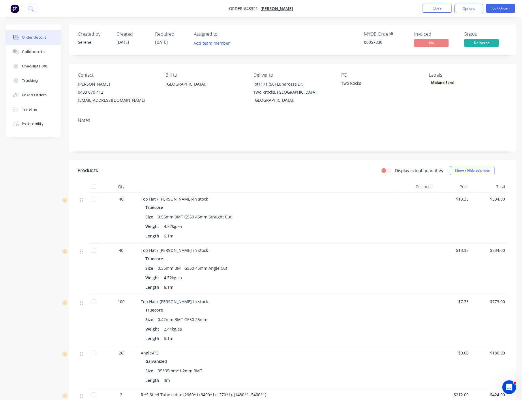
click at [294, 190] on div at bounding box center [267, 187] width 259 height 12
click at [416, 9] on button "Edit Order" at bounding box center [500, 8] width 29 height 9
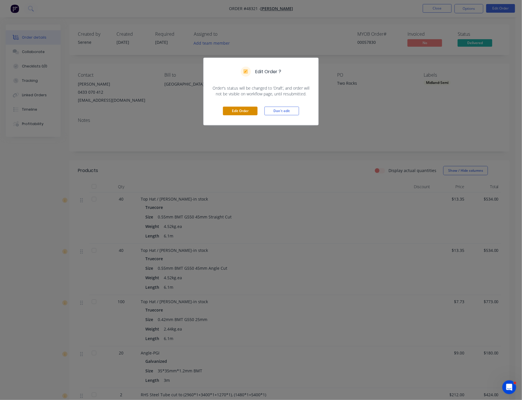
click at [240, 115] on button "Edit Order" at bounding box center [240, 111] width 35 height 9
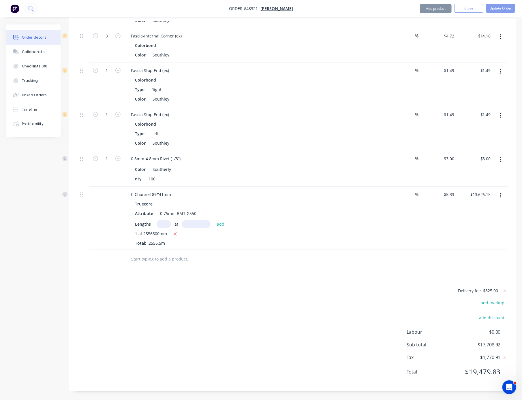
scroll to position [839, 0]
click at [276, 295] on div "Delivery fee $825.00 add markup add discount Labour $0.00 Sub total $17,708.92 …" at bounding box center [292, 335] width 429 height 96
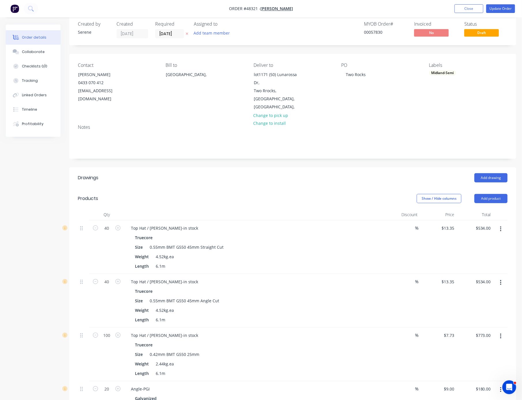
scroll to position [0, 0]
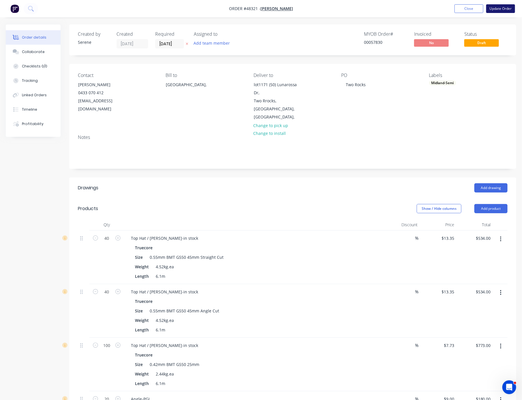
click at [416, 9] on button "Update Order" at bounding box center [500, 8] width 29 height 9
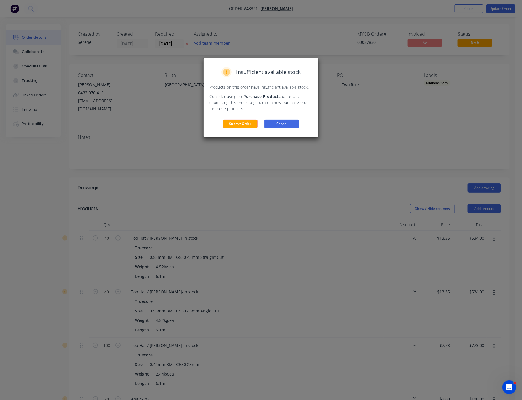
click at [277, 128] on button "Cancel" at bounding box center [281, 124] width 35 height 9
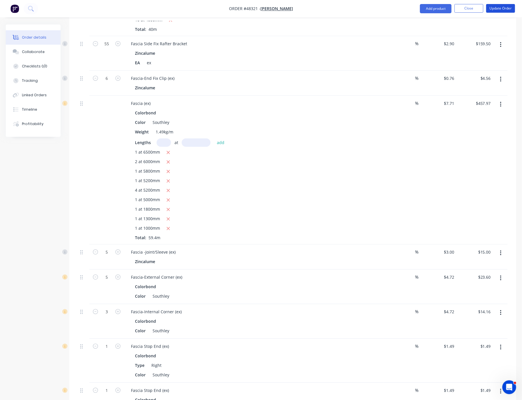
scroll to position [839, 0]
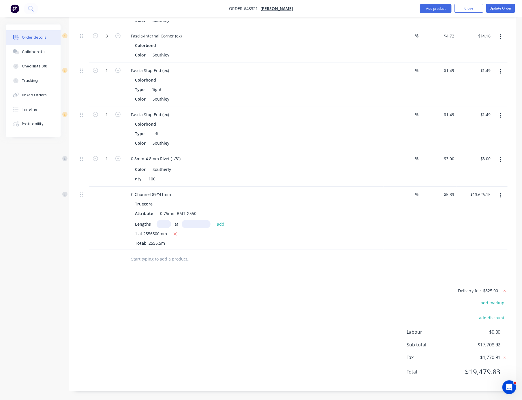
click at [416, 290] on icon at bounding box center [505, 291] width 2 height 2
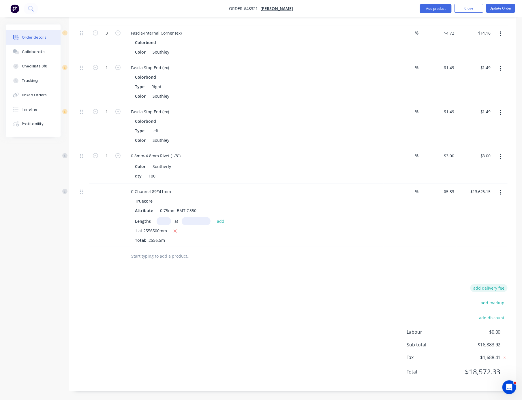
click at [416, 289] on button "add delivery fee" at bounding box center [488, 288] width 37 height 8
type input "1400"
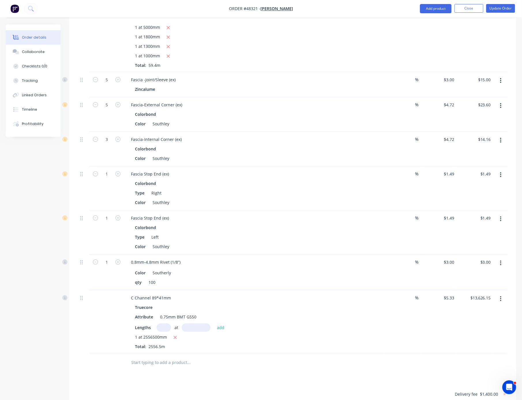
scroll to position [537, 0]
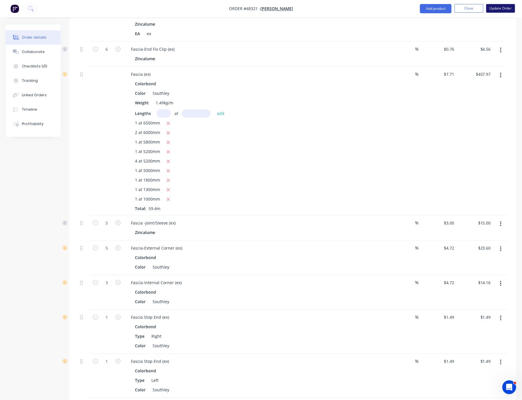
click at [416, 4] on button "Update Order" at bounding box center [500, 8] width 29 height 9
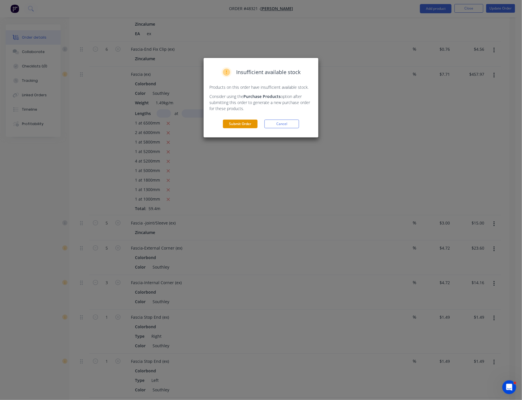
click at [244, 128] on button "Submit Order" at bounding box center [240, 124] width 35 height 9
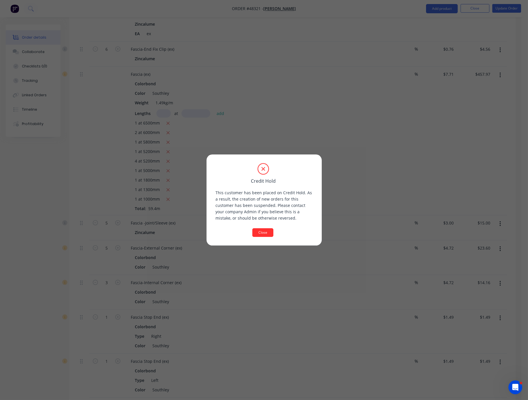
click at [263, 234] on button "Close" at bounding box center [263, 232] width 21 height 9
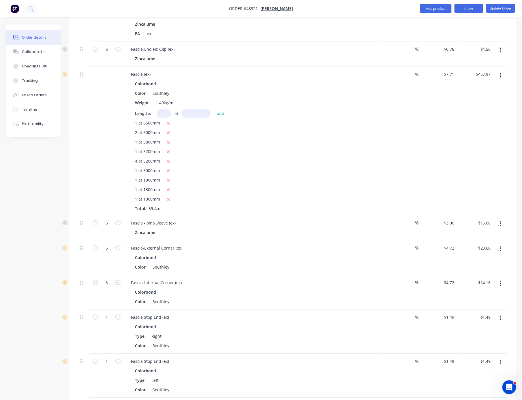
click at [416, 8] on button "Close" at bounding box center [468, 8] width 29 height 9
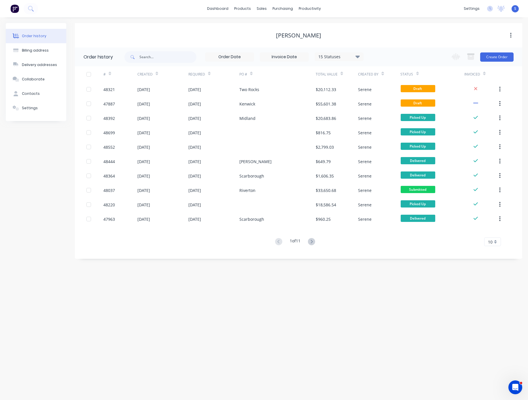
click at [368, 288] on div "Order history Billing address Delivery addresses Collaborate Contacts Settings …" at bounding box center [264, 208] width 528 height 383
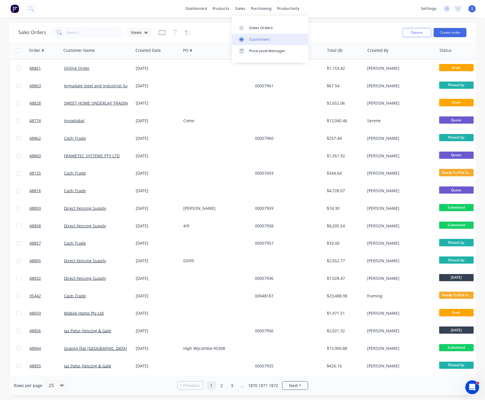
click at [264, 39] on div "Customers" at bounding box center [259, 39] width 21 height 5
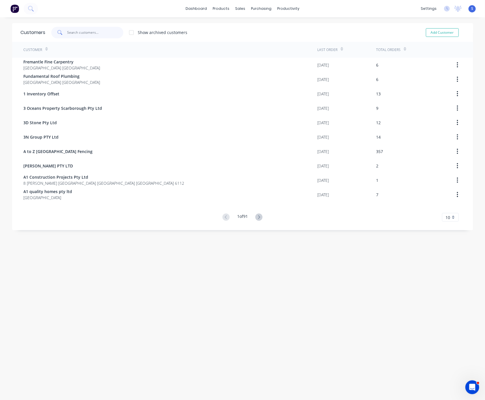
click at [95, 36] on input "text" at bounding box center [95, 33] width 56 height 12
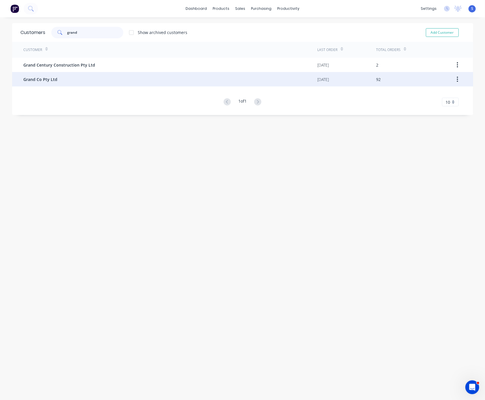
type input "grand"
click at [68, 80] on div "Grand Co Pty Ltd" at bounding box center [171, 79] width 294 height 14
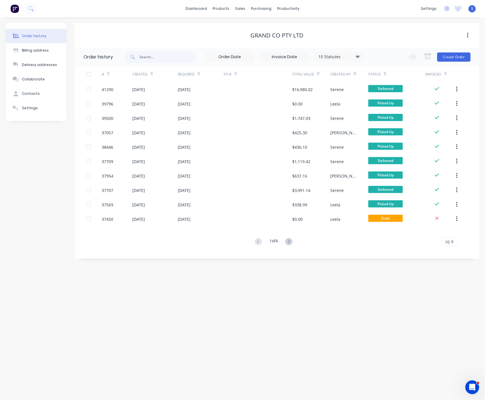
click at [195, 284] on div "Order history Billing address Delivery addresses Collaborate Contacts Settings …" at bounding box center [242, 208] width 485 height 383
click at [289, 241] on icon at bounding box center [288, 241] width 7 height 7
click at [290, 240] on g at bounding box center [288, 241] width 7 height 7
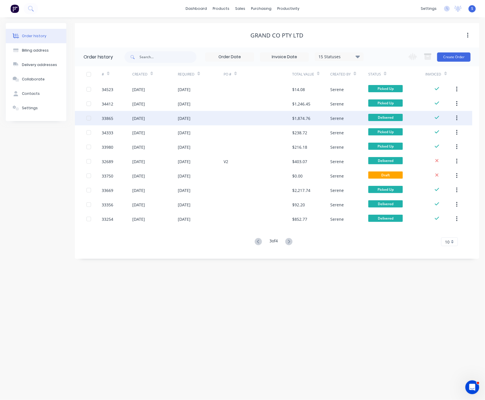
click at [240, 123] on div at bounding box center [258, 118] width 69 height 14
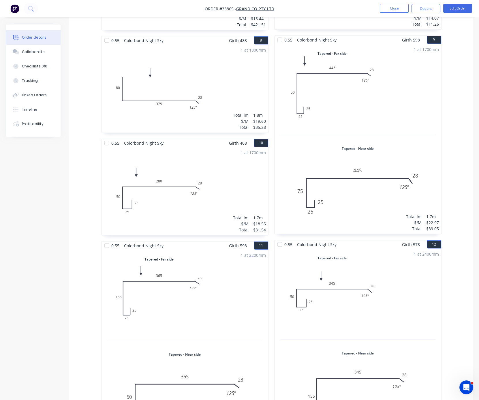
scroll to position [908, 0]
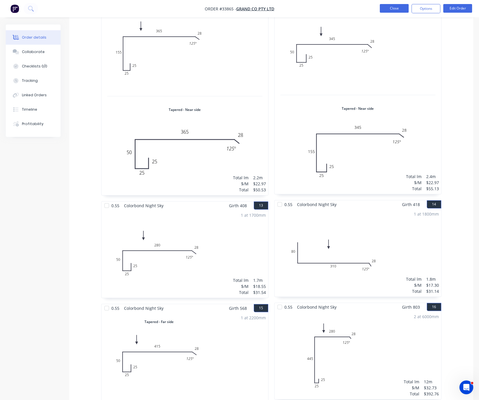
click at [403, 8] on button "Close" at bounding box center [394, 8] width 29 height 9
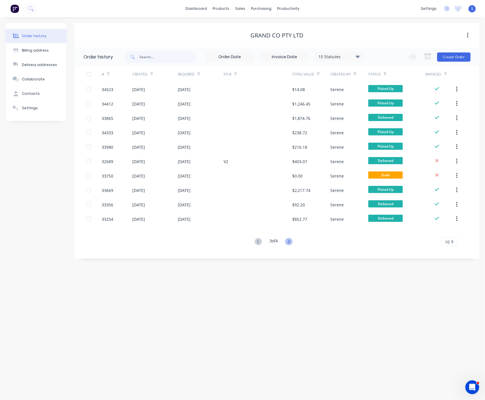
click at [290, 242] on icon at bounding box center [288, 241] width 7 height 7
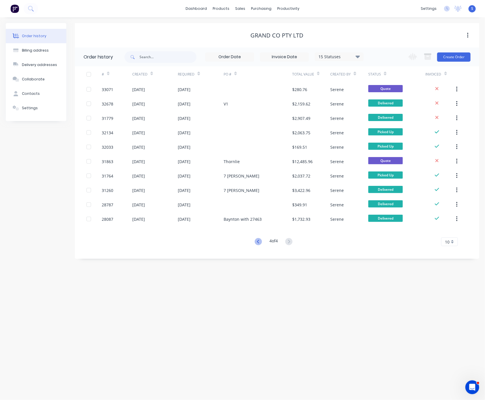
click at [258, 241] on icon at bounding box center [258, 241] width 7 height 7
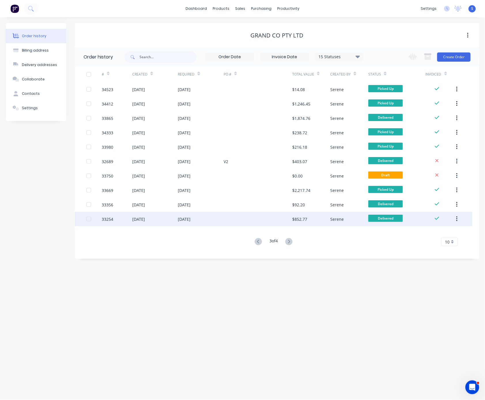
click at [257, 223] on div at bounding box center [258, 219] width 69 height 14
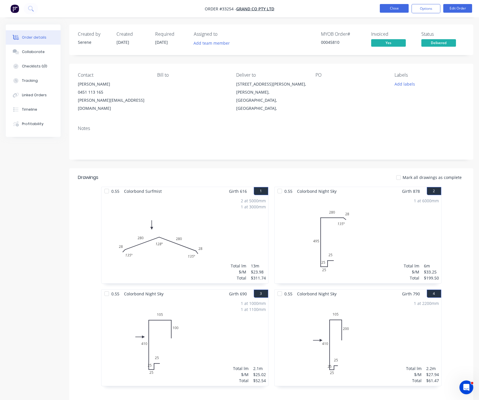
click at [393, 8] on button "Close" at bounding box center [394, 8] width 29 height 9
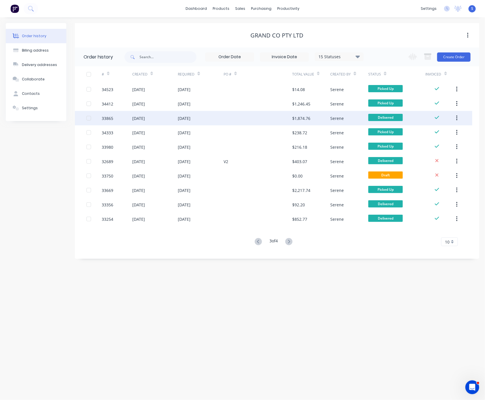
click at [233, 112] on div at bounding box center [258, 118] width 69 height 14
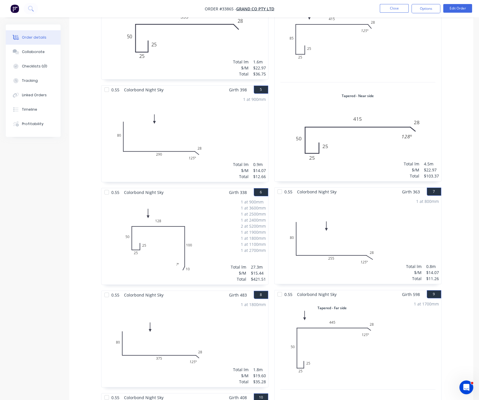
scroll to position [202, 0]
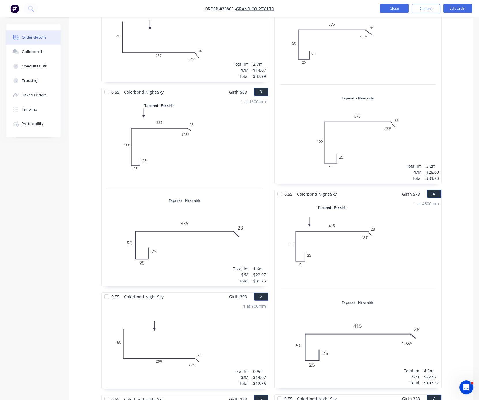
click at [389, 9] on button "Close" at bounding box center [394, 8] width 29 height 9
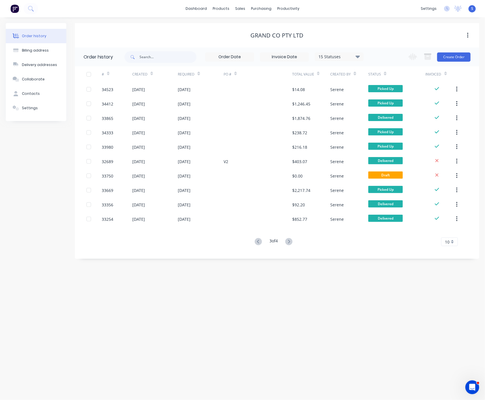
click at [293, 239] on button at bounding box center [289, 242] width 11 height 8
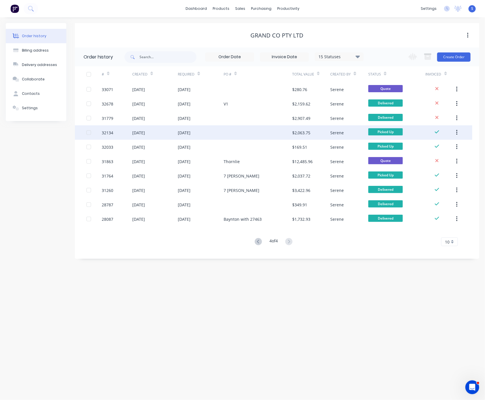
click at [234, 134] on div at bounding box center [258, 132] width 69 height 14
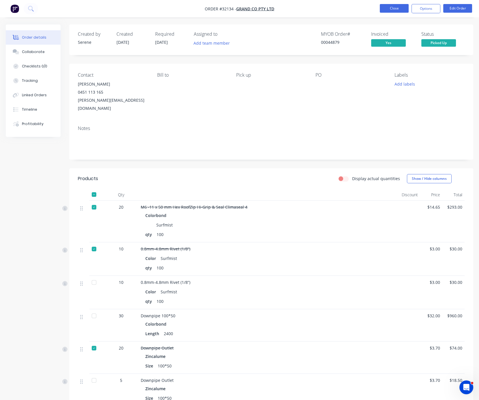
click at [387, 6] on button "Close" at bounding box center [394, 8] width 29 height 9
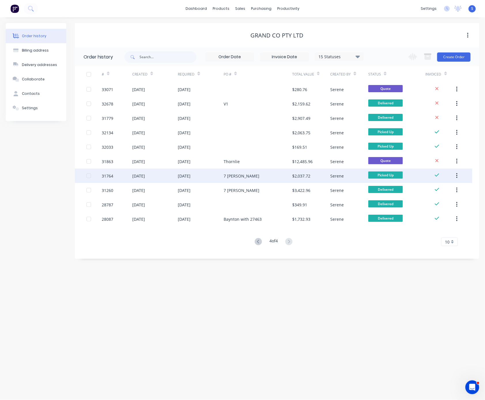
click at [253, 174] on div "7 [PERSON_NAME]" at bounding box center [258, 176] width 69 height 14
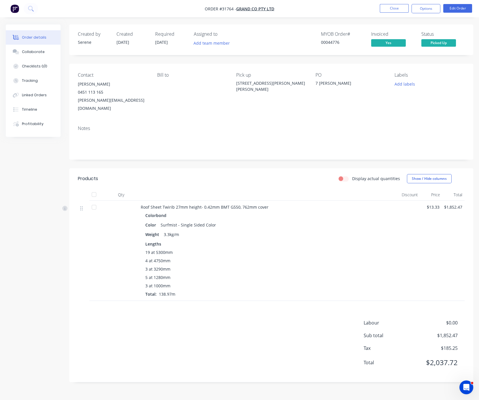
scroll to position [2, 0]
click at [271, 241] on div "Colorbond Color Surfmist - Single Sided Color Weight 3.3kg/m Lengths 19 at 5300…" at bounding box center [268, 254] width 255 height 86
click at [317, 238] on div "Weight 3.3kg/m" at bounding box center [268, 234] width 246 height 8
click at [287, 236] on div "Weight 3.3kg/m" at bounding box center [268, 234] width 246 height 8
click at [248, 251] on div "Lengths 19 at 5300mm 4 at 4750mm 3 at 3290mm 5 at 1280mm 3 at 1000mm Total: 138…" at bounding box center [268, 269] width 246 height 56
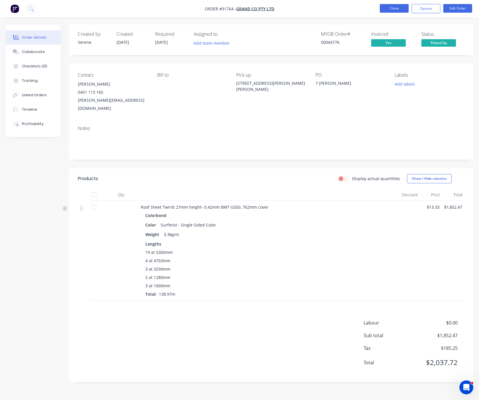
click at [382, 9] on button "Close" at bounding box center [394, 8] width 29 height 9
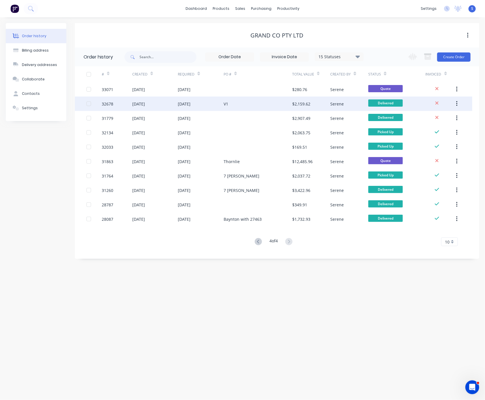
click at [207, 104] on div "[DATE]" at bounding box center [201, 104] width 46 height 14
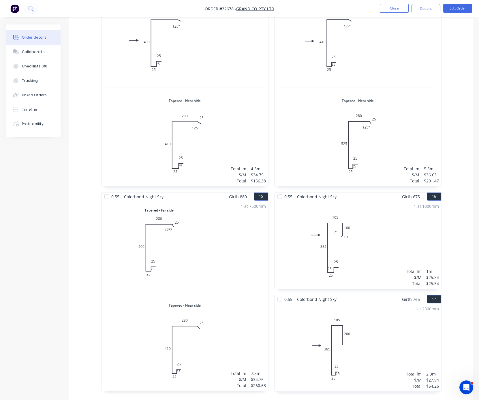
scroll to position [927, 0]
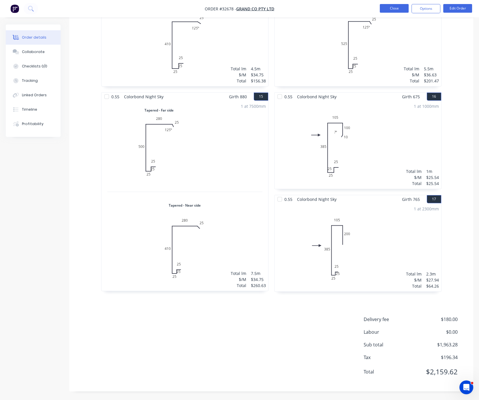
click at [394, 7] on button "Close" at bounding box center [394, 8] width 29 height 9
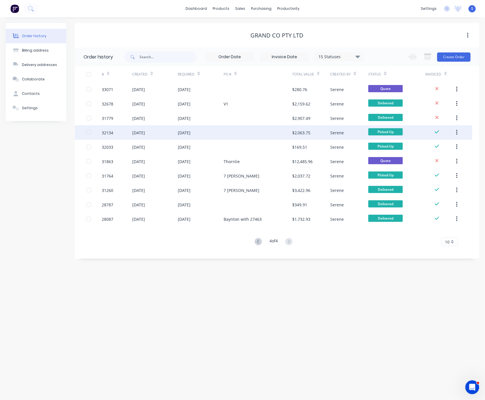
click at [220, 133] on div "[DATE]" at bounding box center [201, 132] width 46 height 14
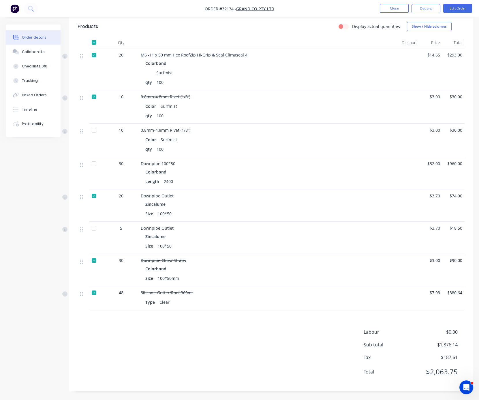
scroll to position [172, 0]
click at [395, 9] on button "Close" at bounding box center [394, 8] width 29 height 9
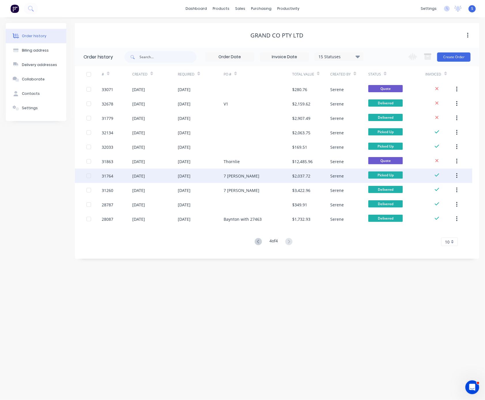
click at [256, 177] on div "7 [PERSON_NAME]" at bounding box center [258, 176] width 69 height 14
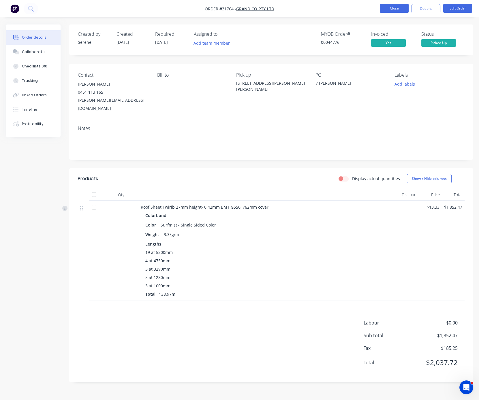
click at [388, 5] on button "Close" at bounding box center [394, 8] width 29 height 9
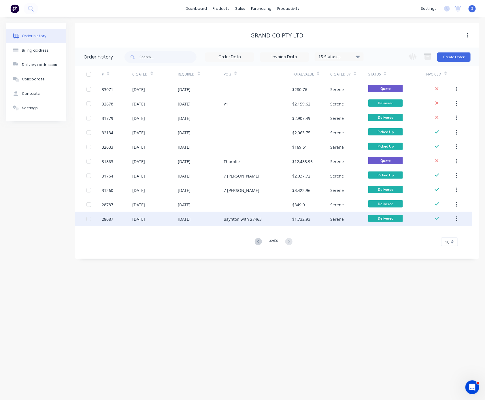
click at [238, 220] on div "Baynton with 27463" at bounding box center [243, 219] width 38 height 6
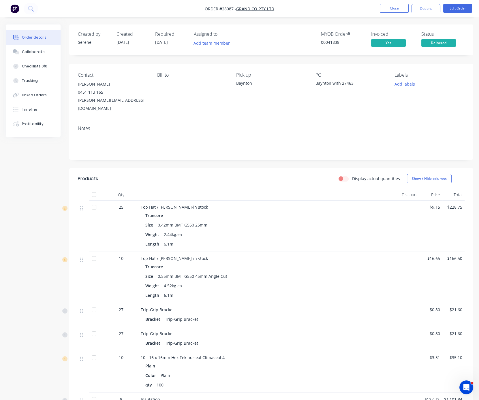
scroll to position [124, 0]
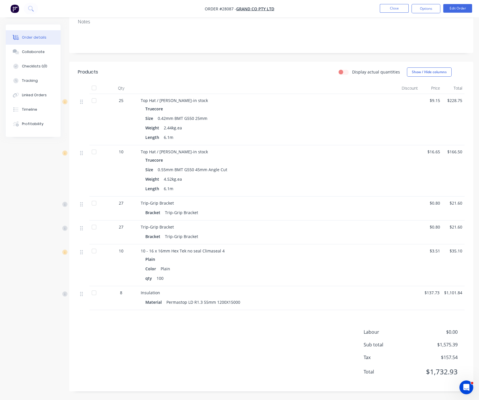
click at [401, 16] on nav "Order #28087 - Grand Co Pty Ltd Close Options Edit Order" at bounding box center [239, 8] width 479 height 17
click at [398, 3] on nav "Order #28087 - Grand Co Pty Ltd Close Options Edit Order" at bounding box center [239, 8] width 479 height 17
click at [389, 13] on li "Close" at bounding box center [394, 8] width 29 height 9
click at [382, 10] on button "Close" at bounding box center [394, 8] width 29 height 9
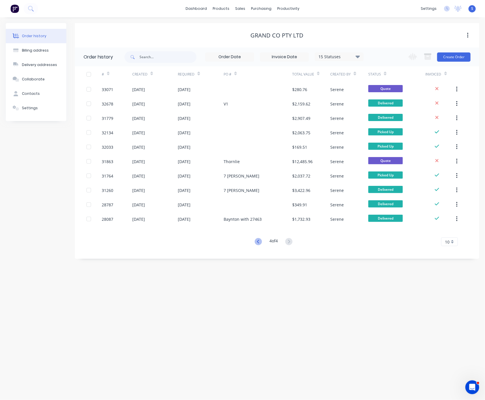
click at [257, 240] on icon at bounding box center [258, 241] width 7 height 7
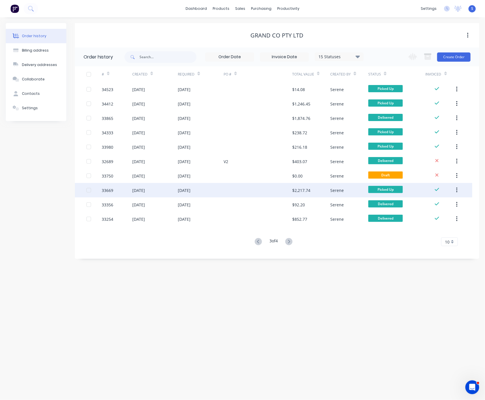
click at [204, 183] on div "[DATE]" at bounding box center [201, 190] width 46 height 14
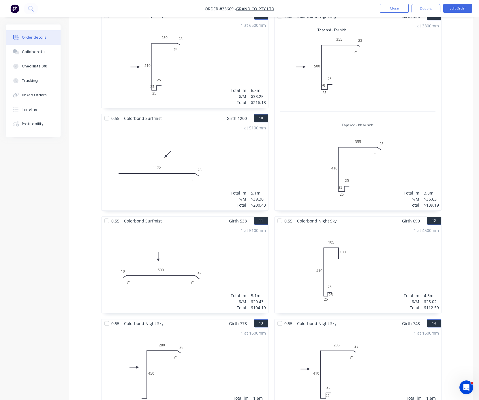
scroll to position [823, 0]
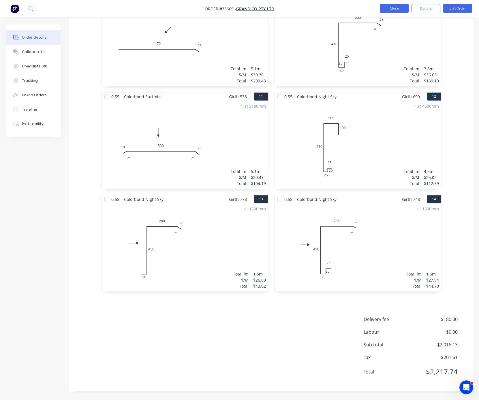
click at [394, 12] on button "Close" at bounding box center [394, 8] width 29 height 9
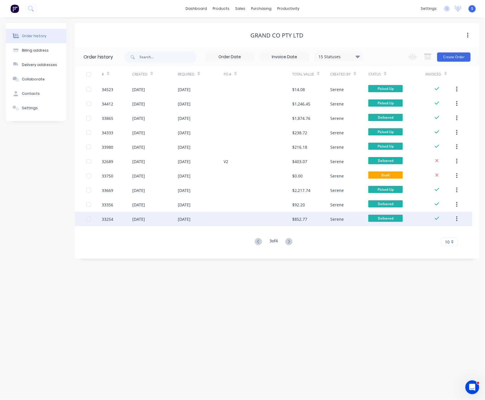
click at [239, 220] on div at bounding box center [258, 219] width 69 height 14
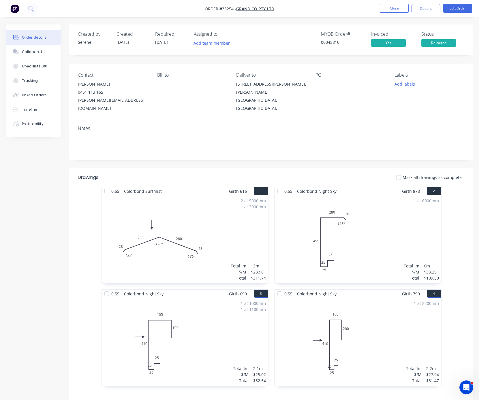
click at [202, 173] on header "Drawings Mark all drawings as complete" at bounding box center [271, 177] width 404 height 18
click at [387, 10] on button "Close" at bounding box center [394, 8] width 29 height 9
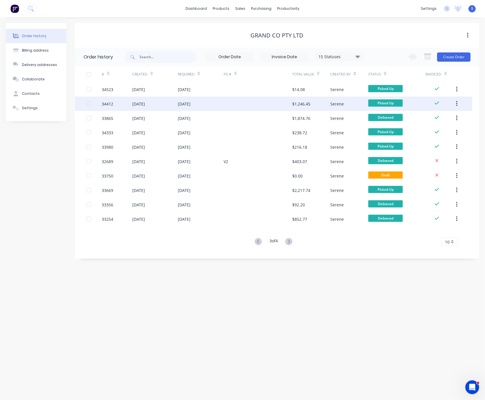
click at [205, 103] on div "[DATE]" at bounding box center [201, 104] width 46 height 14
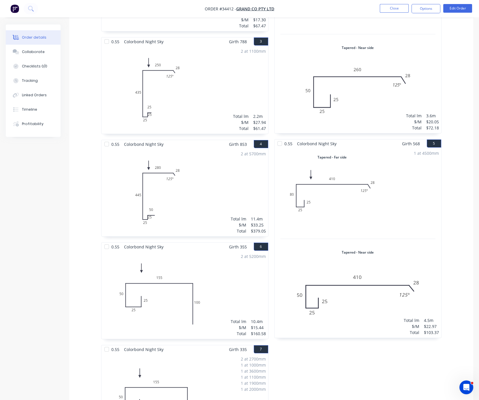
scroll to position [411, 0]
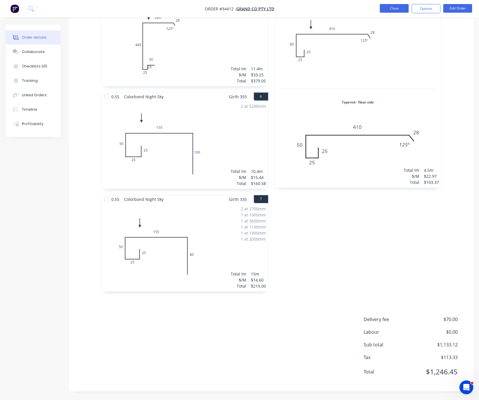
click at [397, 10] on button "Close" at bounding box center [394, 8] width 29 height 9
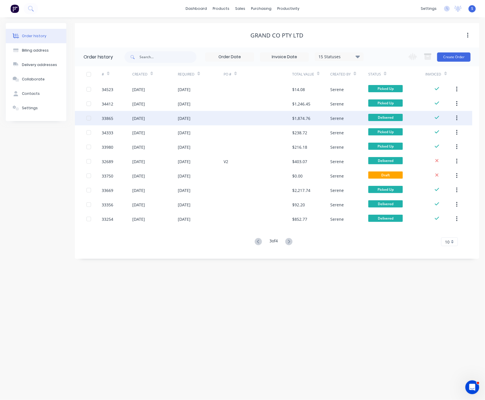
click at [191, 119] on div "[DATE]" at bounding box center [184, 118] width 13 height 6
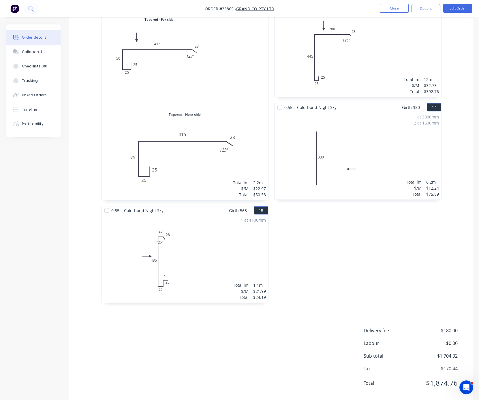
scroll to position [1236, 0]
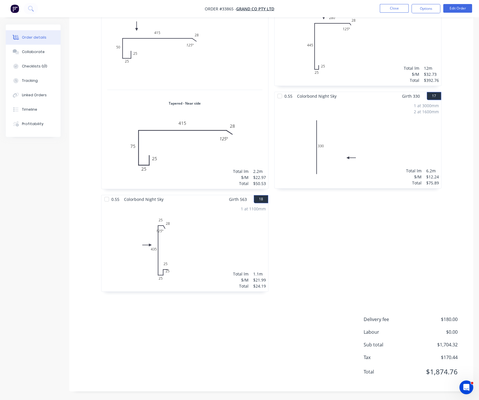
click at [397, 14] on nav "Order #33865 - Grand Co Pty Ltd Close Options Edit Order" at bounding box center [239, 8] width 479 height 17
click at [395, 6] on button "Close" at bounding box center [394, 8] width 29 height 9
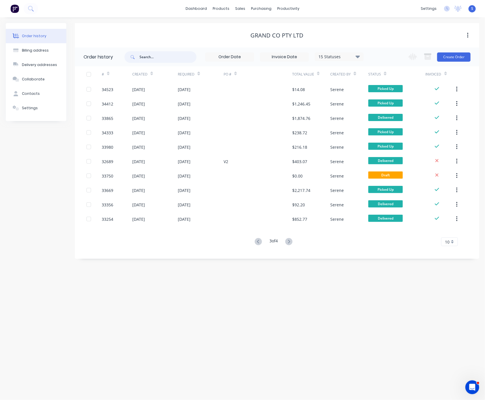
click at [159, 55] on input "text" at bounding box center [168, 57] width 57 height 12
type input "44776"
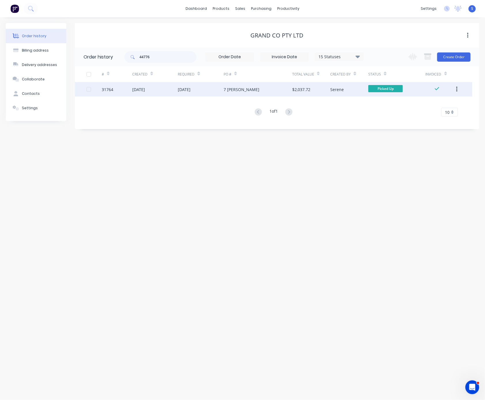
click at [168, 88] on div "[DATE]" at bounding box center [155, 89] width 46 height 14
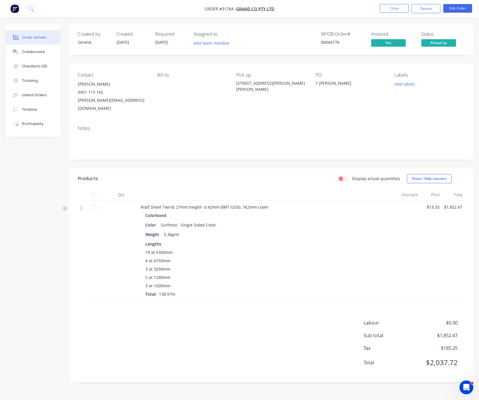
drag, startPoint x: 238, startPoint y: 254, endPoint x: 278, endPoint y: 250, distance: 40.2
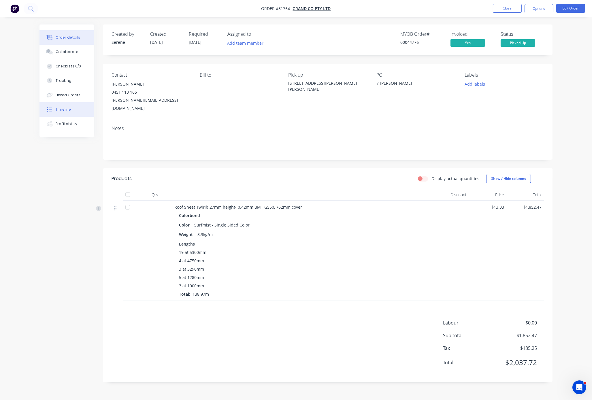
click at [66, 112] on div "Timeline" at bounding box center [63, 109] width 15 height 5
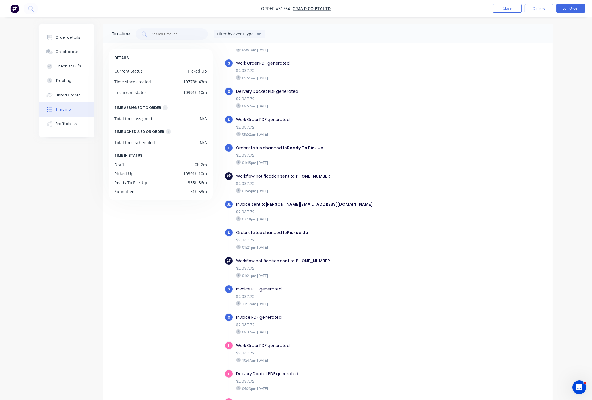
scroll to position [59, 0]
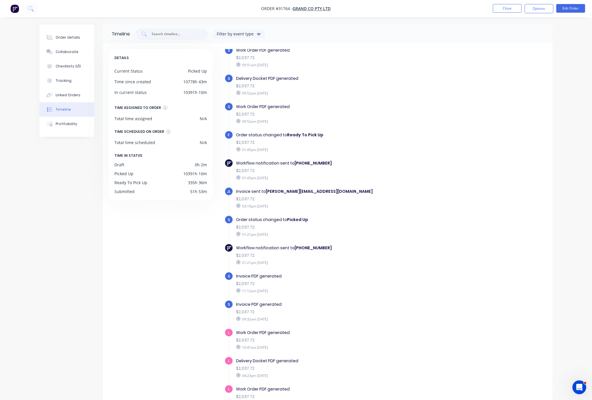
drag, startPoint x: 278, startPoint y: 231, endPoint x: 262, endPoint y: 229, distance: 15.7
click at [263, 229] on div "Order status changed to Picked Up $2,037.72 01:21pm [DATE]" at bounding box center [335, 226] width 205 height 23
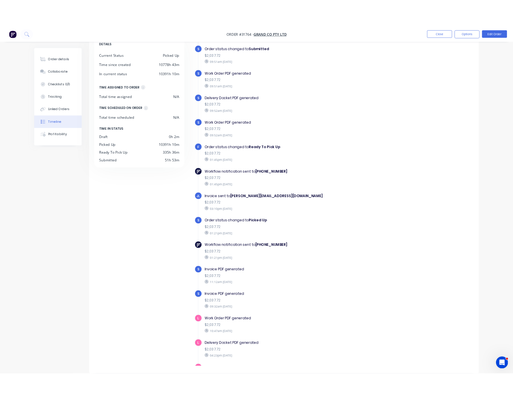
scroll to position [0, 0]
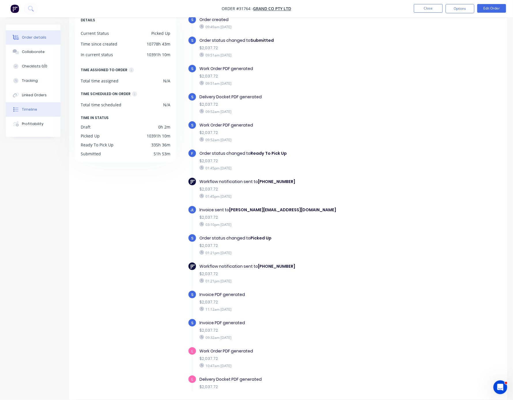
click at [38, 37] on div "Order details" at bounding box center [34, 37] width 25 height 5
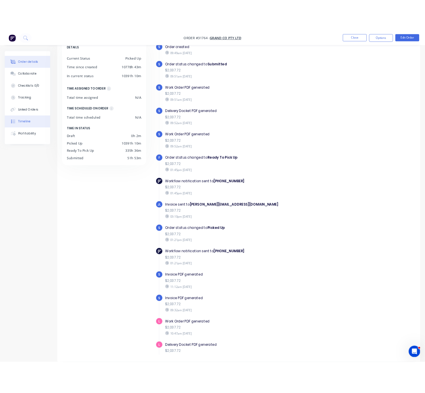
scroll to position [2, 0]
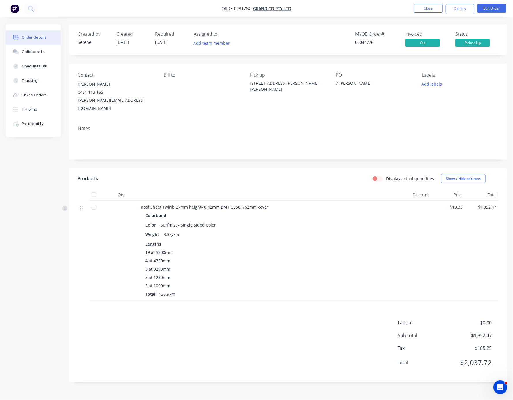
drag, startPoint x: 221, startPoint y: 169, endPoint x: 267, endPoint y: 175, distance: 46.8
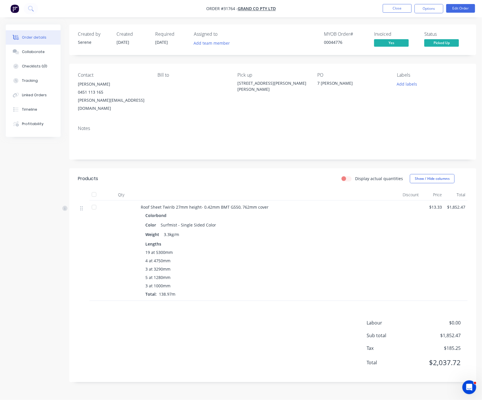
drag, startPoint x: 184, startPoint y: 172, endPoint x: 256, endPoint y: 170, distance: 71.5
click at [433, 6] on button "Options" at bounding box center [428, 8] width 29 height 9
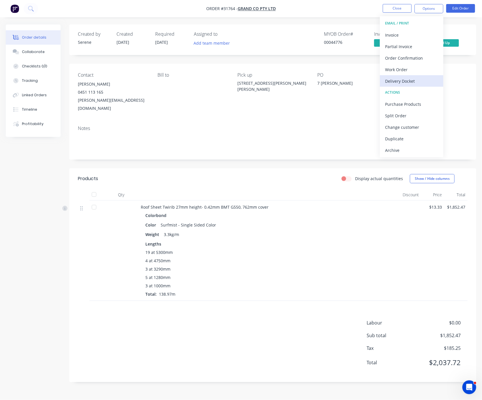
click at [401, 77] on div "Delivery Docket" at bounding box center [411, 81] width 53 height 8
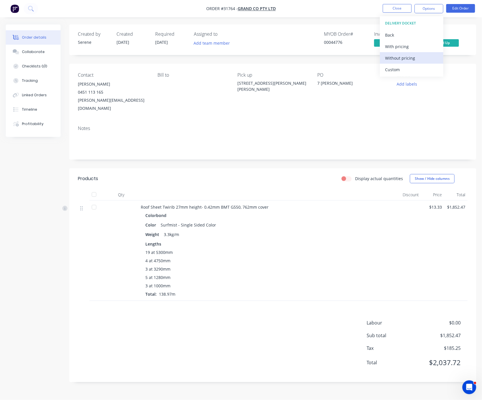
click at [402, 56] on div "Without pricing" at bounding box center [411, 58] width 53 height 8
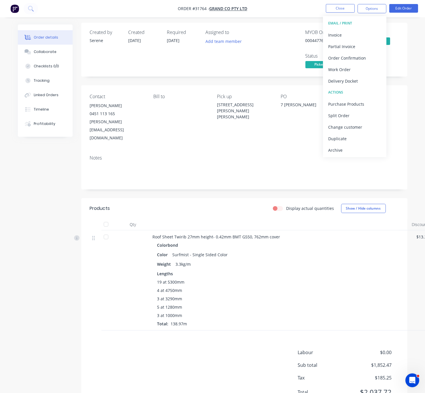
click at [216, 204] on div "Display actual quantities Show / Hide columns" at bounding box center [276, 208] width 243 height 9
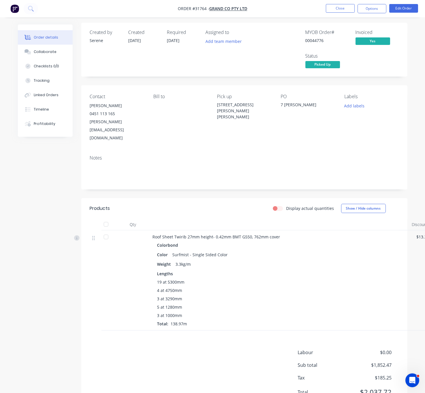
scroll to position [2, 34]
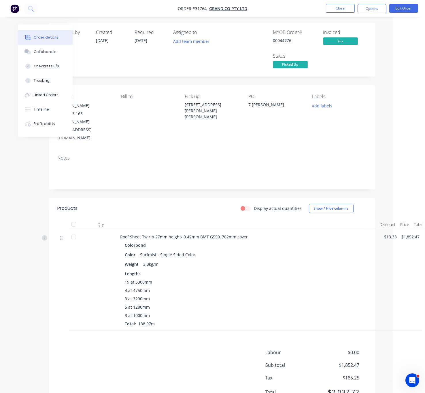
drag, startPoint x: 227, startPoint y: 205, endPoint x: 253, endPoint y: 204, distance: 25.7
click at [342, 5] on button "Close" at bounding box center [340, 8] width 29 height 9
